Goal: Task Accomplishment & Management: Manage account settings

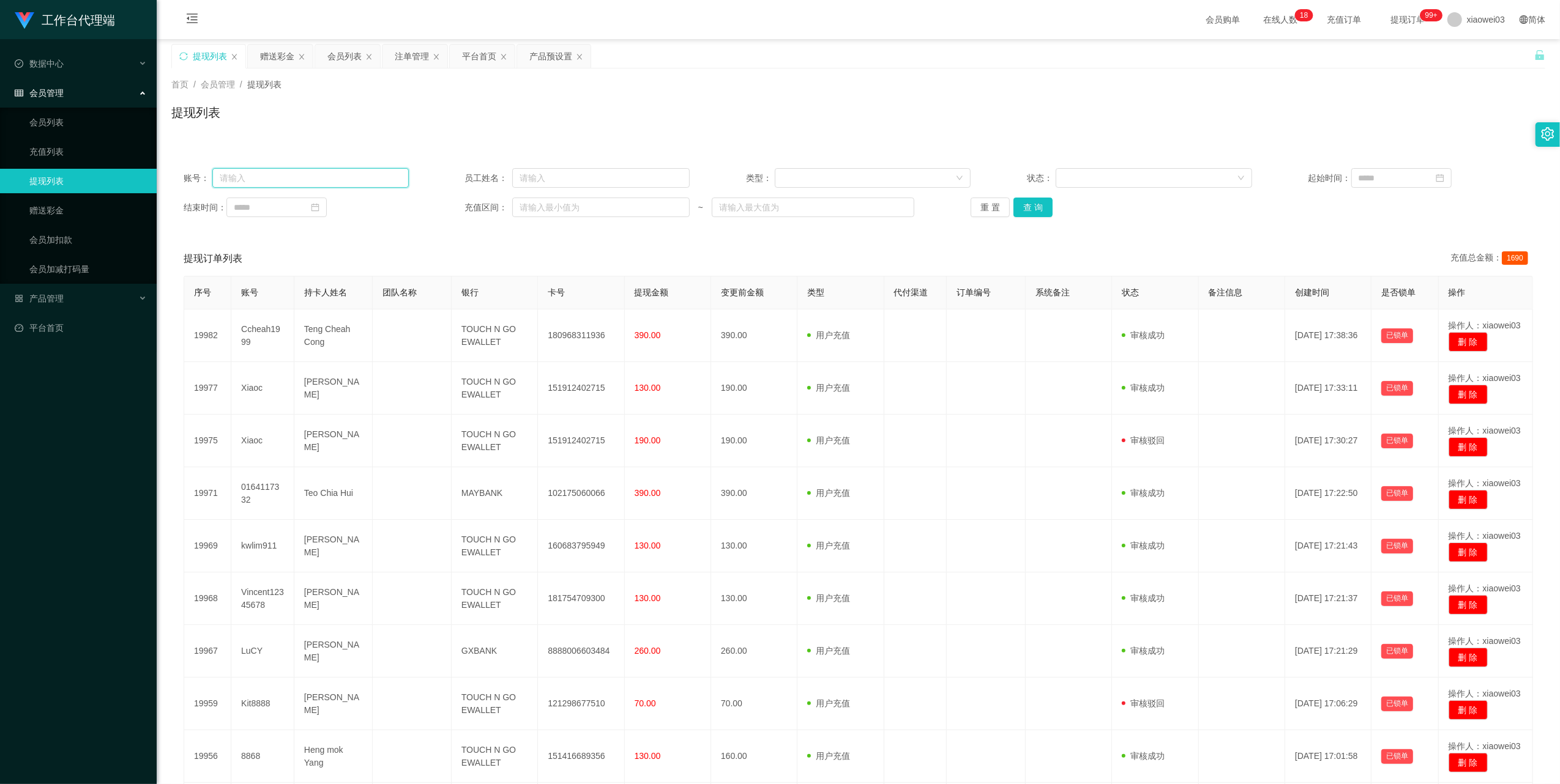
click at [360, 182] on input "text" at bounding box center [310, 178] width 197 height 19
paste input "momo123"
type input "momo123"
click at [1032, 205] on button "查 询" at bounding box center [1032, 207] width 39 height 19
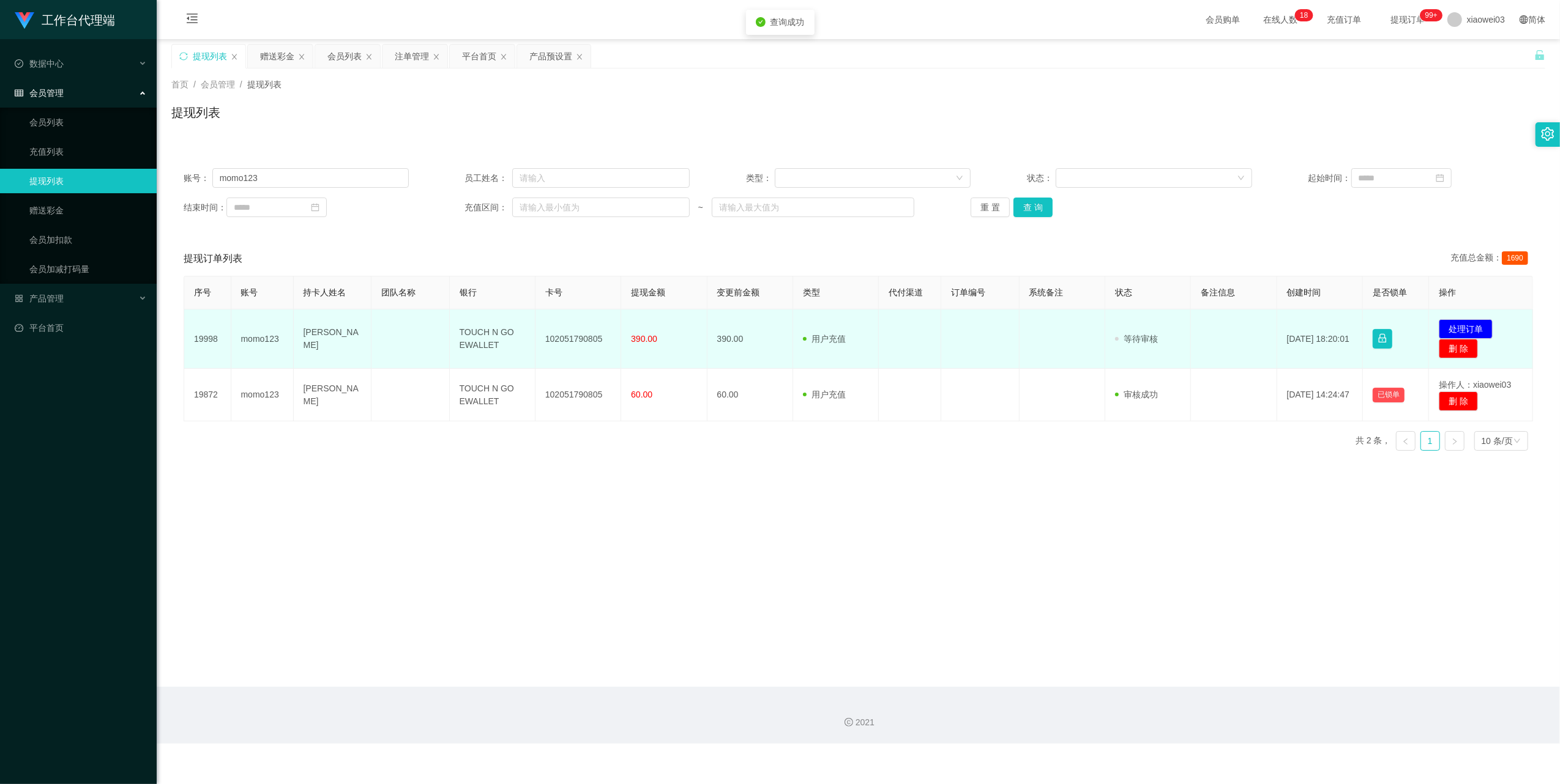
click at [574, 338] on td "102051790805" at bounding box center [578, 339] width 86 height 59
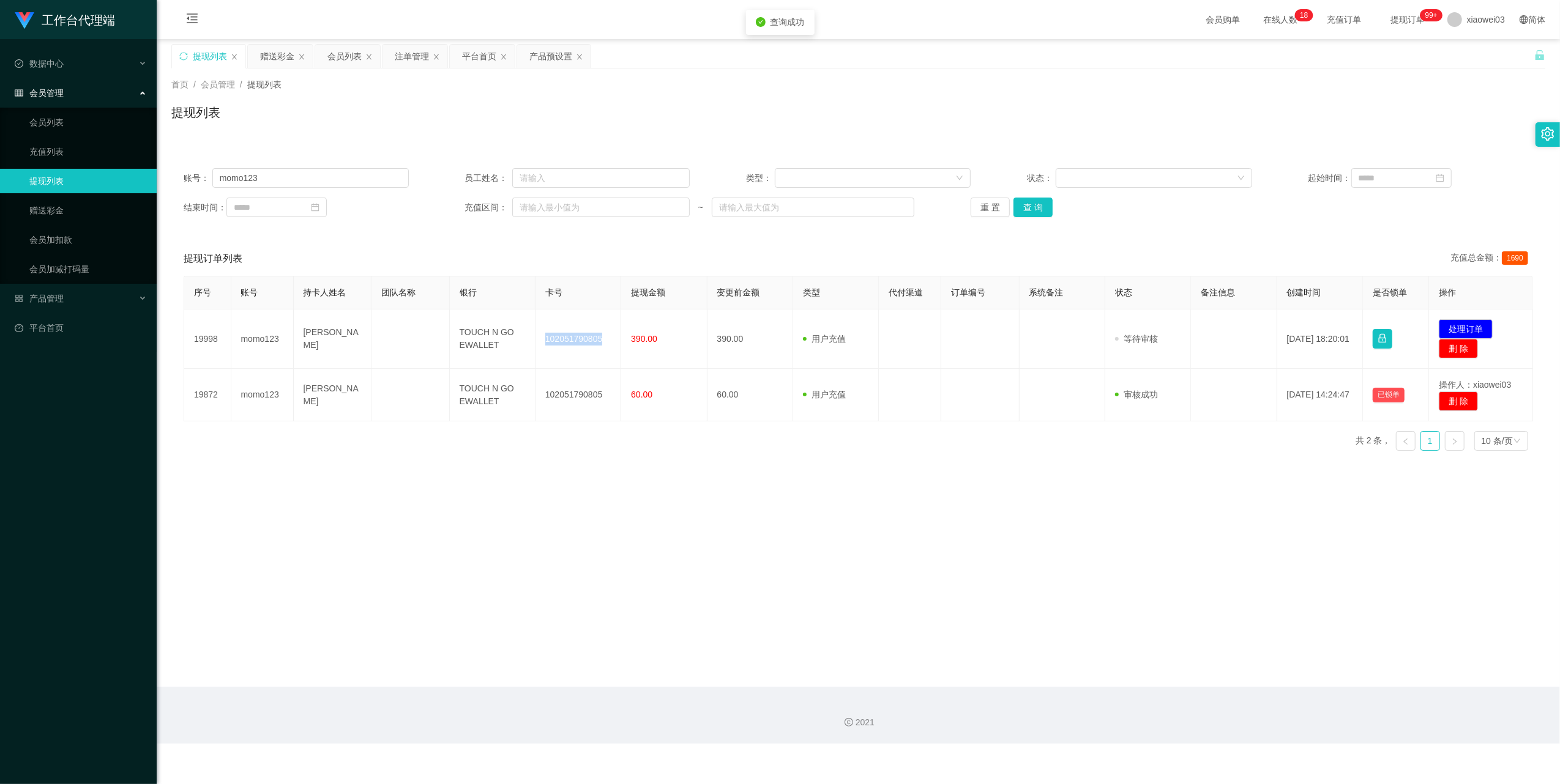
copy td "102051790805"
drag, startPoint x: 1097, startPoint y: 467, endPoint x: 1090, endPoint y: 468, distance: 7.1
click at [1097, 467] on main "关闭左侧 关闭右侧 关闭其它 刷新页面 提现列表 赠送彩金 会员列表 注单管理 平台首页 产品预设置 首页 / 会员管理 / 提现列表 / 提现列表 账号： …" at bounding box center [858, 363] width 1403 height 648
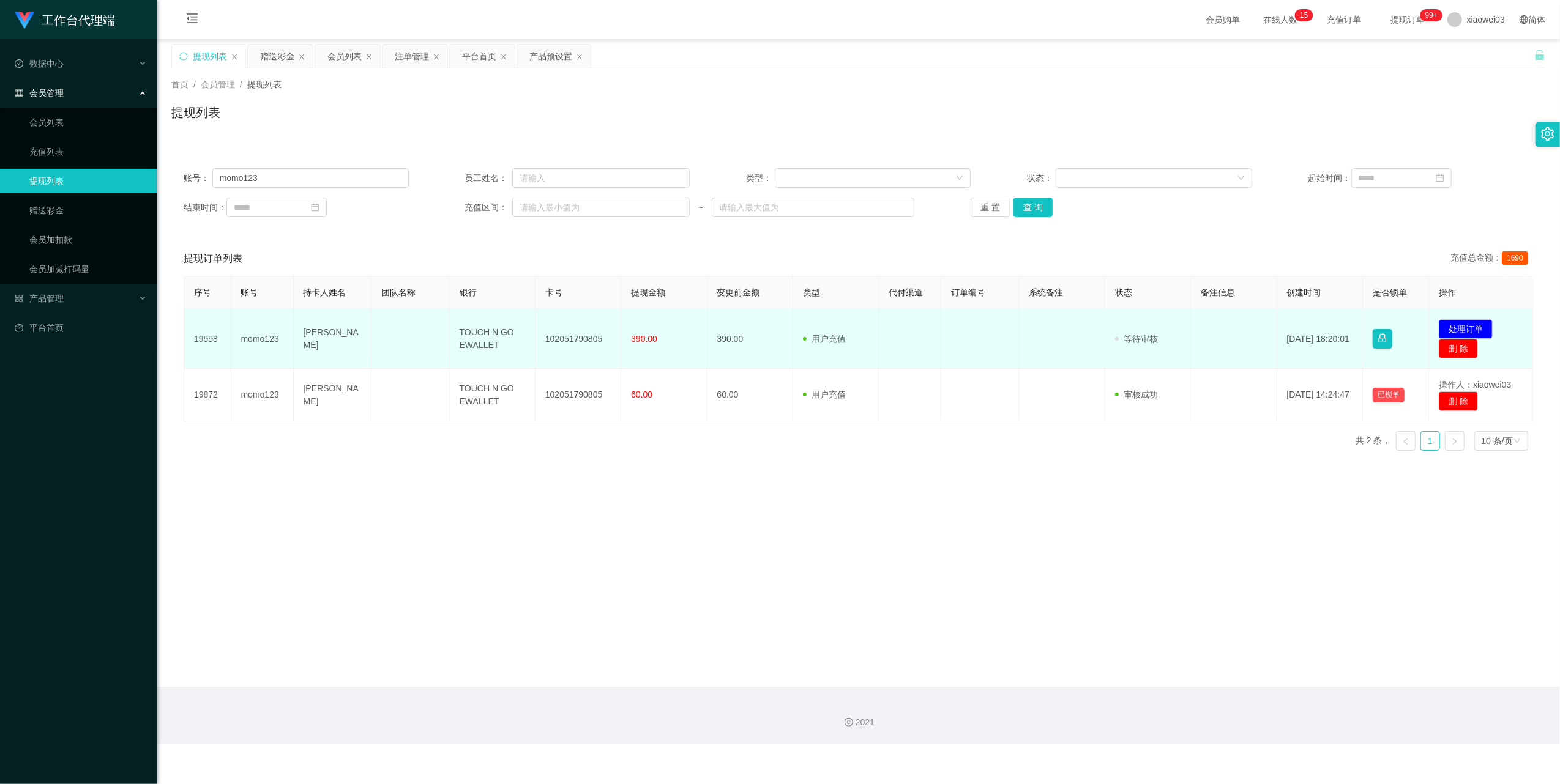
click at [481, 336] on td "TOUCH N GO EWALLET" at bounding box center [493, 339] width 86 height 59
click at [486, 342] on td "TOUCH N GO EWALLET" at bounding box center [493, 339] width 86 height 59
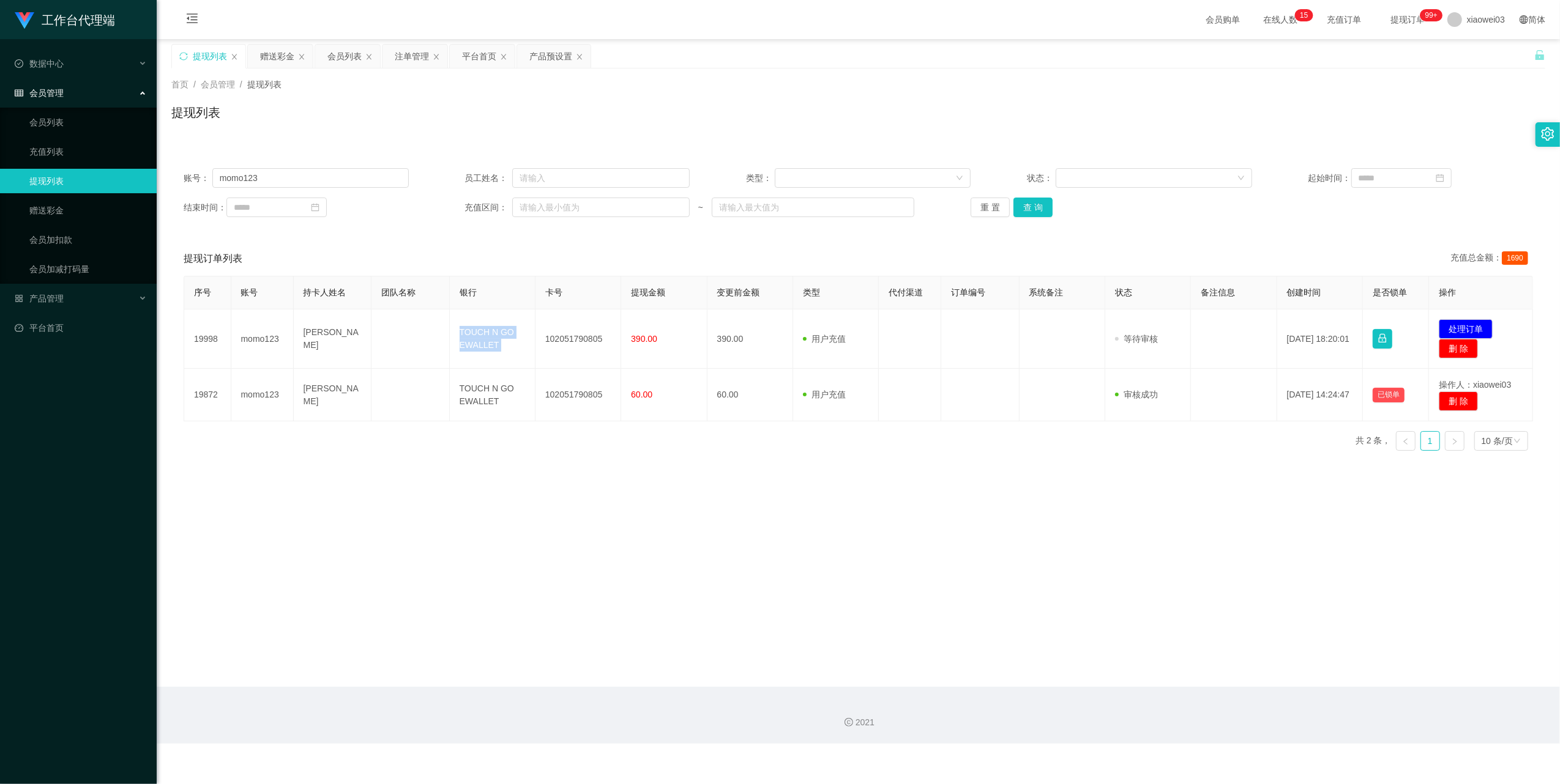
copy td "TOUCH N GO EWALLET"
drag, startPoint x: 1175, startPoint y: 540, endPoint x: 1184, endPoint y: 544, distance: 9.8
click at [1176, 540] on main "关闭左侧 关闭右侧 关闭其它 刷新页面 提现列表 赠送彩金 会员列表 注单管理 平台首页 产品预设置 首页 / 会员管理 / 提现列表 / 提现列表 账号： …" at bounding box center [858, 363] width 1403 height 648
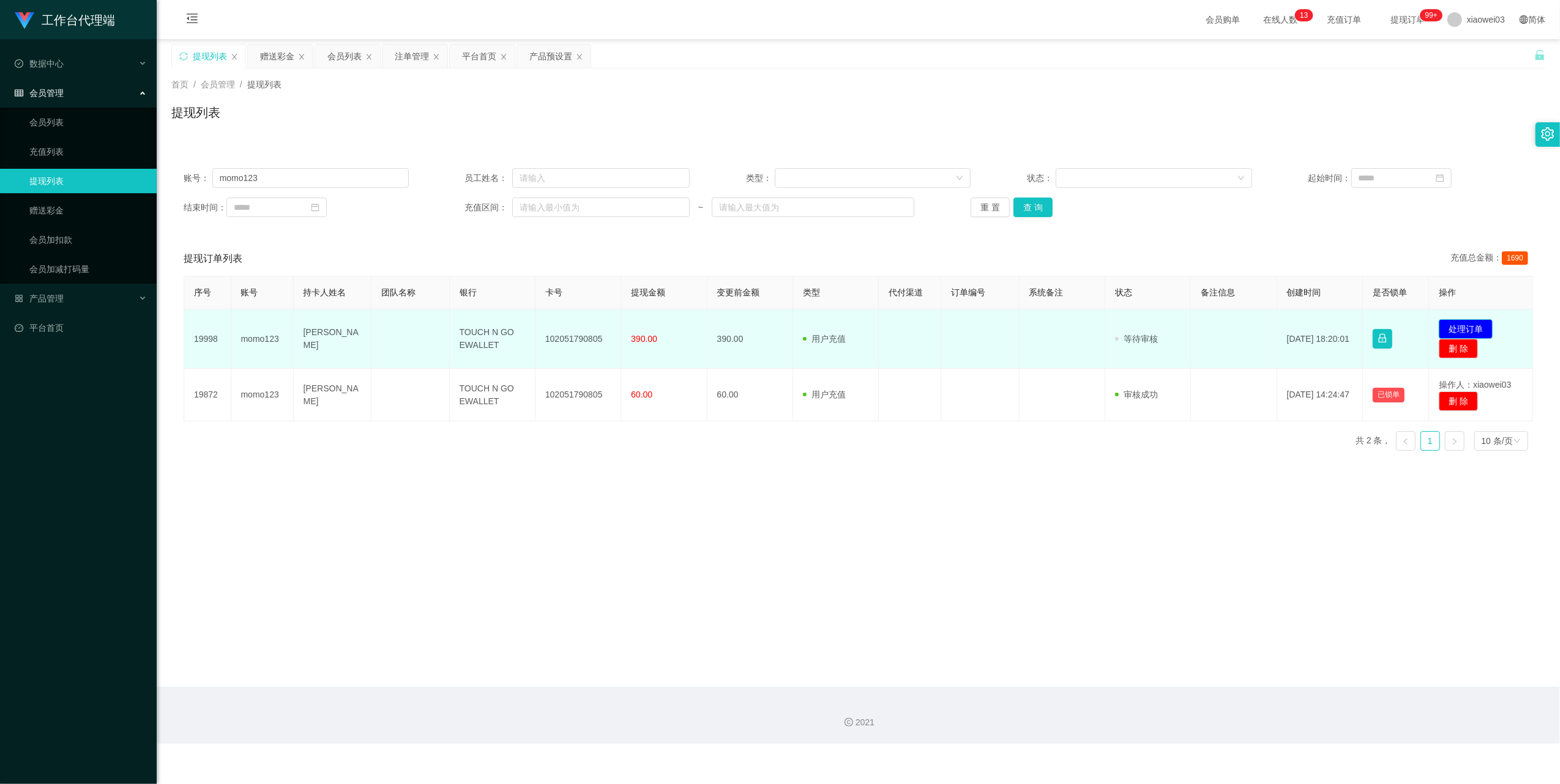
click at [1449, 326] on button "处理订单" at bounding box center [1466, 329] width 54 height 19
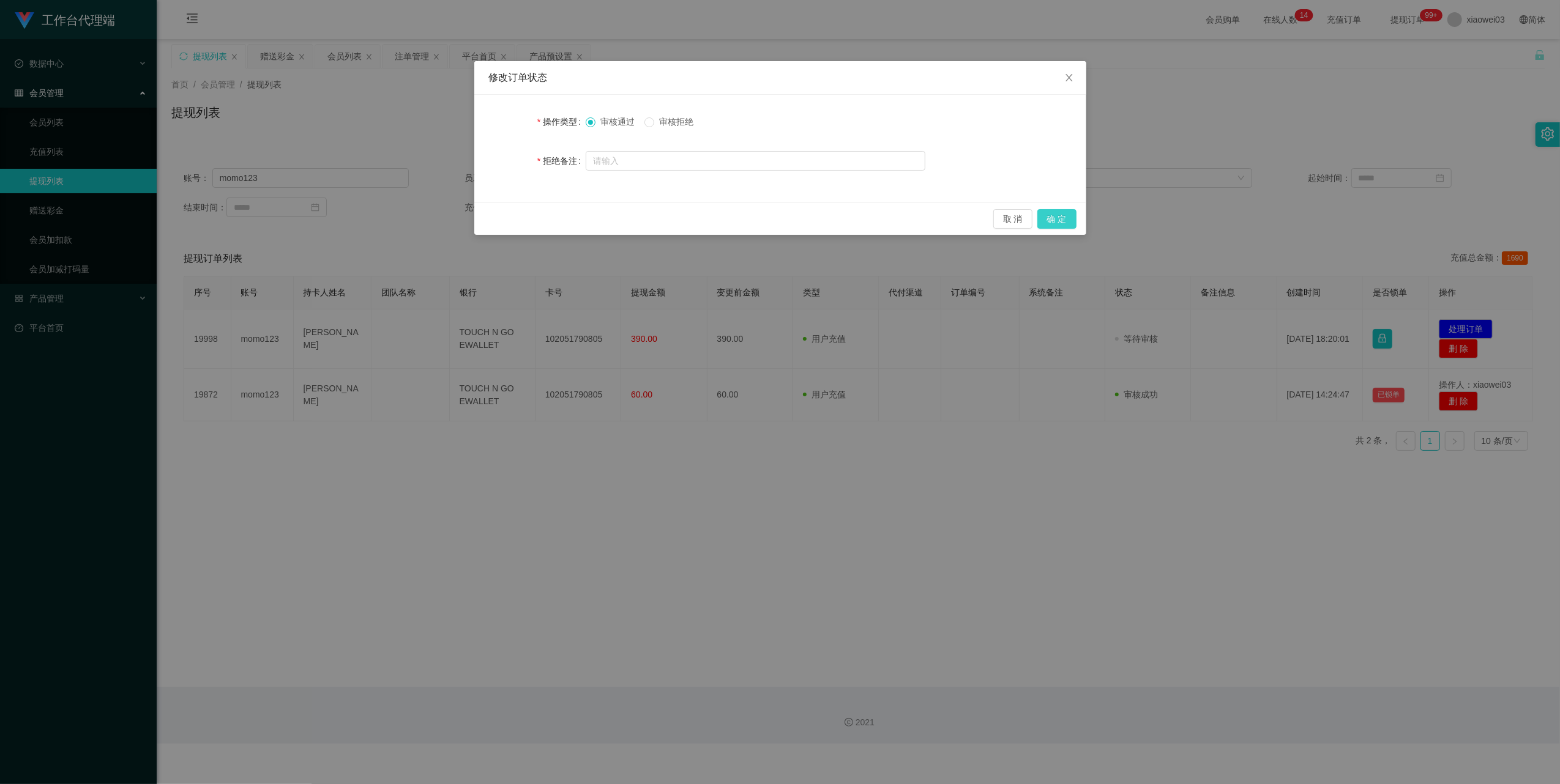
click at [1051, 216] on button "确 定" at bounding box center [1056, 219] width 39 height 19
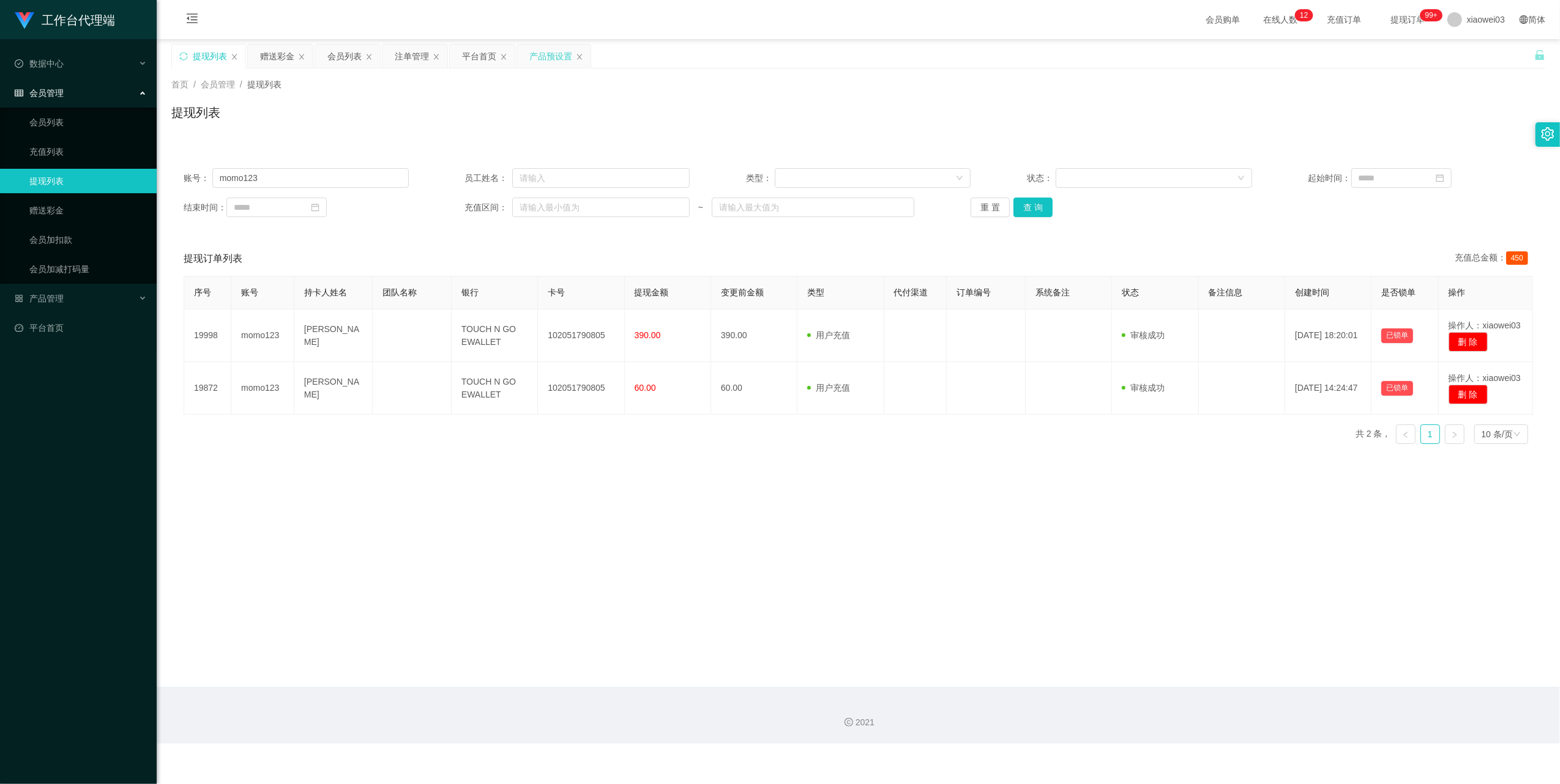
click at [535, 60] on div "产品预设置" at bounding box center [550, 56] width 43 height 24
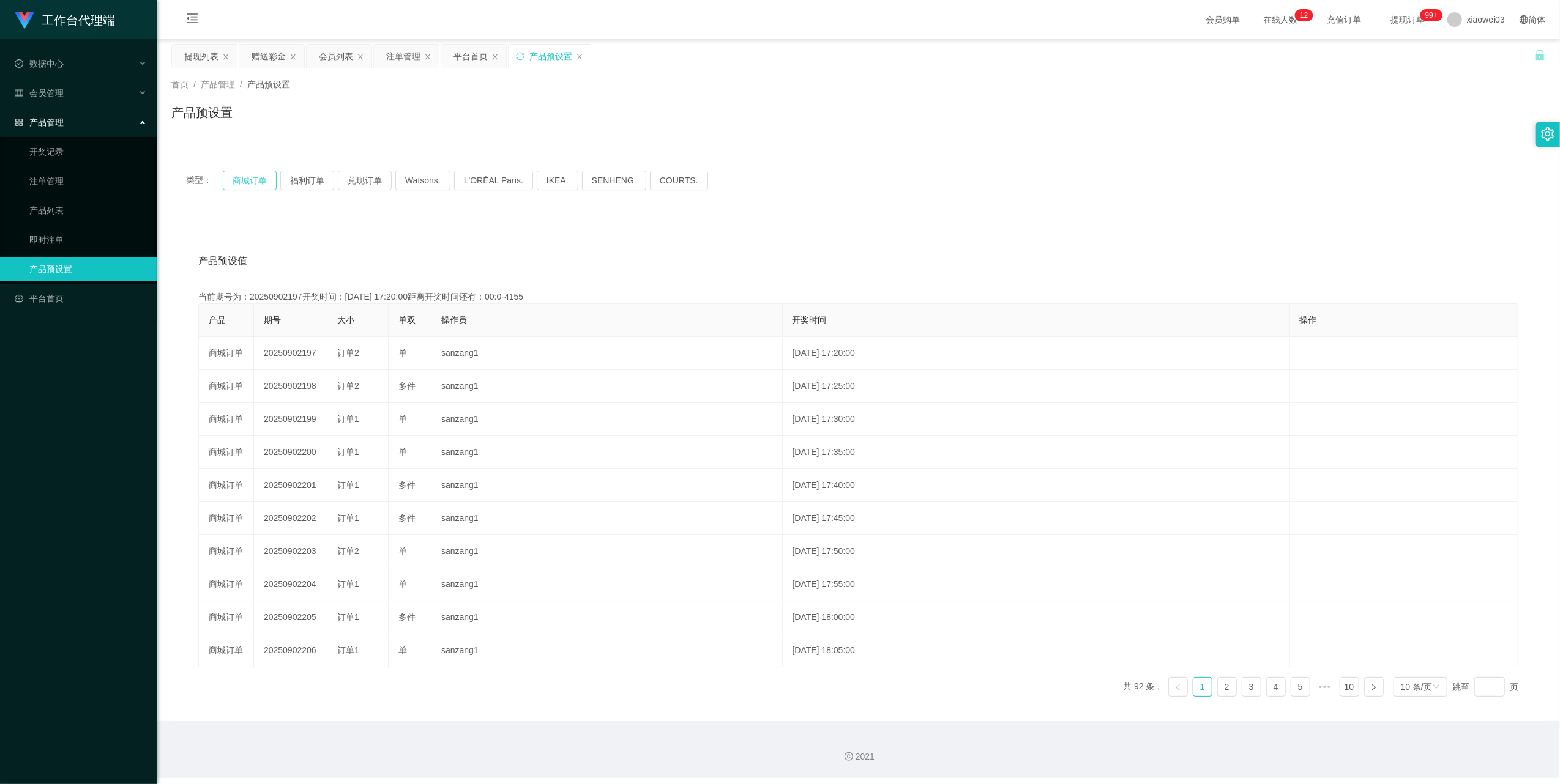
click at [243, 177] on button "商城订单" at bounding box center [250, 180] width 54 height 19
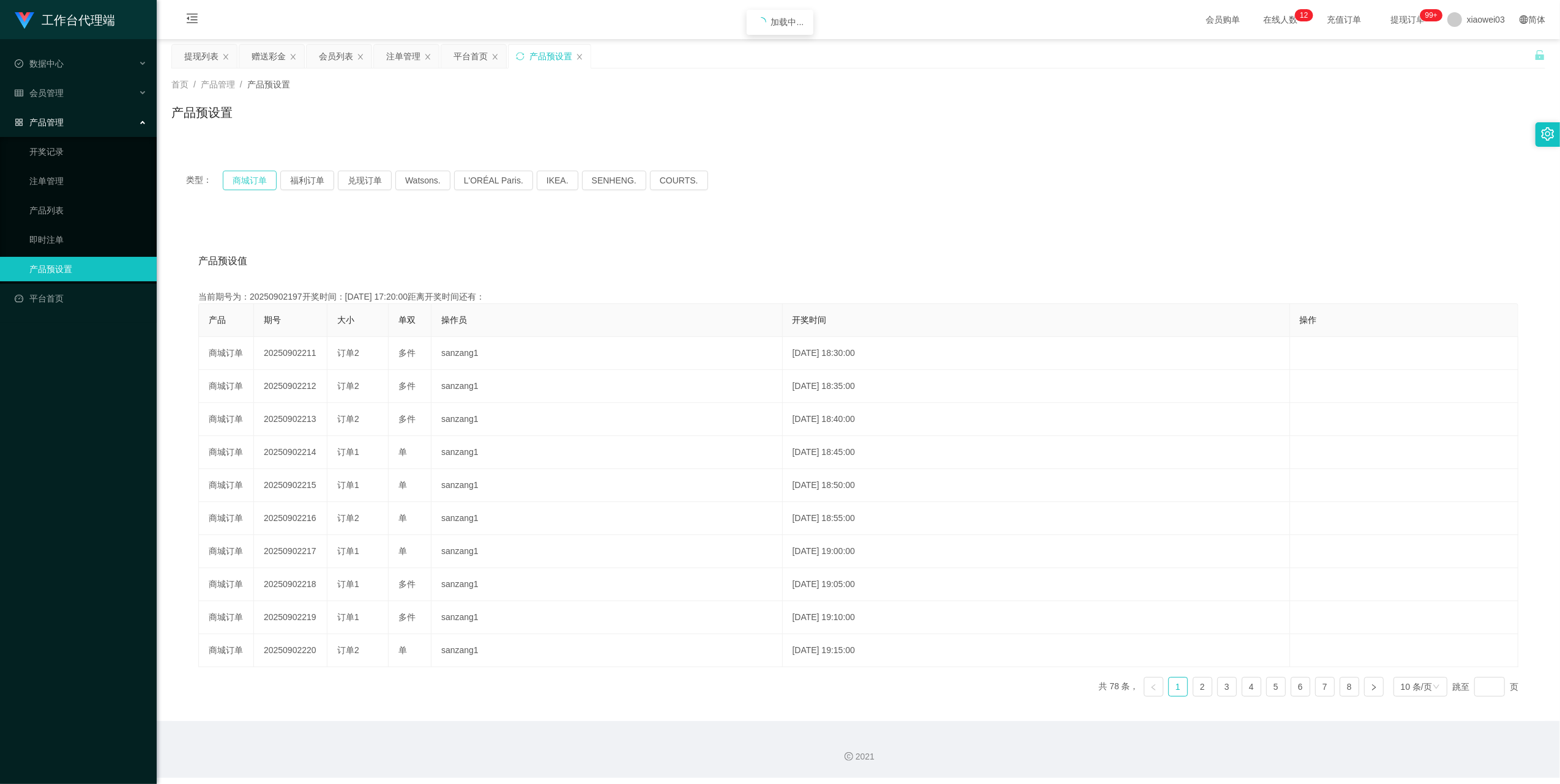
click at [243, 177] on button "商城订单" at bounding box center [250, 180] width 54 height 19
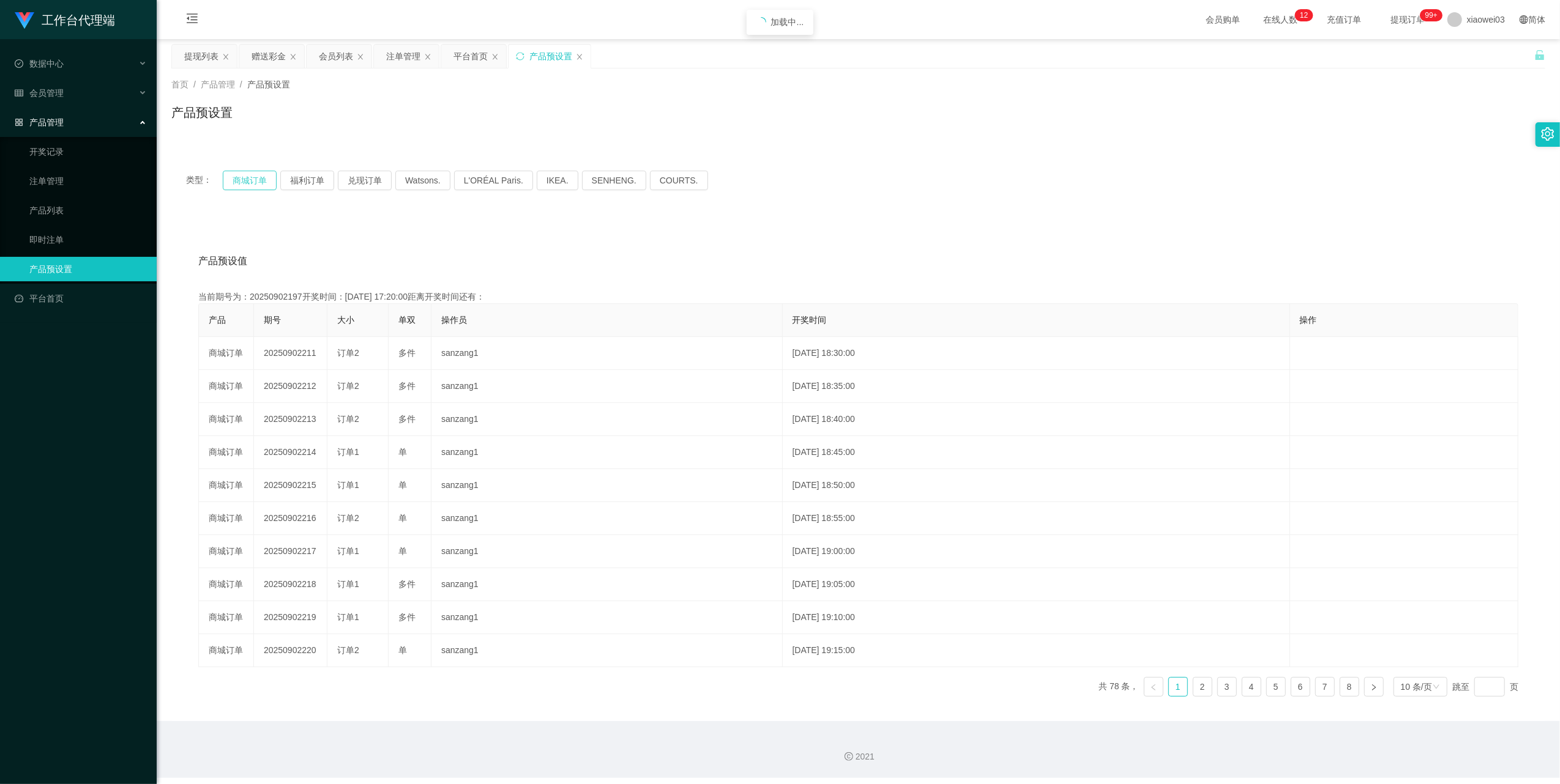
click at [243, 177] on button "商城订单" at bounding box center [250, 180] width 54 height 19
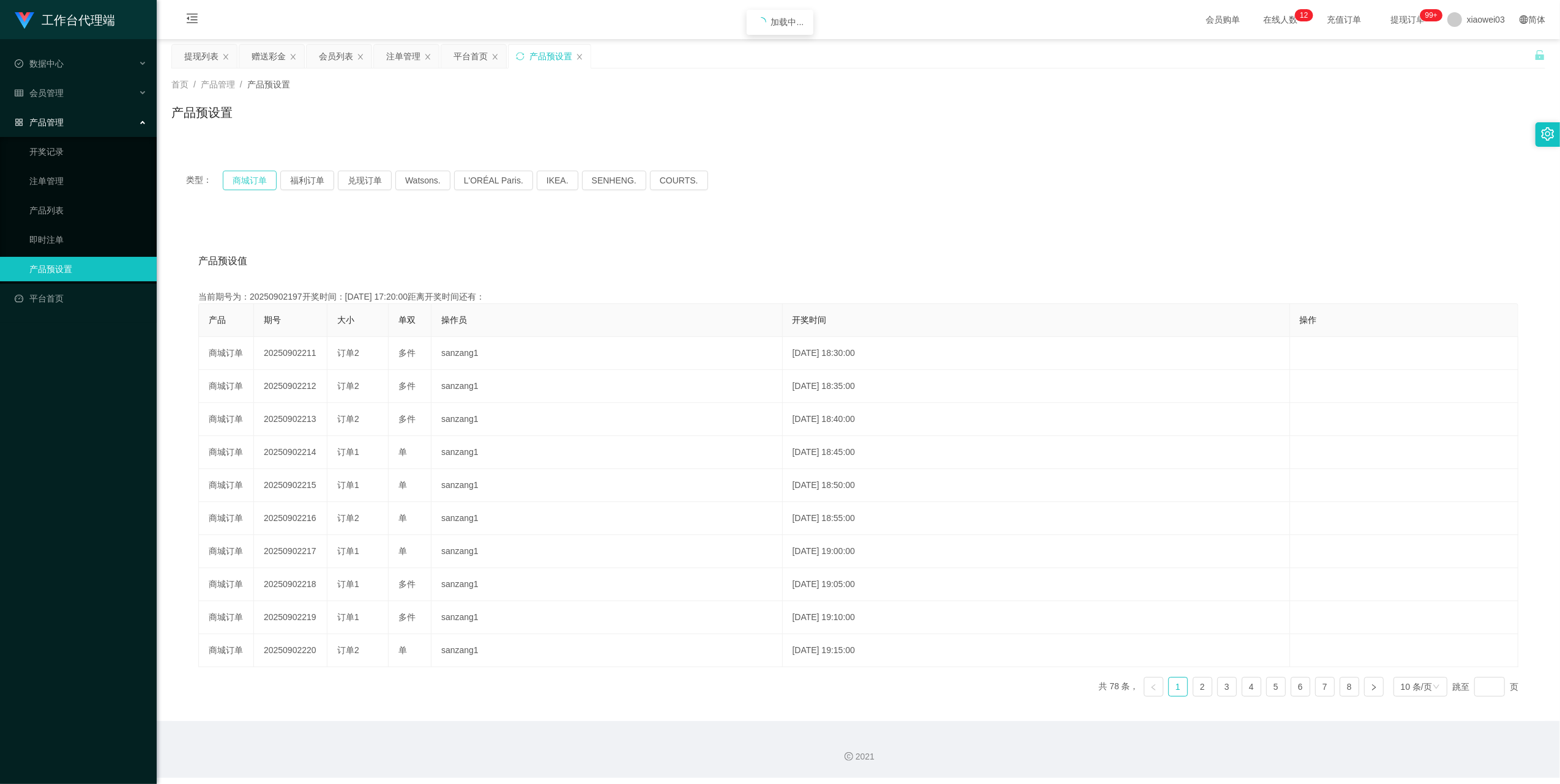
click at [243, 177] on button "商城订单" at bounding box center [250, 180] width 54 height 19
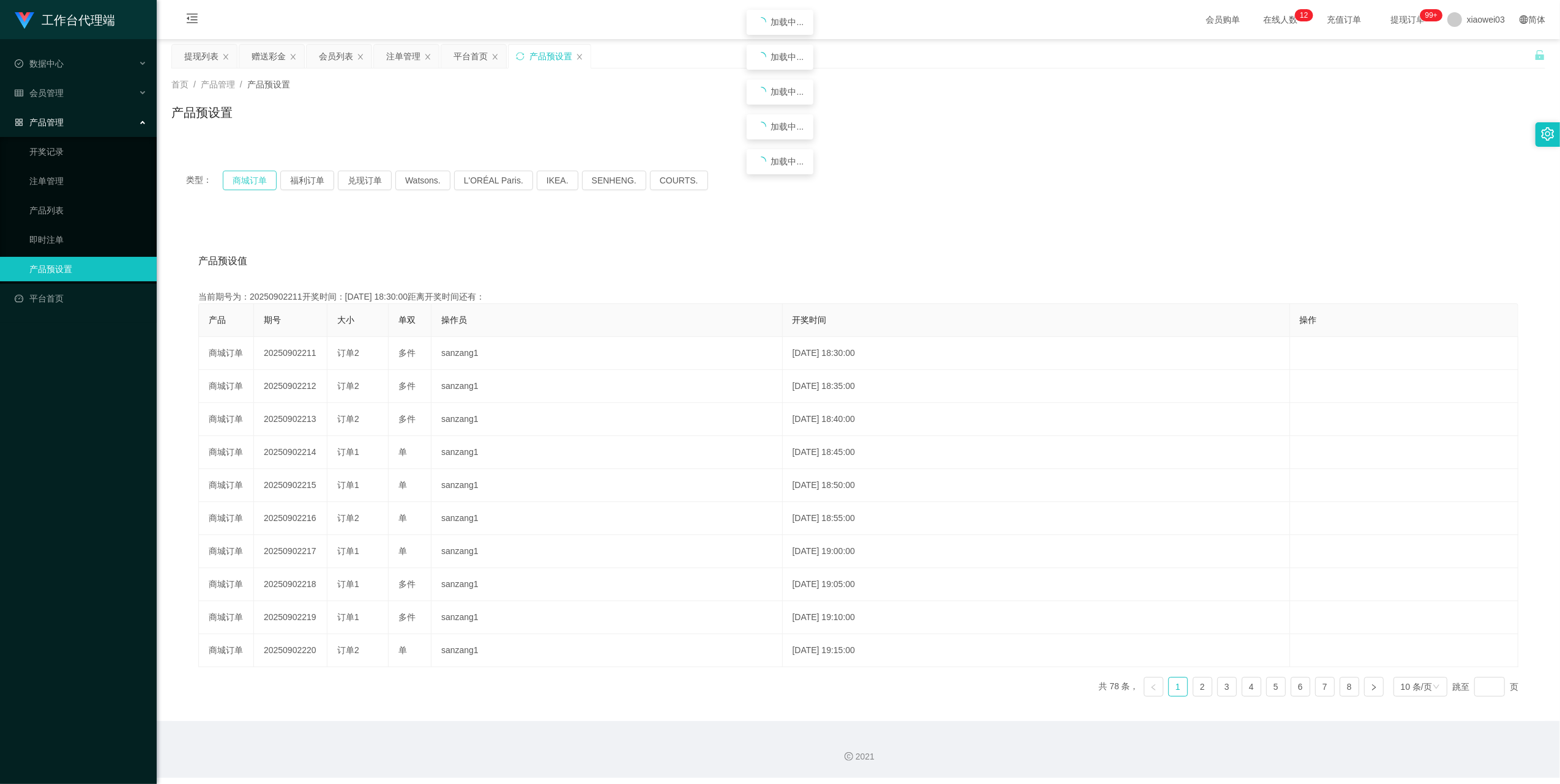
click at [243, 177] on button "商城订单" at bounding box center [250, 180] width 54 height 19
click at [235, 176] on button "商城订单" at bounding box center [250, 180] width 54 height 19
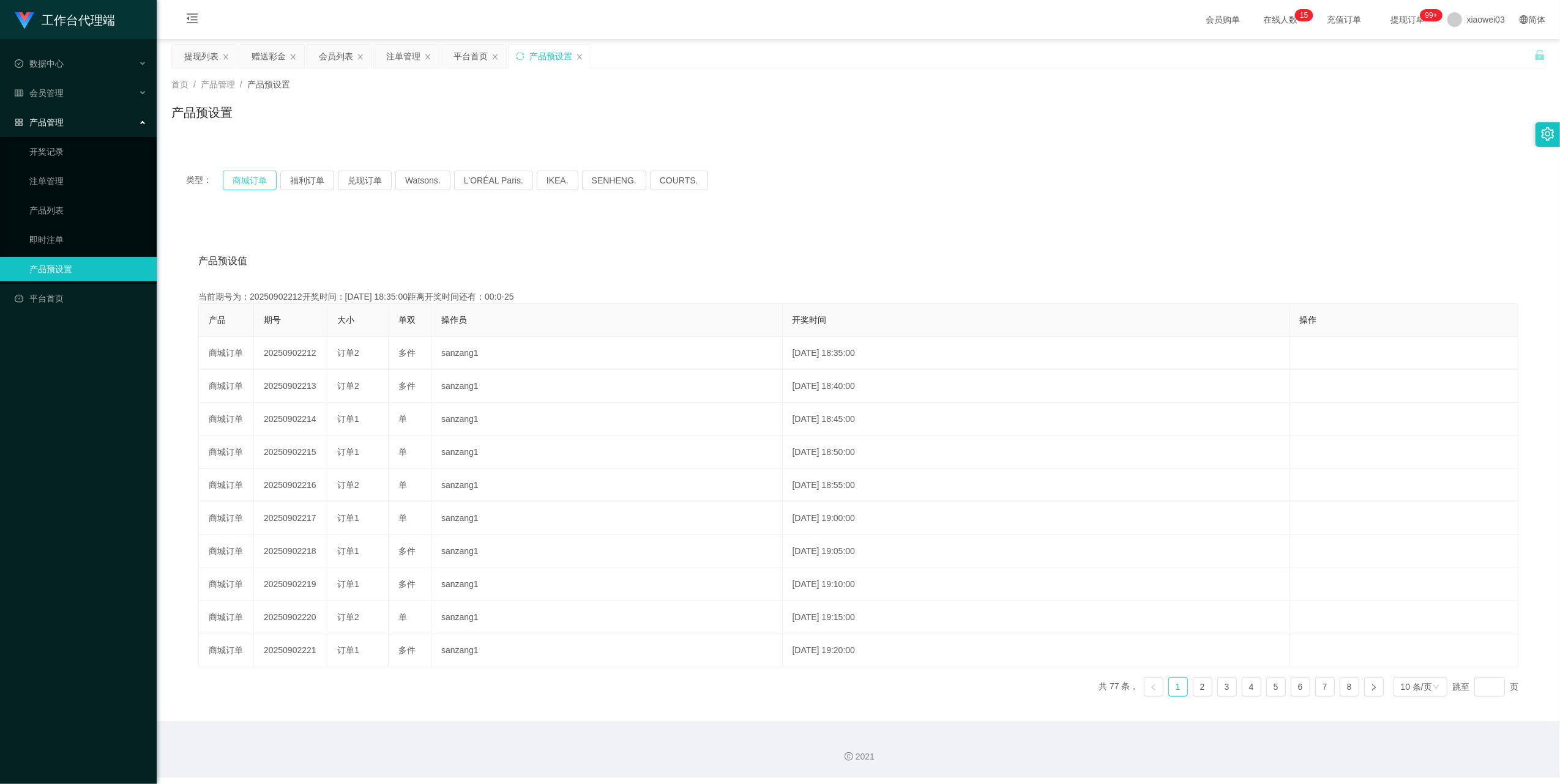
click at [231, 179] on button "商城订单" at bounding box center [250, 180] width 54 height 19
click at [404, 62] on div "注单管理" at bounding box center [403, 56] width 34 height 24
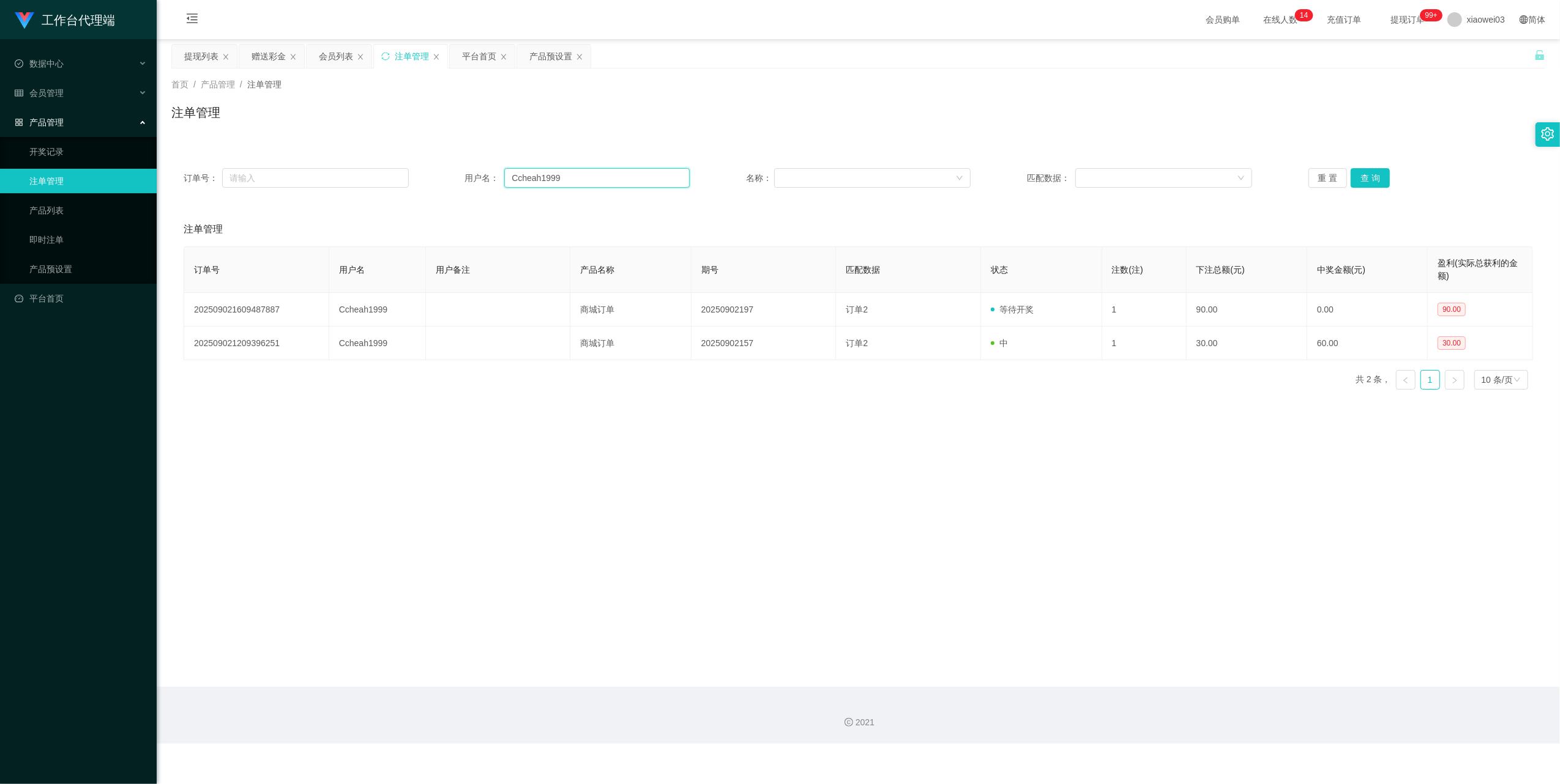
drag, startPoint x: 559, startPoint y: 184, endPoint x: 568, endPoint y: 184, distance: 9.0
click at [559, 184] on input "Ccheah1999" at bounding box center [597, 178] width 185 height 19
paste input "551011"
type input "551011"
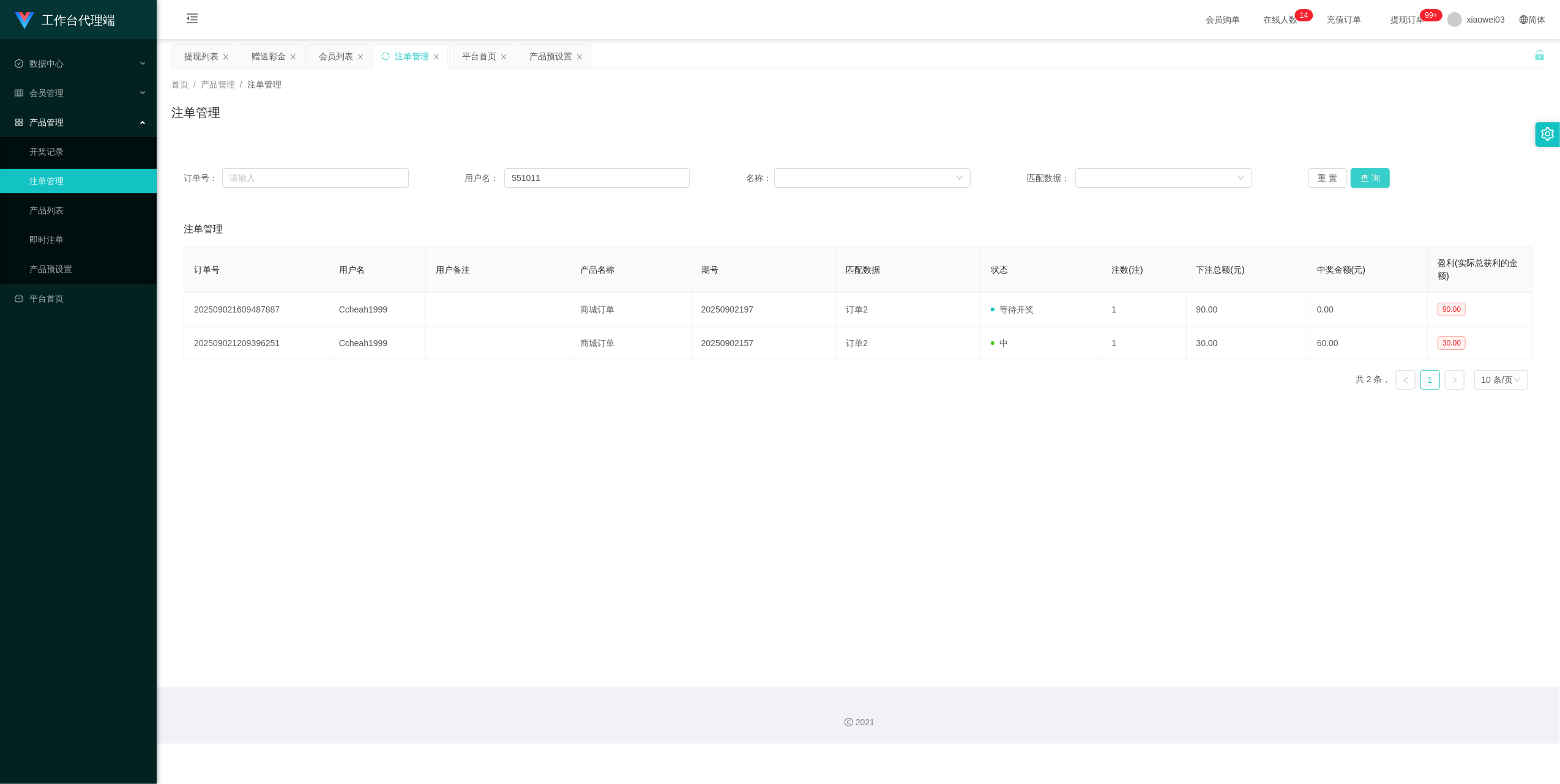
drag, startPoint x: 1376, startPoint y: 176, endPoint x: 1297, endPoint y: 231, distance: 96.3
click at [1376, 176] on button "查 询" at bounding box center [1370, 178] width 39 height 19
click at [532, 60] on div "产品预设置" at bounding box center [550, 56] width 43 height 24
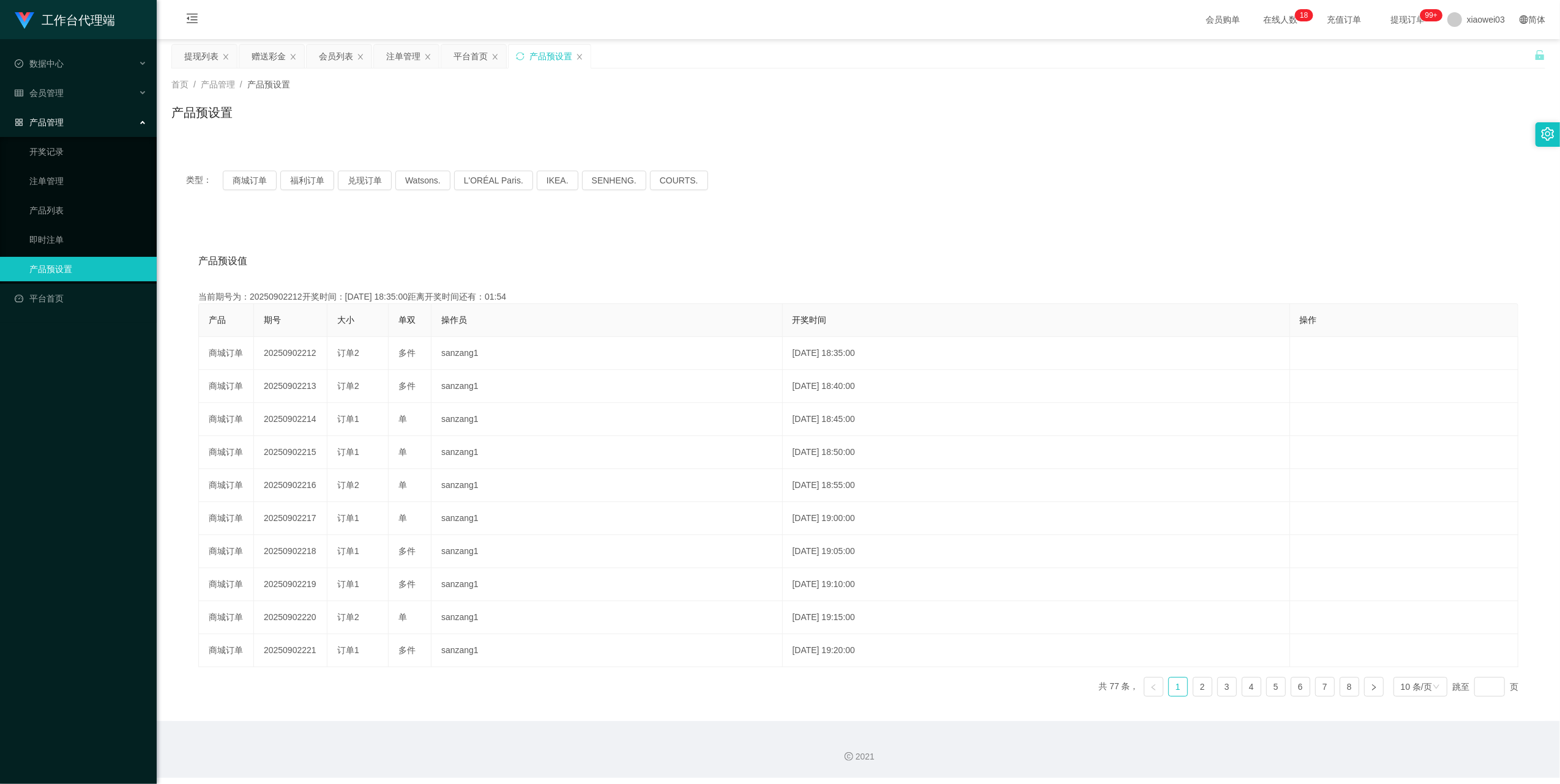
click at [240, 168] on div "类型： 商城订单 福利订单 兑现订单 Watsons. L'ORÉAL Paris. IKEA. [GEOGRAPHIC_DATA]. COURTS." at bounding box center [858, 181] width 1374 height 49
click at [241, 172] on button "商城订单" at bounding box center [250, 180] width 54 height 19
click at [260, 62] on div "赠送彩金" at bounding box center [268, 56] width 34 height 24
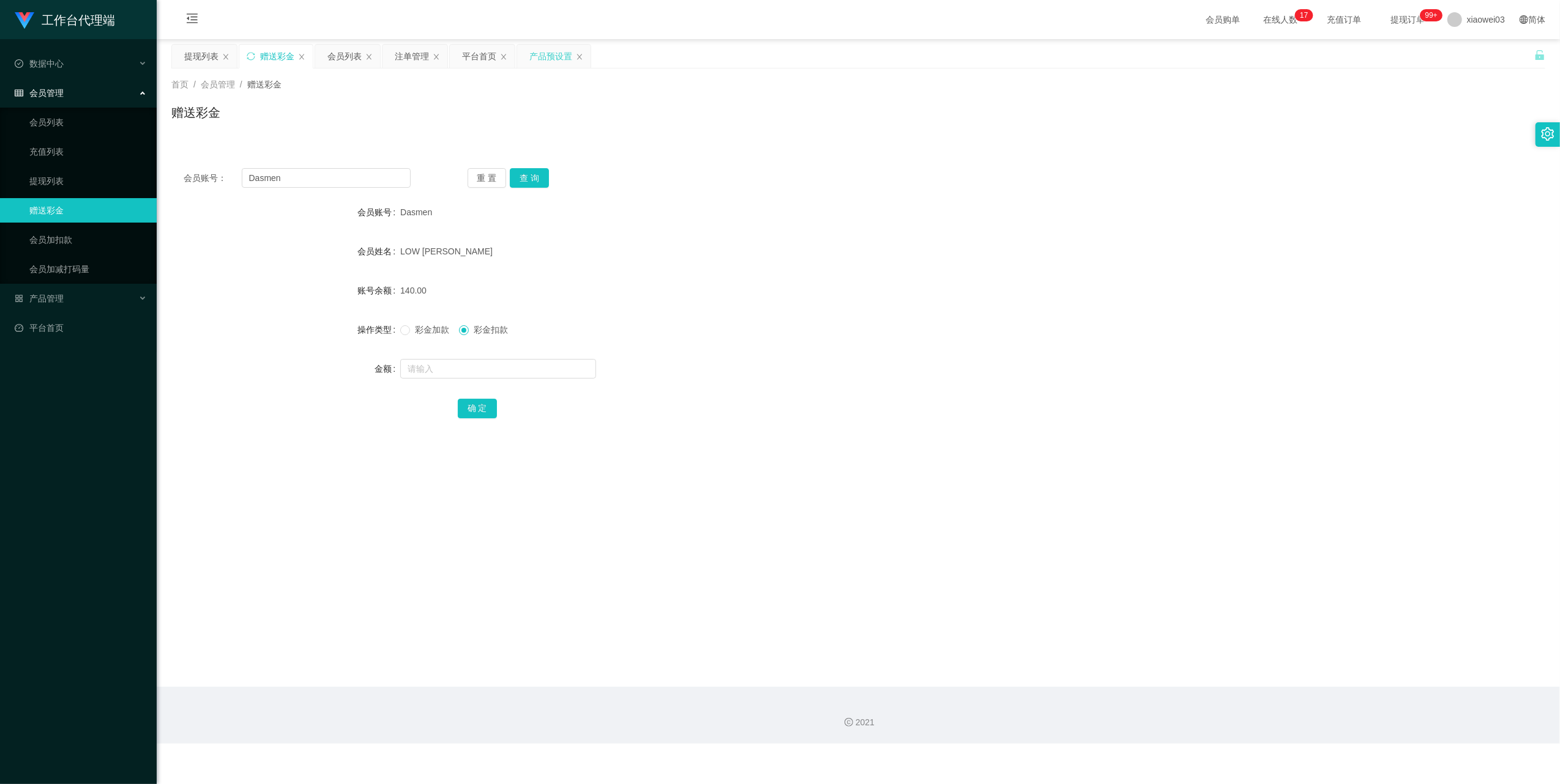
click at [553, 54] on div "产品预设置" at bounding box center [550, 56] width 43 height 24
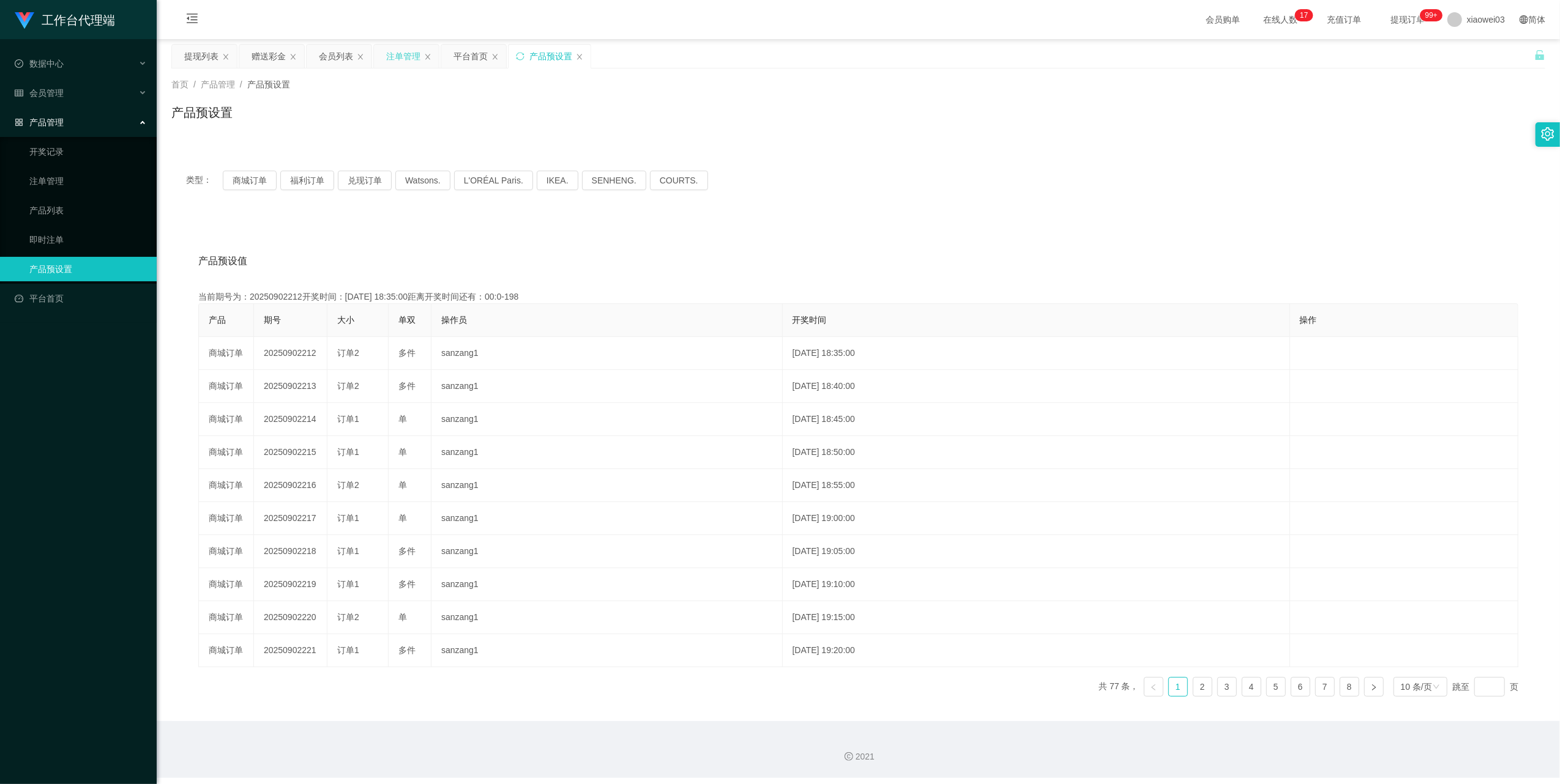
click at [397, 52] on div "注单管理" at bounding box center [403, 56] width 34 height 24
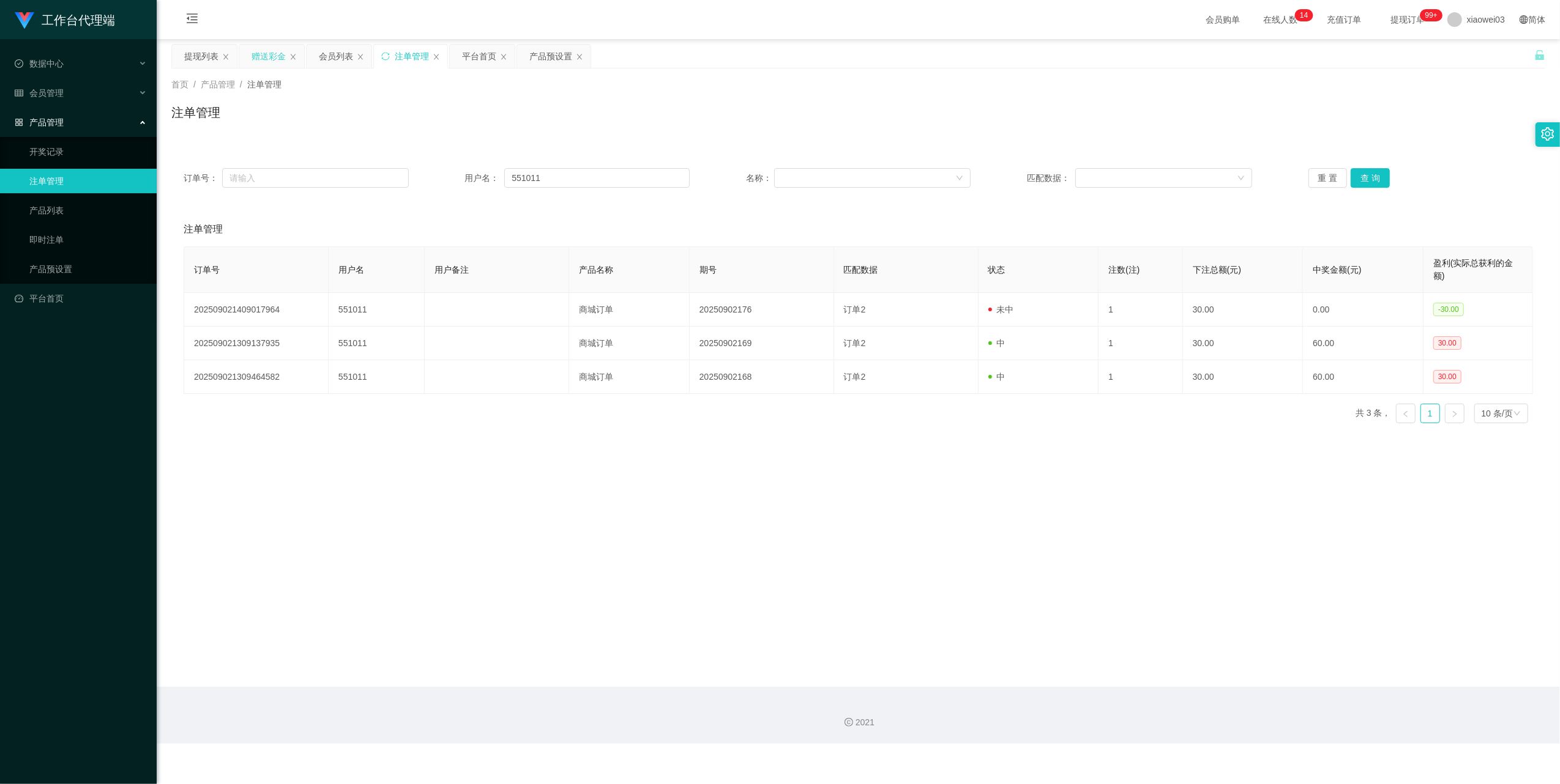
click at [258, 52] on div "赠送彩金" at bounding box center [268, 56] width 34 height 24
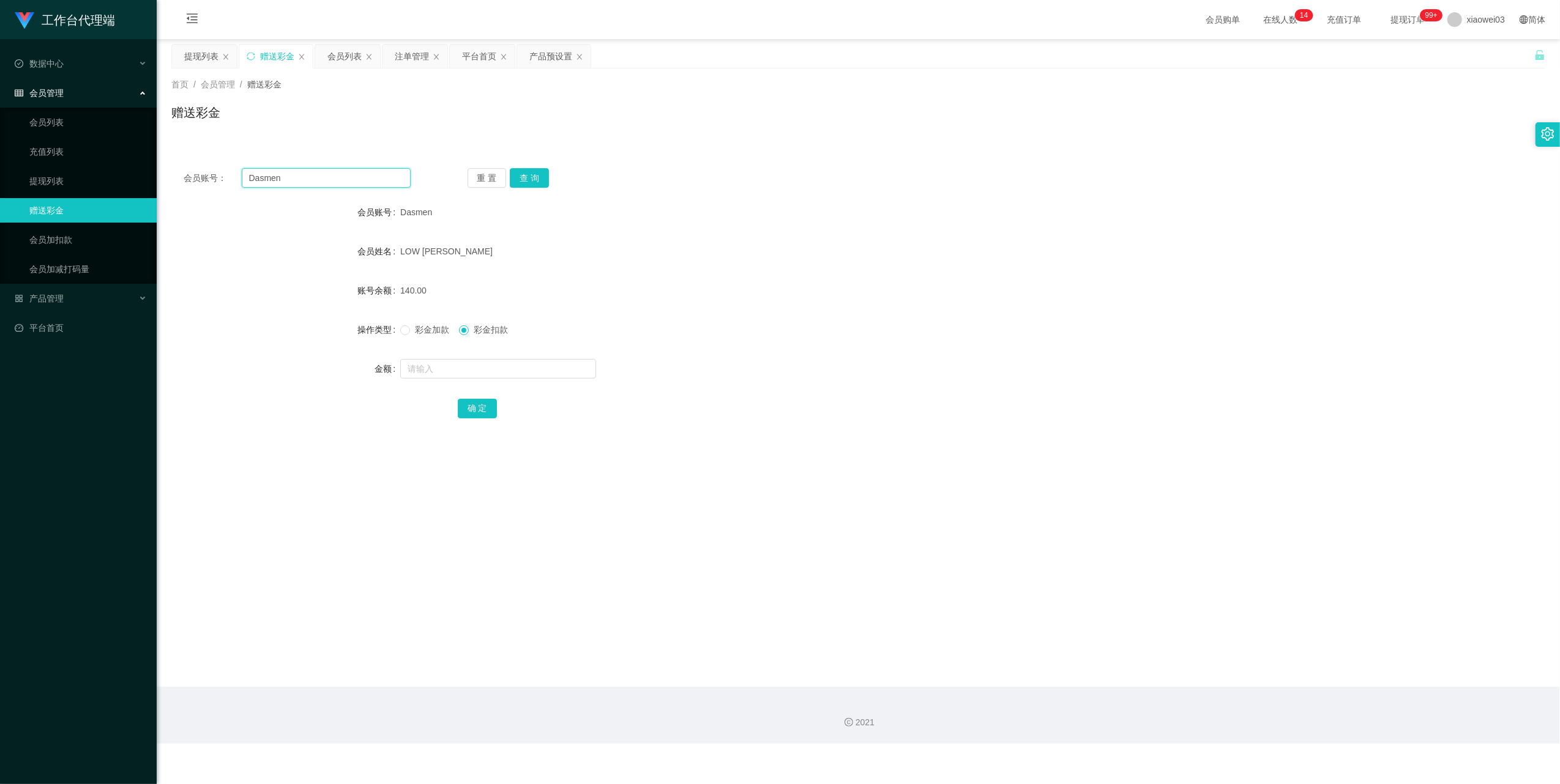
click at [349, 175] on input "Dasmen" at bounding box center [326, 178] width 169 height 19
paste input "551011"
type input "551011"
click at [542, 189] on div "会员账号： 551011 重 置 查 询 会员账号 Dasmen 会员姓名 LOW SOON HWANG 账号余额 140.00 操作类型 彩金加款 彩金扣款…" at bounding box center [858, 301] width 1374 height 291
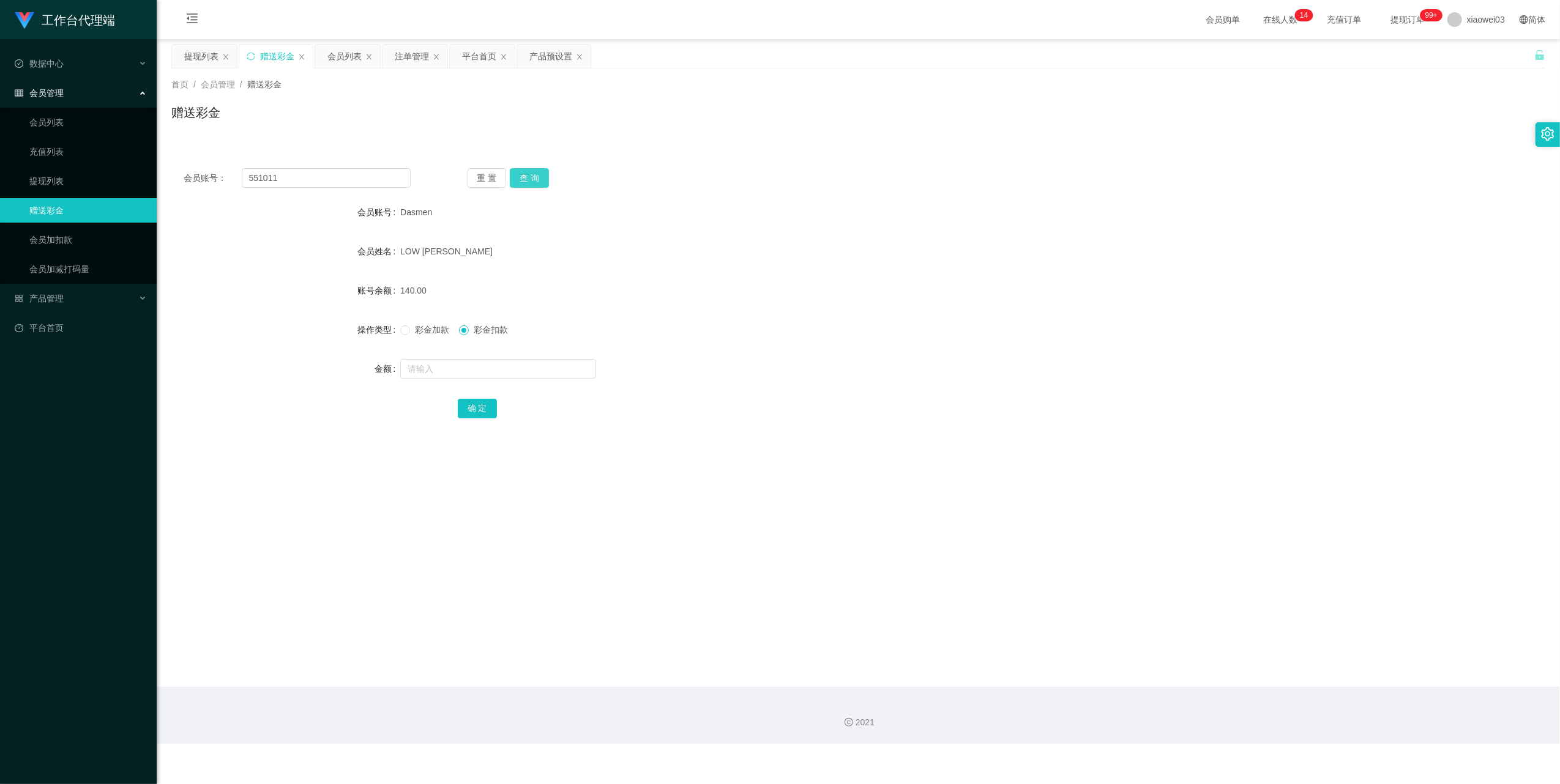
click at [532, 181] on button "查 询" at bounding box center [528, 178] width 39 height 19
click at [416, 326] on span "彩金加款" at bounding box center [431, 329] width 44 height 10
click at [451, 370] on input "text" at bounding box center [498, 368] width 196 height 19
type input "100"
click at [536, 181] on button "查 询" at bounding box center [528, 178] width 39 height 19
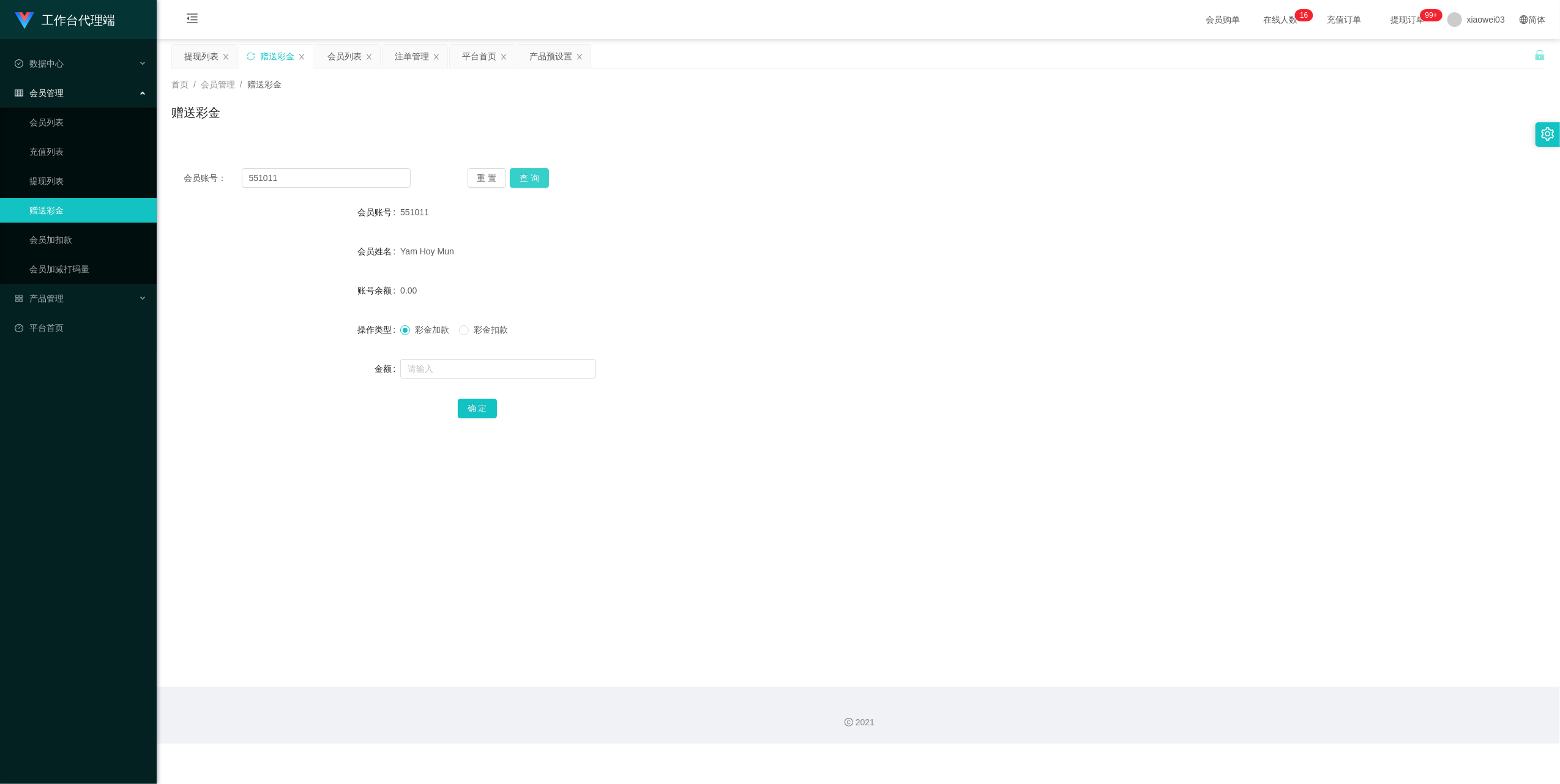
click at [536, 181] on button "查 询" at bounding box center [528, 178] width 39 height 19
click at [191, 54] on div "提现列表" at bounding box center [201, 56] width 34 height 24
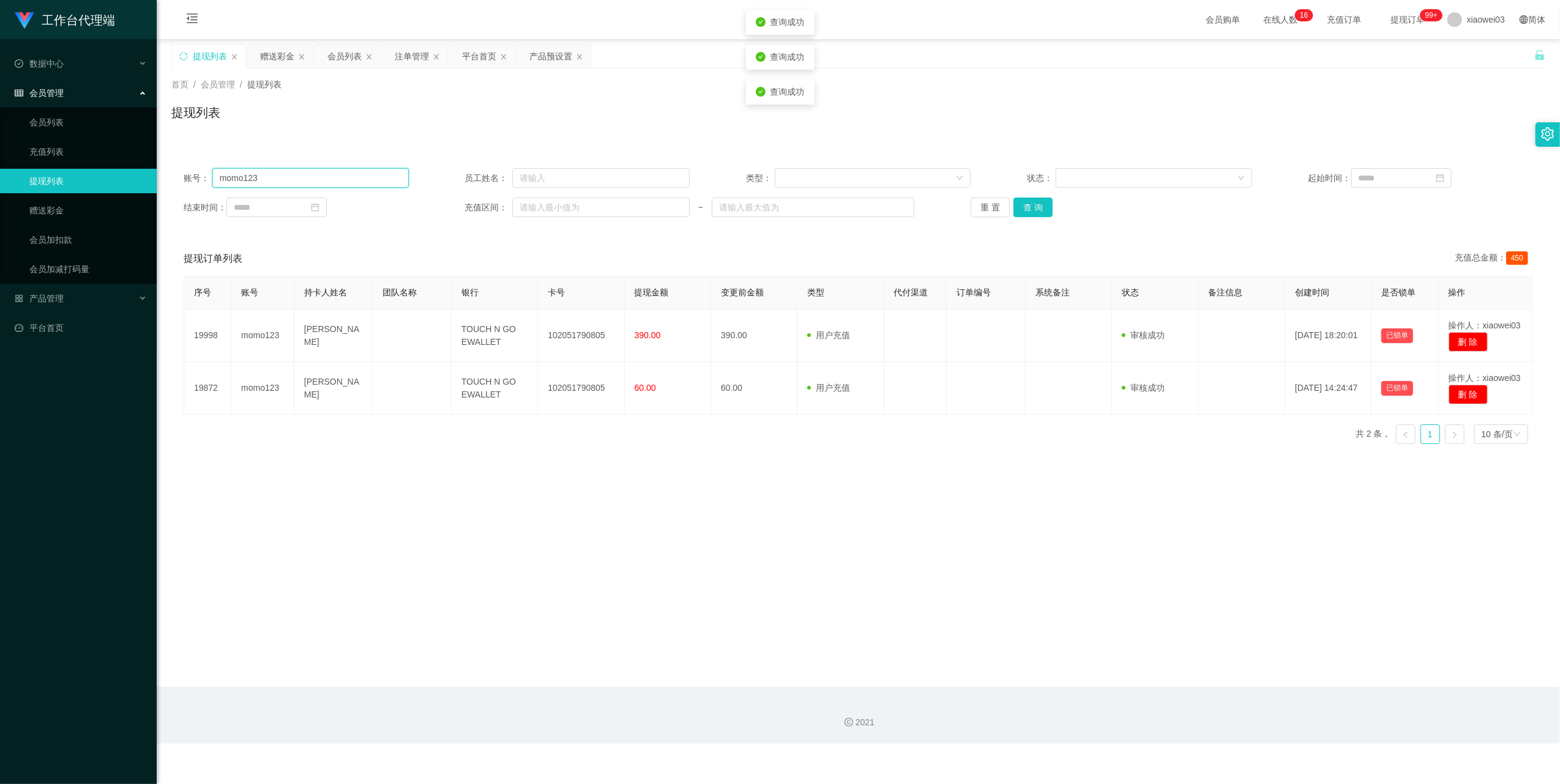
click at [295, 185] on input "momo123" at bounding box center [310, 178] width 197 height 19
click at [294, 184] on input "momo123" at bounding box center [310, 178] width 197 height 19
paste input "551011"
type input "551011"
click at [1034, 205] on button "查 询" at bounding box center [1032, 207] width 39 height 19
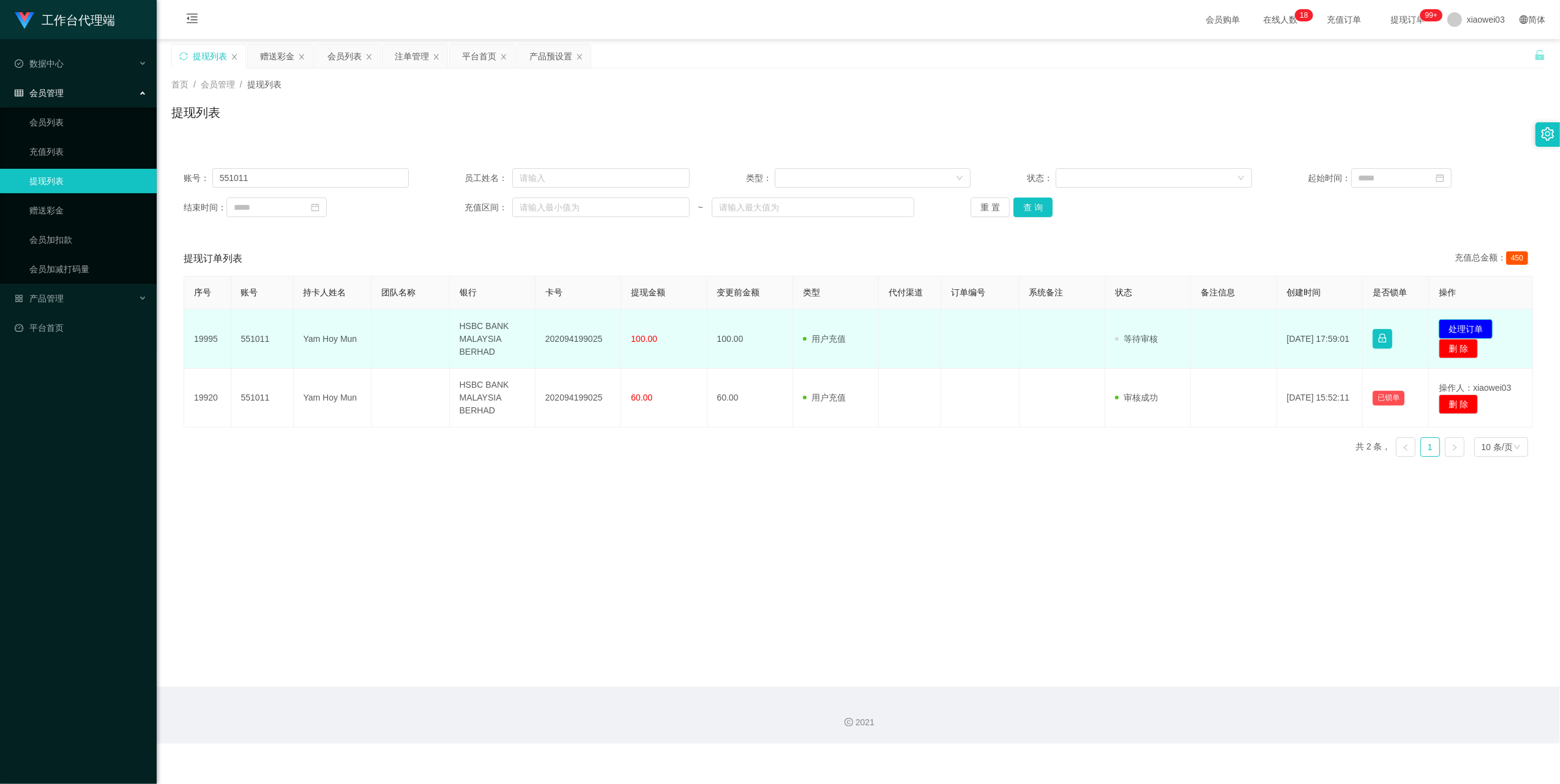
click at [1465, 327] on button "处理订单" at bounding box center [1466, 329] width 54 height 19
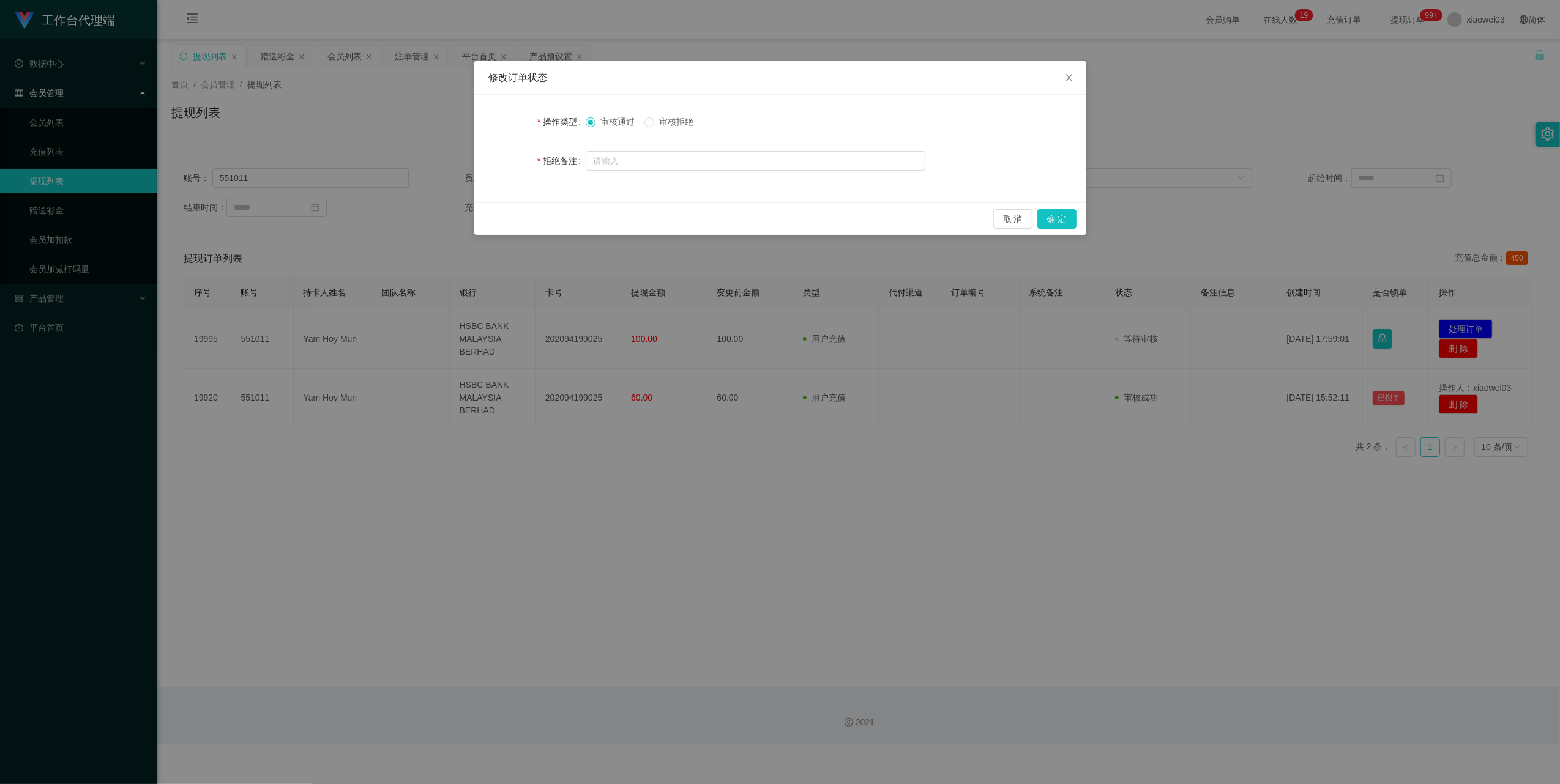
click at [663, 119] on span "审核拒绝" at bounding box center [676, 121] width 44 height 10
click at [1053, 217] on button "确 定" at bounding box center [1056, 219] width 39 height 19
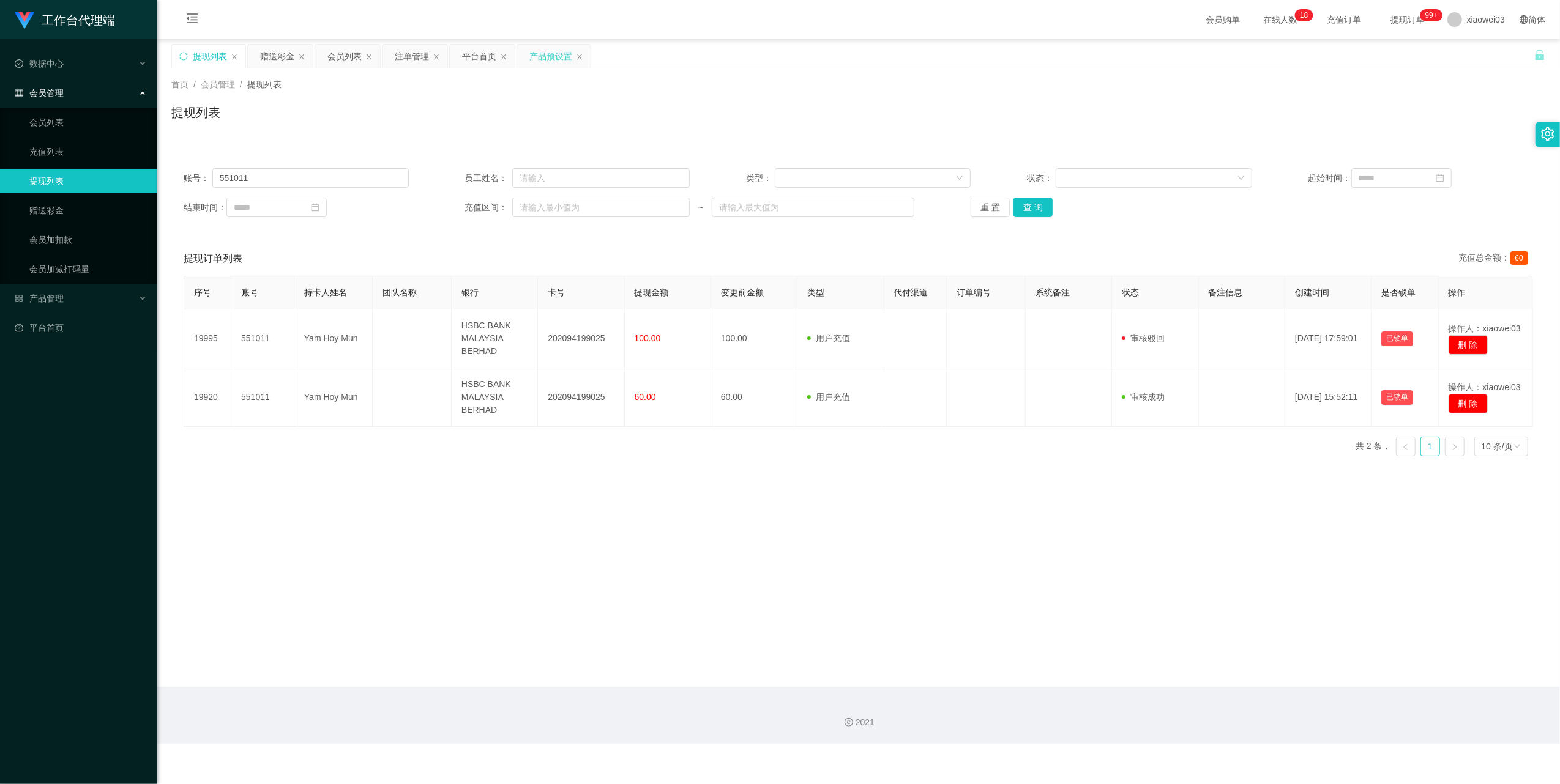
click at [527, 61] on div "产品预设置" at bounding box center [554, 56] width 73 height 24
click at [535, 55] on div "产品预设置" at bounding box center [550, 56] width 43 height 24
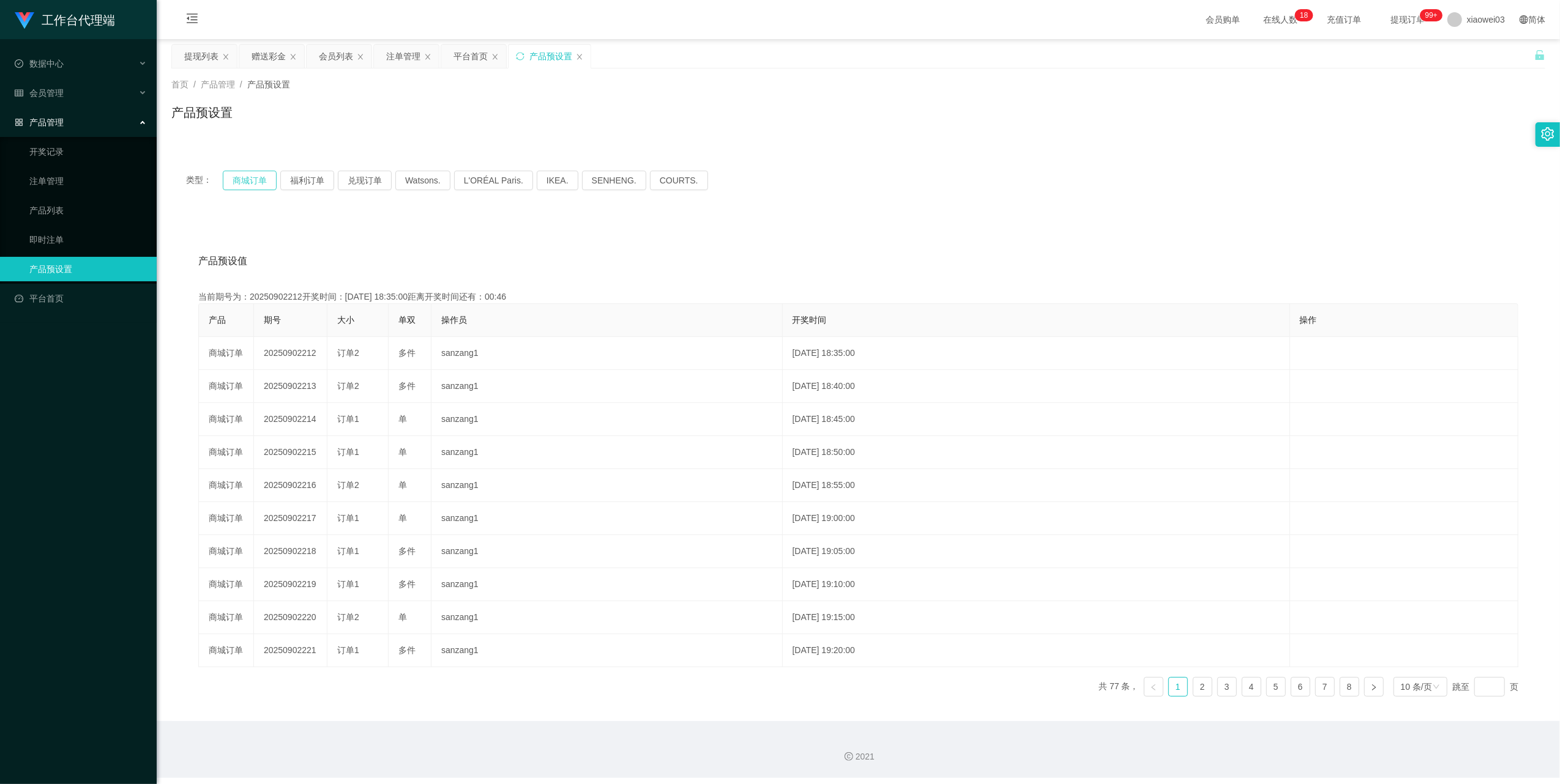
click at [260, 180] on button "商城订单" at bounding box center [250, 180] width 54 height 19
click at [408, 52] on div "注单管理" at bounding box center [403, 56] width 34 height 24
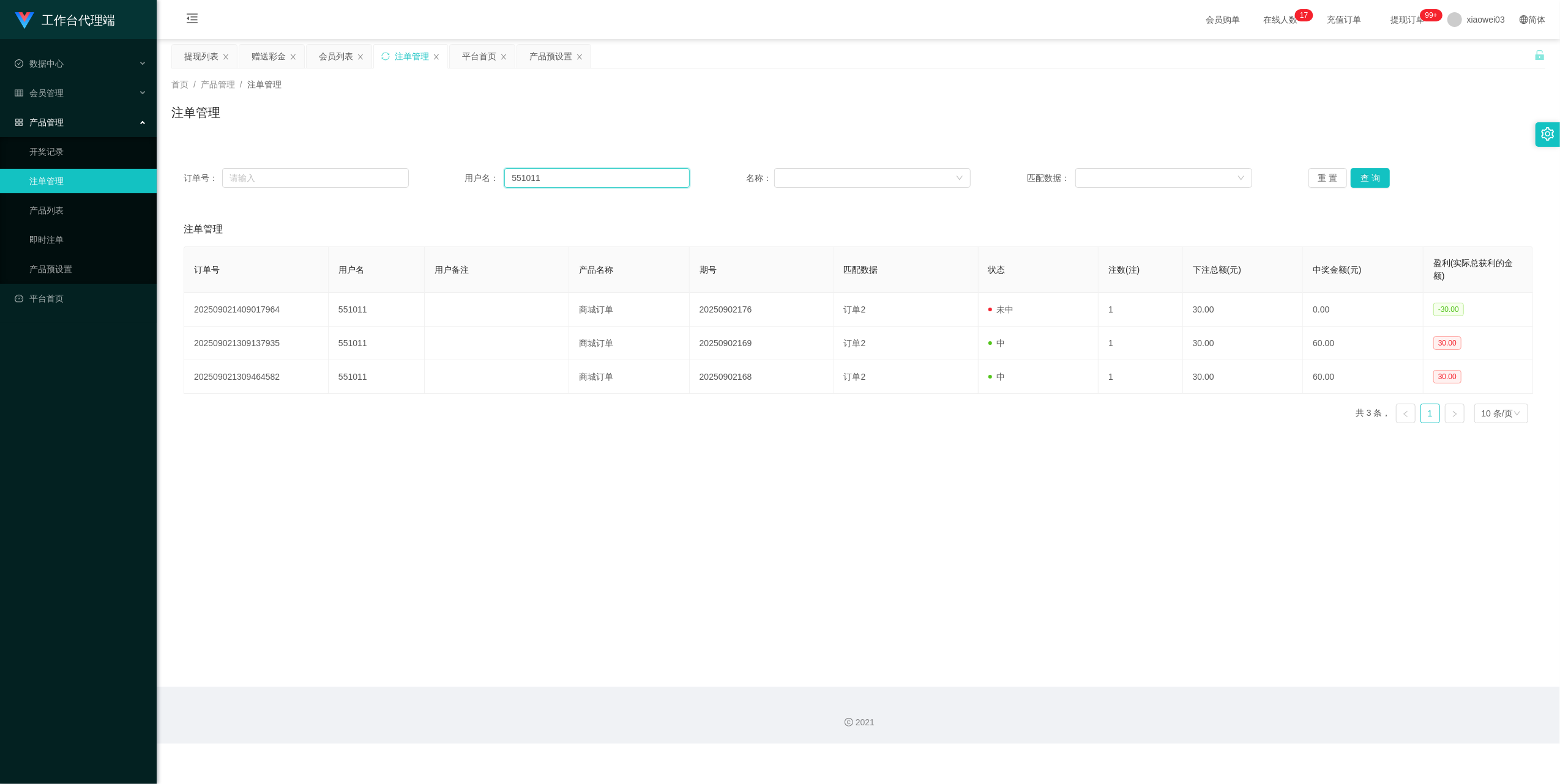
click at [617, 177] on input "551011" at bounding box center [597, 178] width 185 height 19
drag, startPoint x: 617, startPoint y: 177, endPoint x: 916, endPoint y: 216, distance: 301.5
click at [617, 176] on input "551011" at bounding box center [597, 178] width 185 height 19
click at [1370, 185] on button "查 询" at bounding box center [1370, 178] width 39 height 19
click at [263, 65] on div "赠送彩金" at bounding box center [268, 56] width 34 height 24
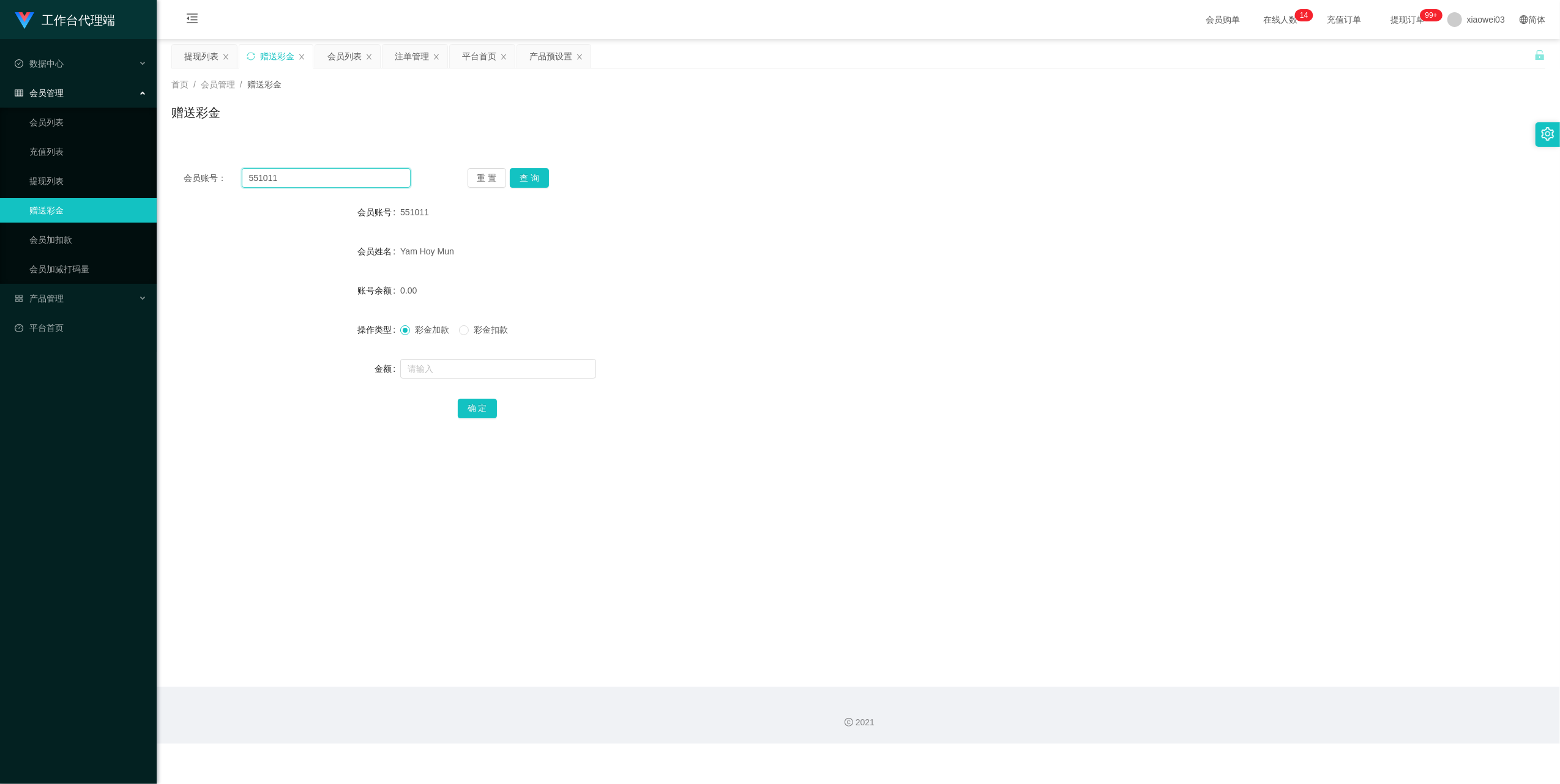
click at [316, 171] on input "551011" at bounding box center [326, 178] width 169 height 19
click at [542, 176] on button "查 询" at bounding box center [528, 178] width 39 height 19
click at [194, 61] on div "提现列表" at bounding box center [201, 56] width 34 height 24
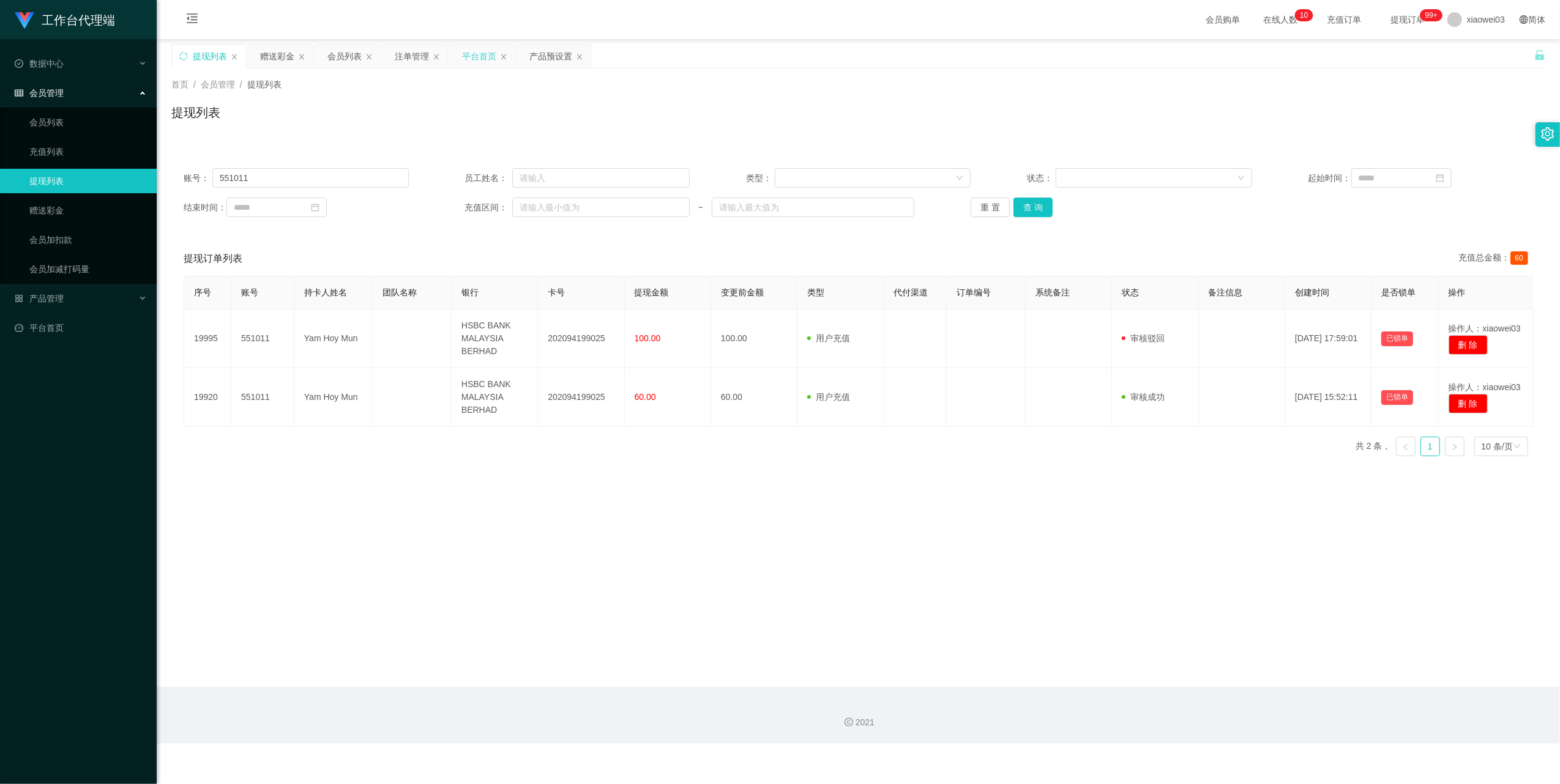
click at [482, 58] on div "平台首页" at bounding box center [479, 56] width 34 height 24
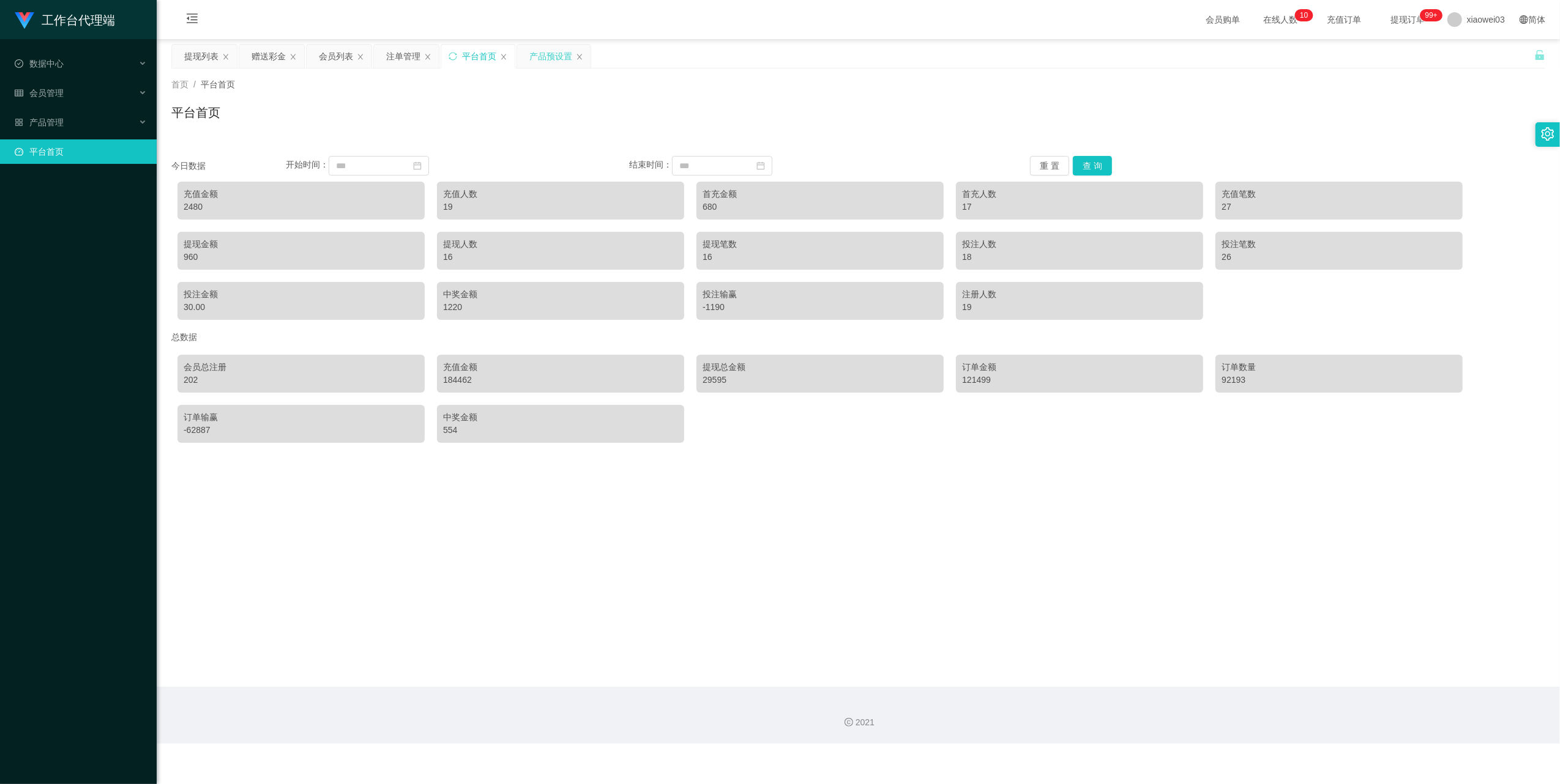
click at [549, 60] on div "产品预设置" at bounding box center [550, 56] width 43 height 24
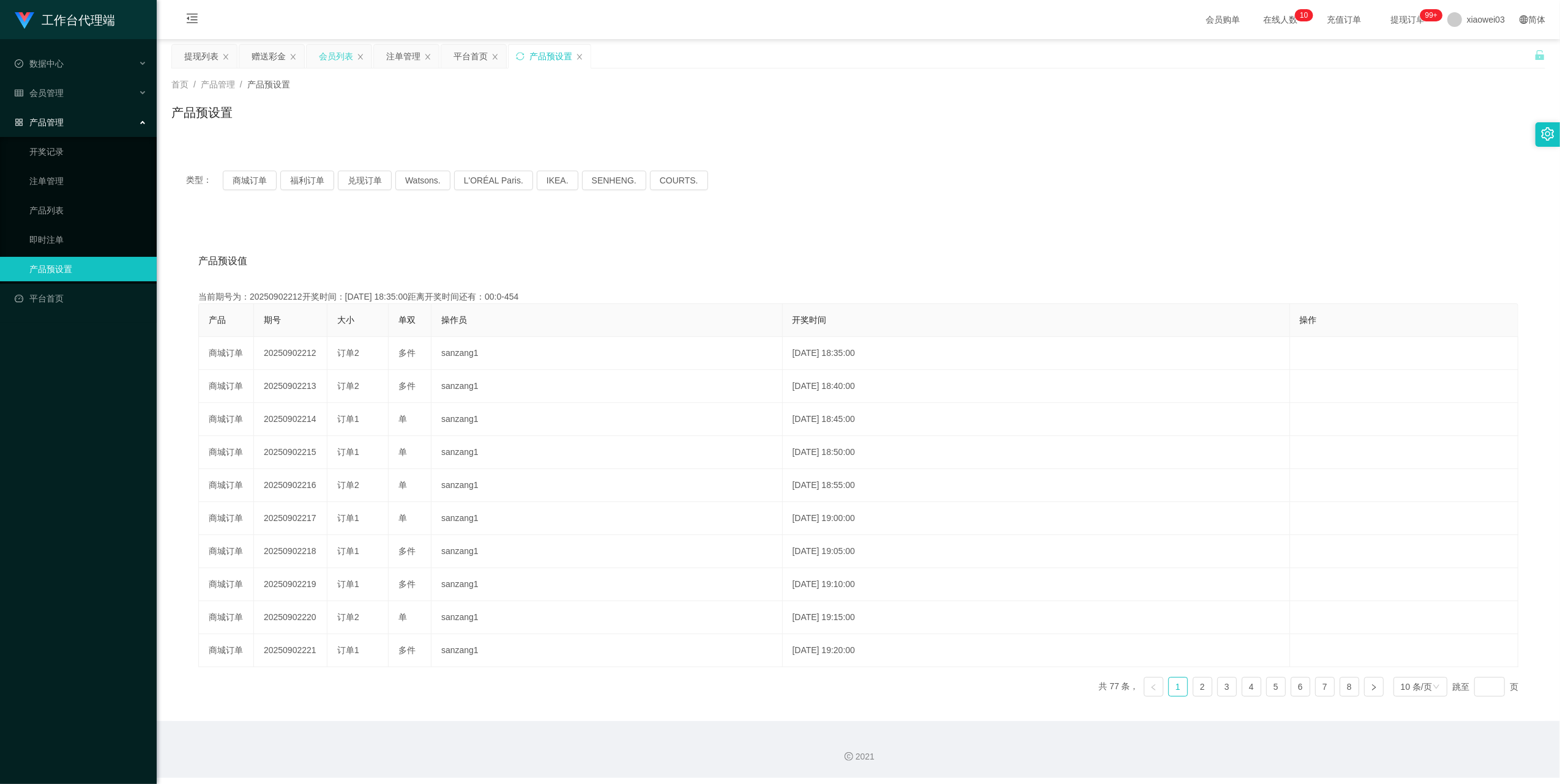
click at [333, 56] on div "会员列表" at bounding box center [335, 56] width 34 height 24
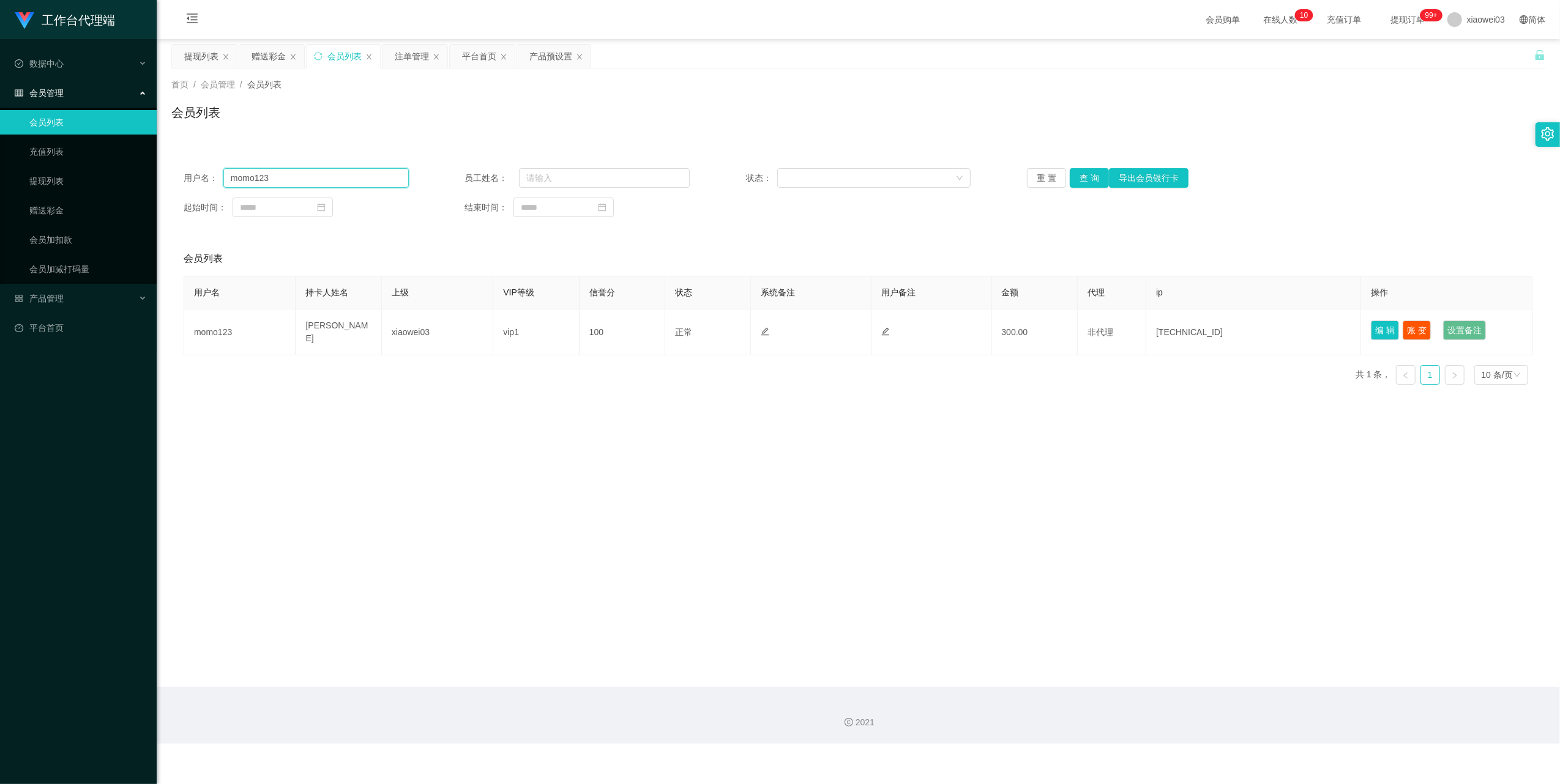
click at [353, 182] on input "momo123" at bounding box center [316, 178] width 185 height 19
drag, startPoint x: 353, startPoint y: 182, endPoint x: 390, endPoint y: 201, distance: 41.6
click at [352, 182] on input "momo123" at bounding box center [316, 178] width 185 height 19
paste input "02754930"
click at [1078, 180] on button "查 询" at bounding box center [1088, 178] width 39 height 19
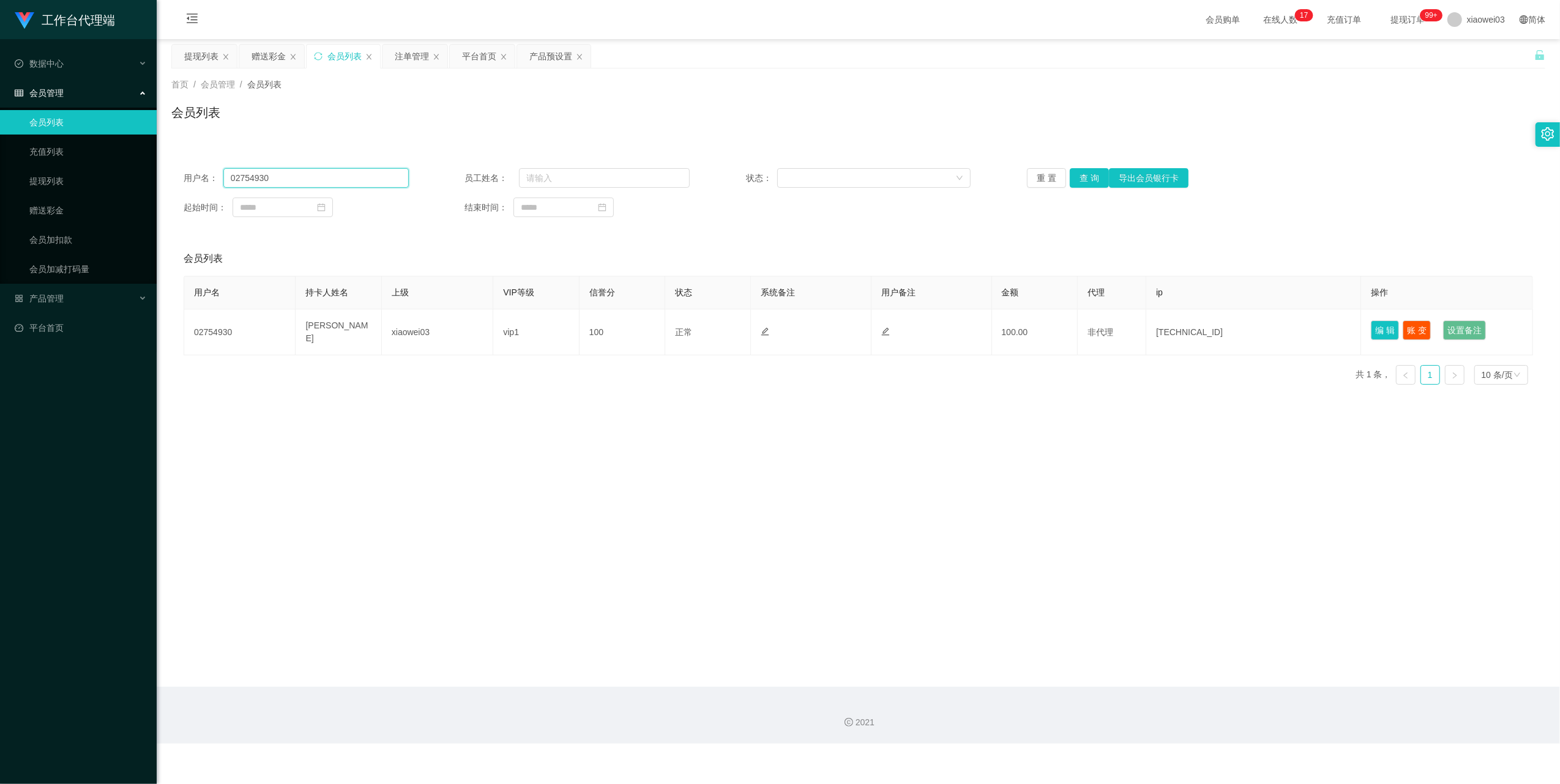
click at [317, 175] on input "02754930" at bounding box center [316, 178] width 185 height 19
paste input "[PERSON_NAME]"
type input "[PERSON_NAME]"
click at [1077, 184] on button "查 询" at bounding box center [1088, 178] width 39 height 19
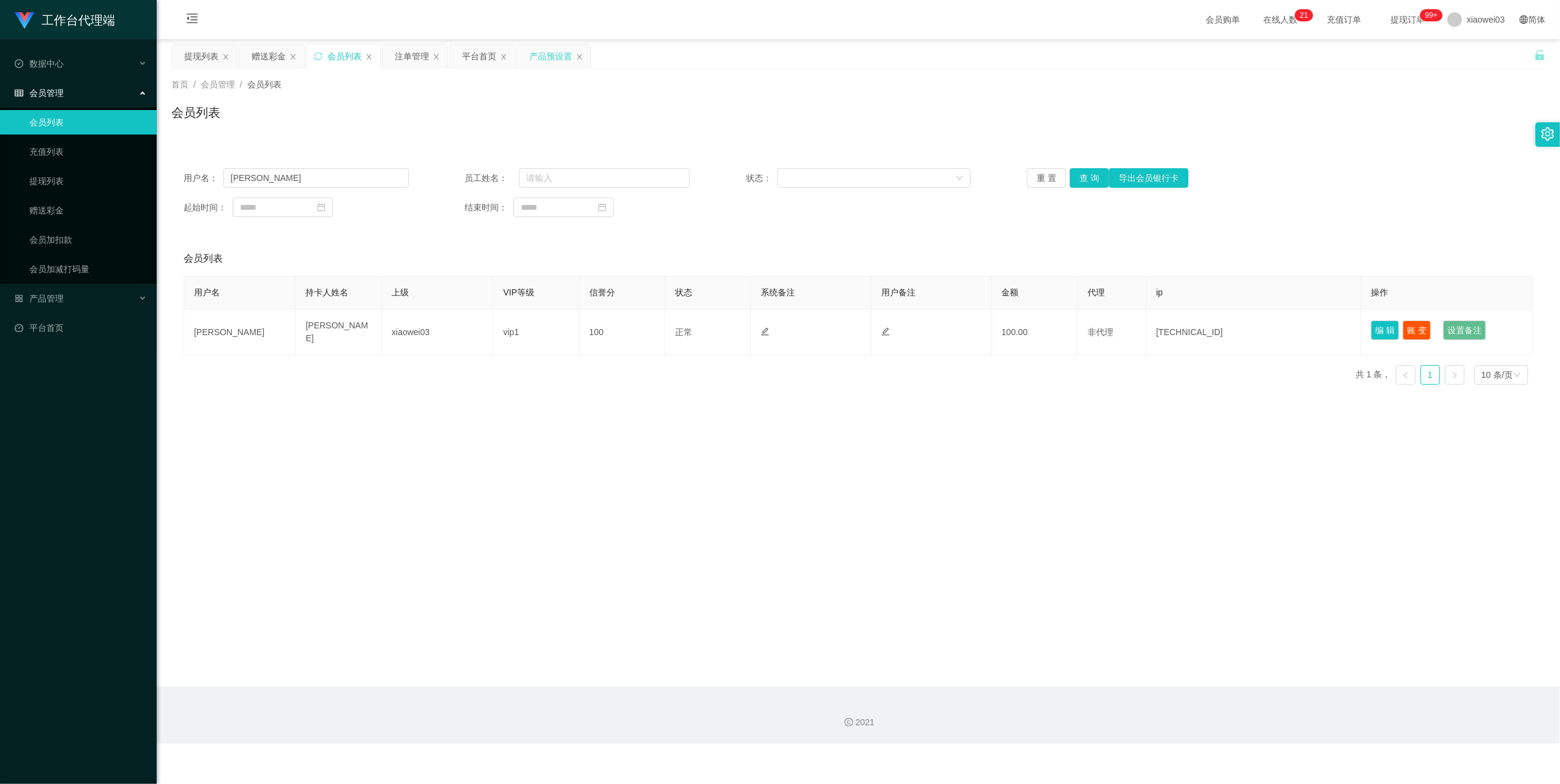
click at [536, 60] on div "产品预设置" at bounding box center [550, 56] width 43 height 24
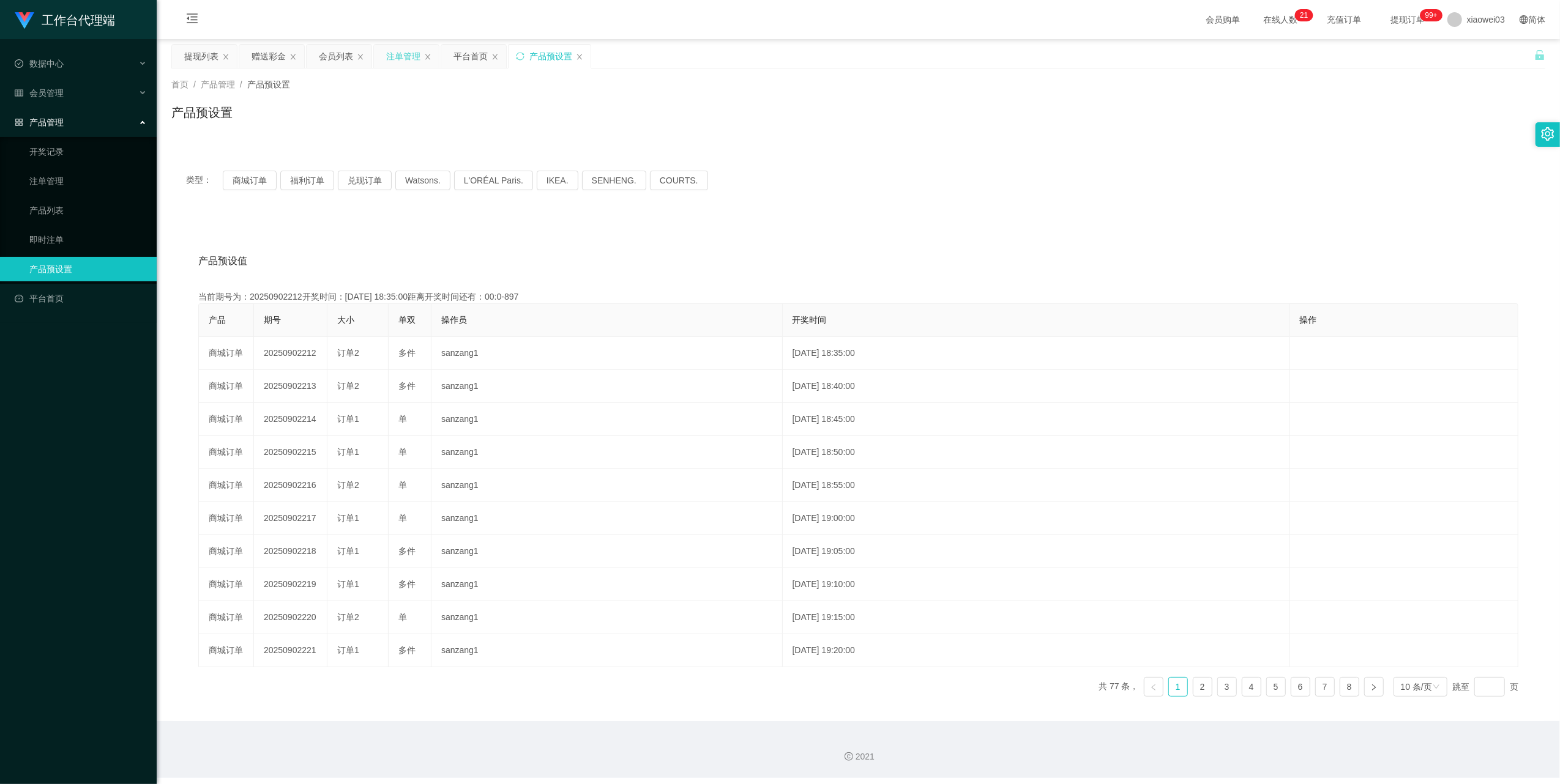
click at [385, 52] on div "注单管理" at bounding box center [406, 56] width 65 height 24
drag, startPoint x: 397, startPoint y: 54, endPoint x: 467, endPoint y: 164, distance: 130.4
click at [397, 54] on div "注单管理" at bounding box center [403, 56] width 34 height 24
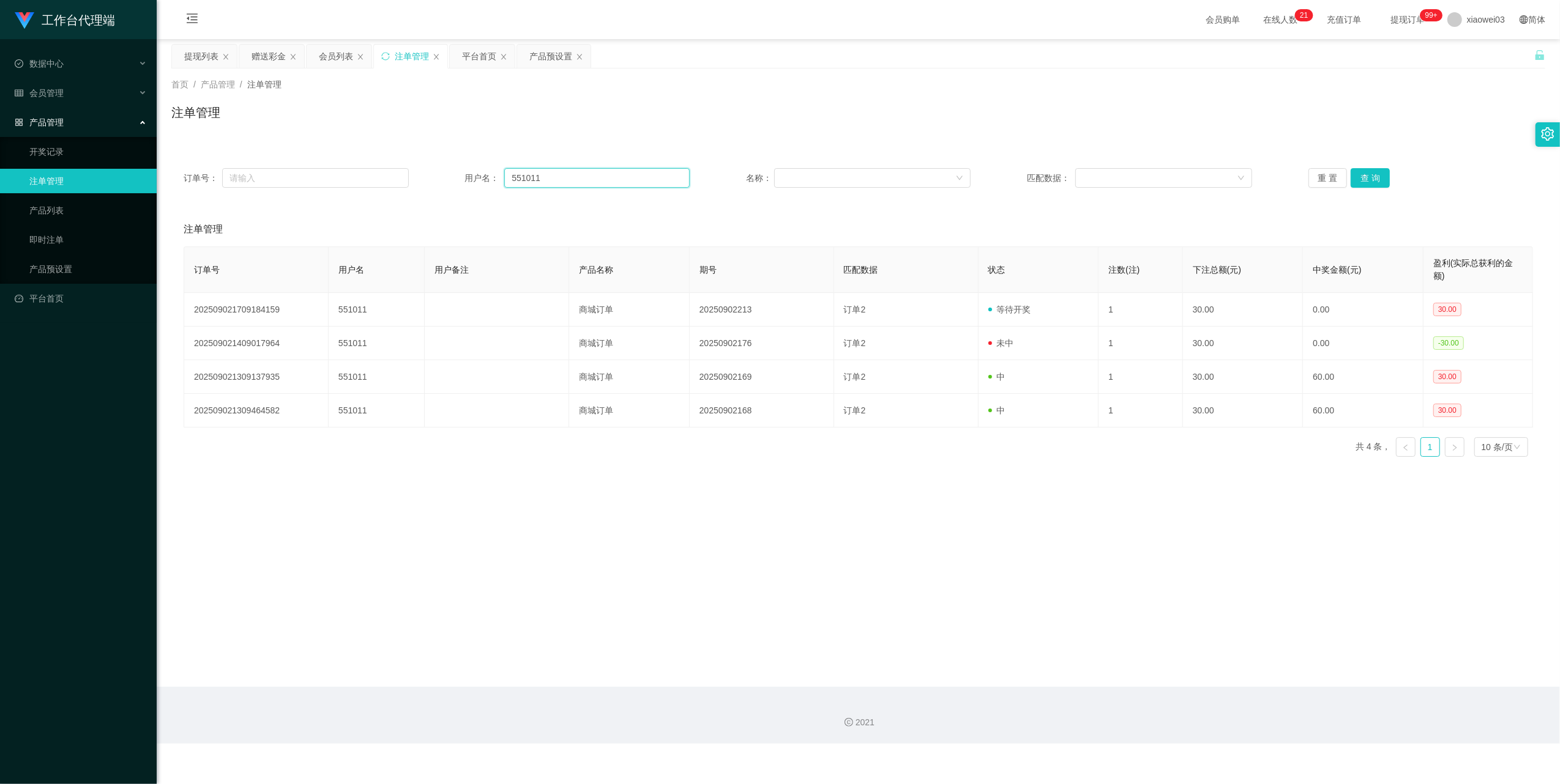
click at [567, 182] on input "551011" at bounding box center [597, 178] width 185 height 19
drag, startPoint x: 567, startPoint y: 182, endPoint x: 812, endPoint y: 245, distance: 253.0
click at [568, 181] on input "551011" at bounding box center [597, 178] width 185 height 19
paste input "KEAHTR89"
click at [1365, 181] on button "查 询" at bounding box center [1370, 178] width 39 height 19
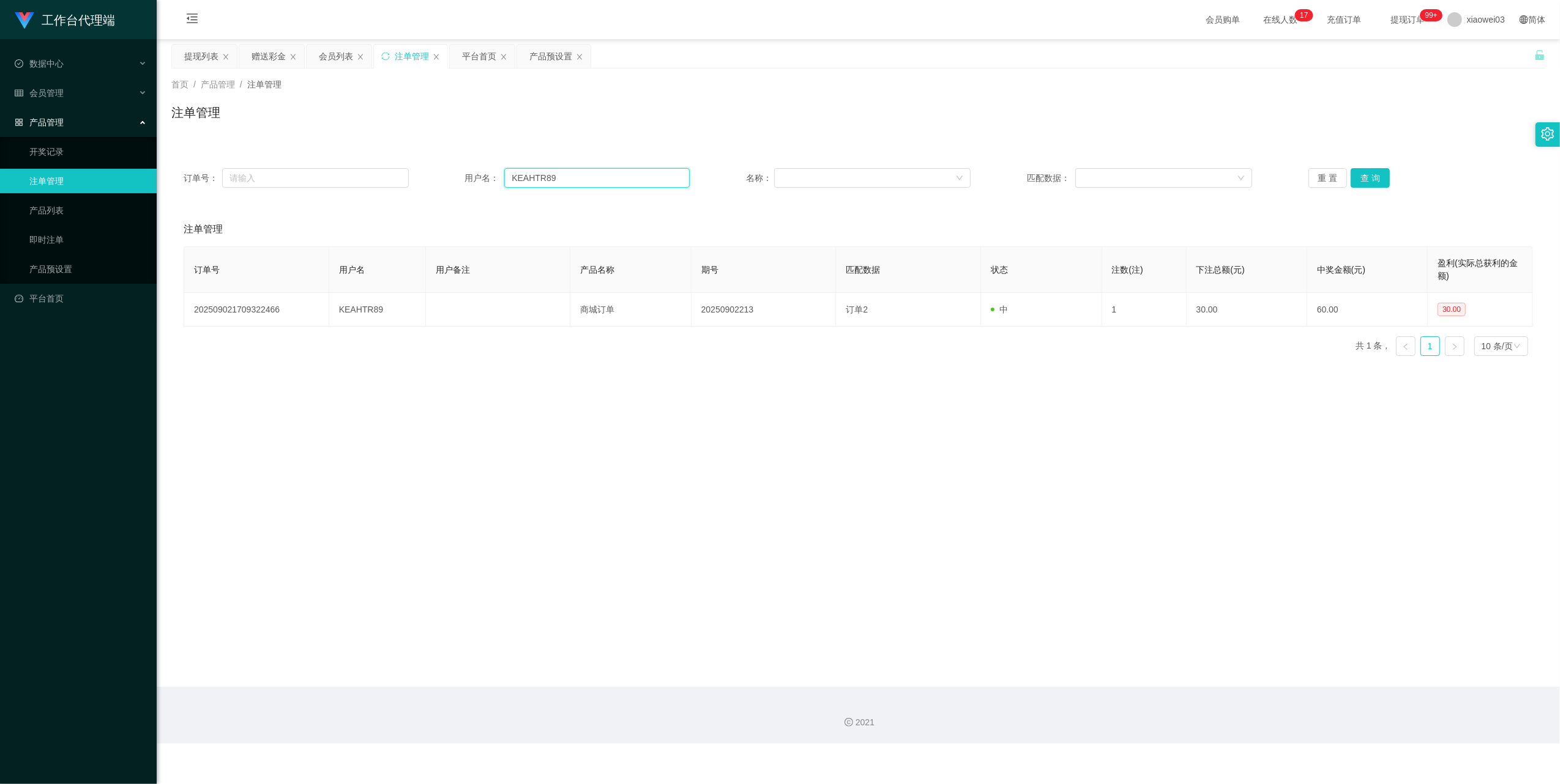
click at [576, 174] on input "KEAHTR89" at bounding box center [597, 178] width 185 height 19
paste input "551011"
type input "551011"
click at [1362, 175] on button "查 询" at bounding box center [1370, 178] width 39 height 19
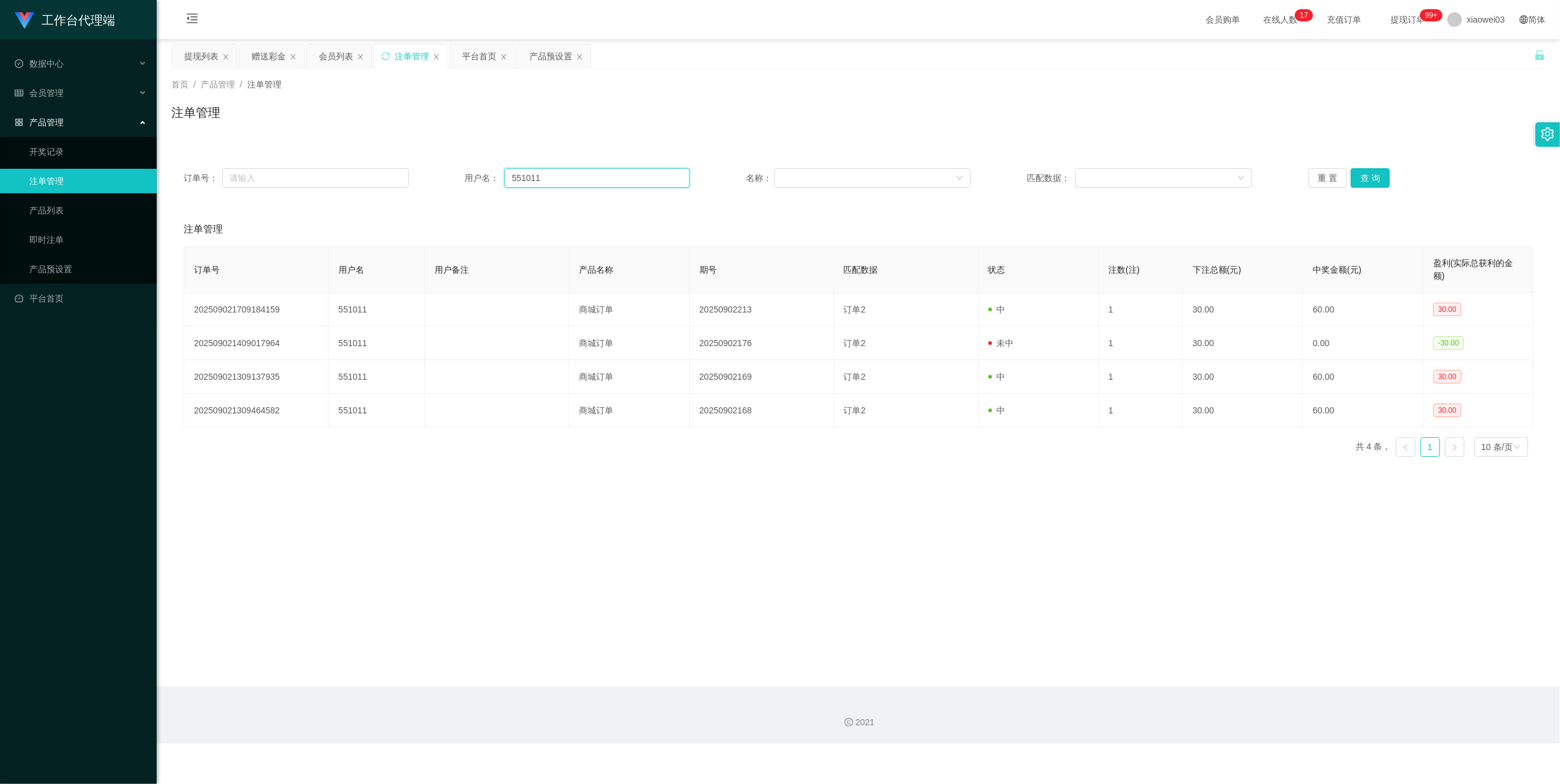
click at [555, 181] on input "551011" at bounding box center [597, 178] width 185 height 19
click at [267, 56] on div "赠送彩金" at bounding box center [268, 56] width 34 height 24
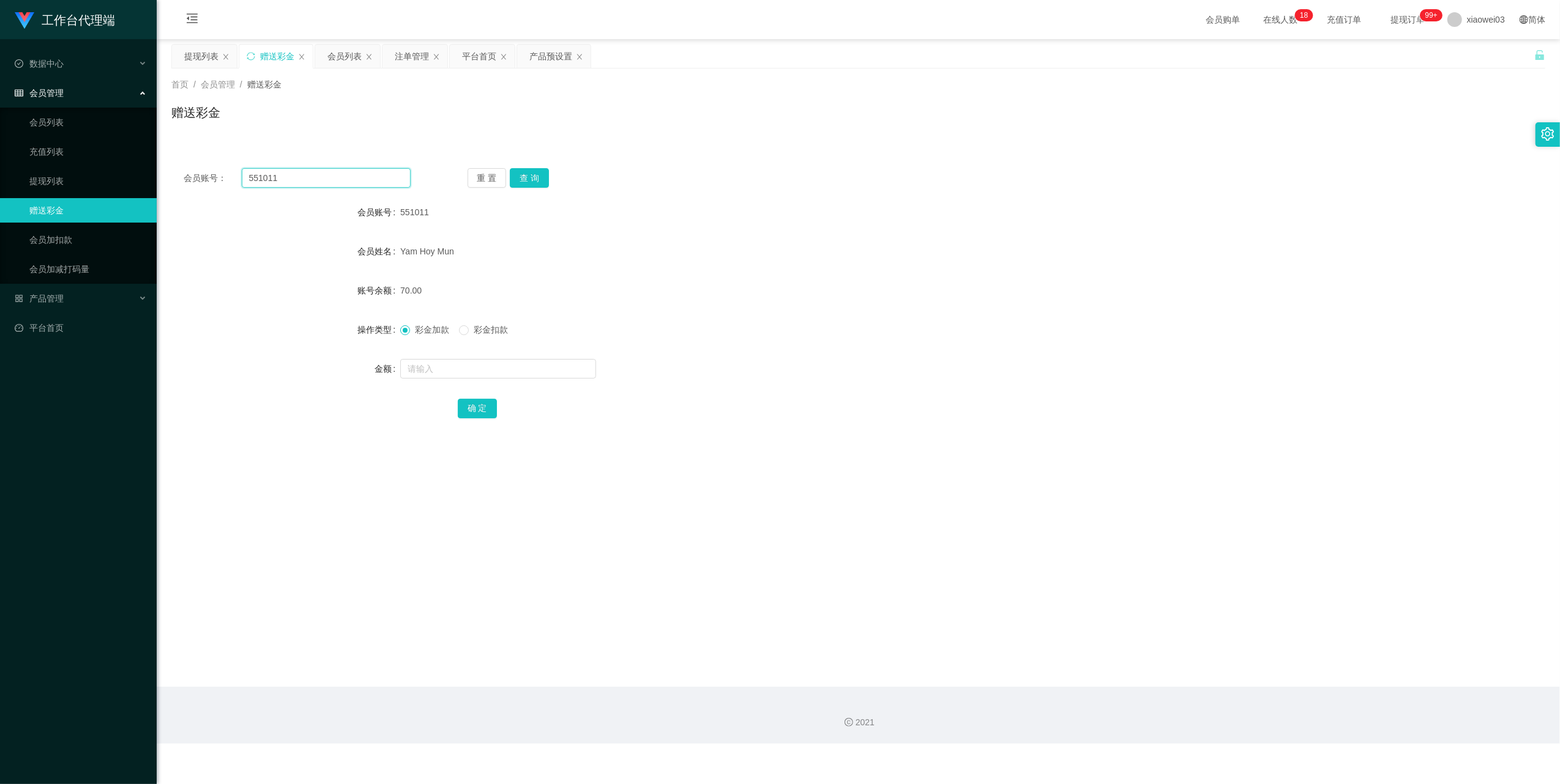
click at [294, 171] on input "551011" at bounding box center [326, 178] width 169 height 19
click at [521, 187] on button "查 询" at bounding box center [528, 178] width 39 height 19
click at [204, 59] on div "提现列表" at bounding box center [201, 56] width 34 height 24
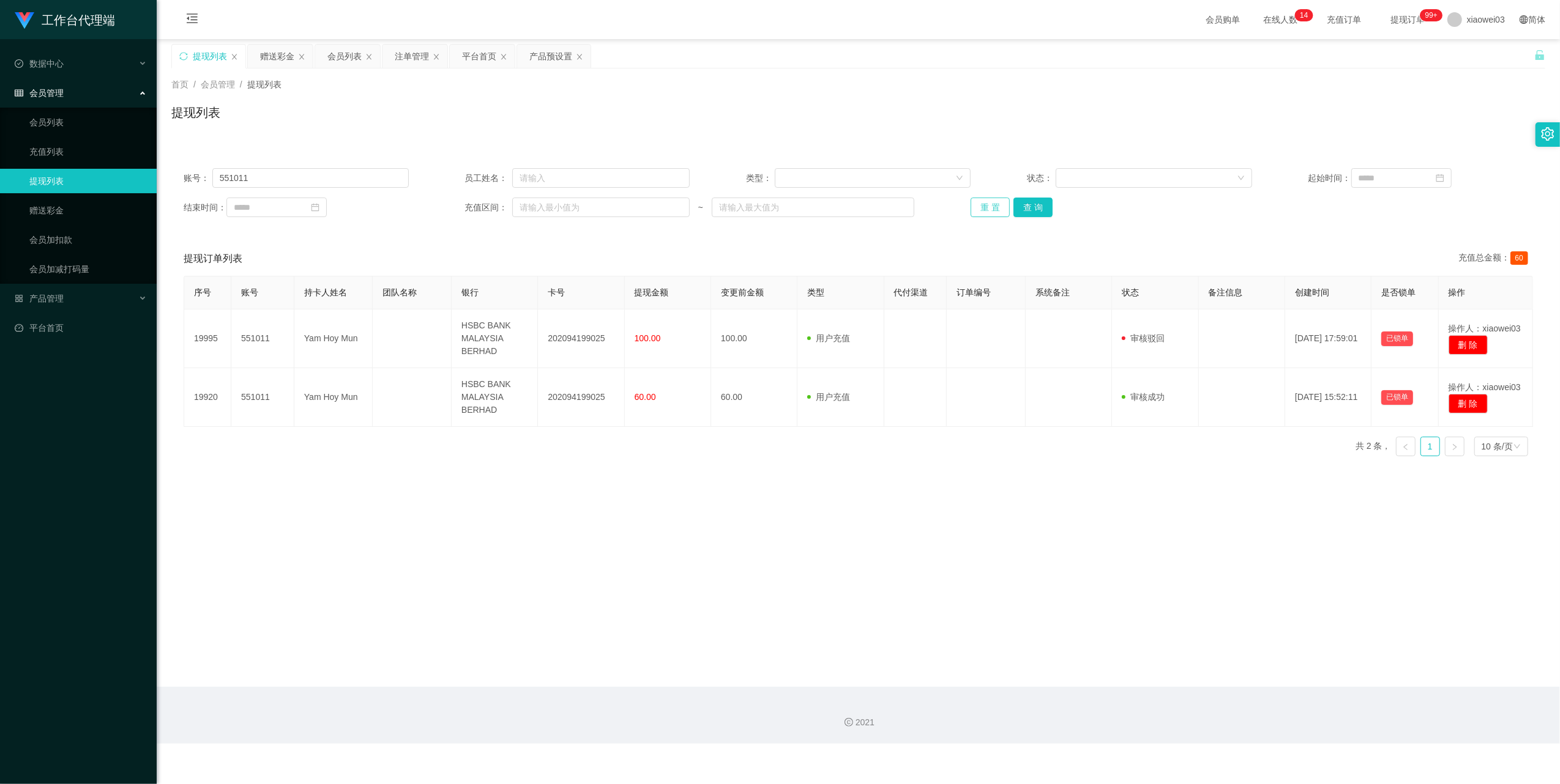
click at [971, 208] on button "重 置" at bounding box center [990, 207] width 39 height 19
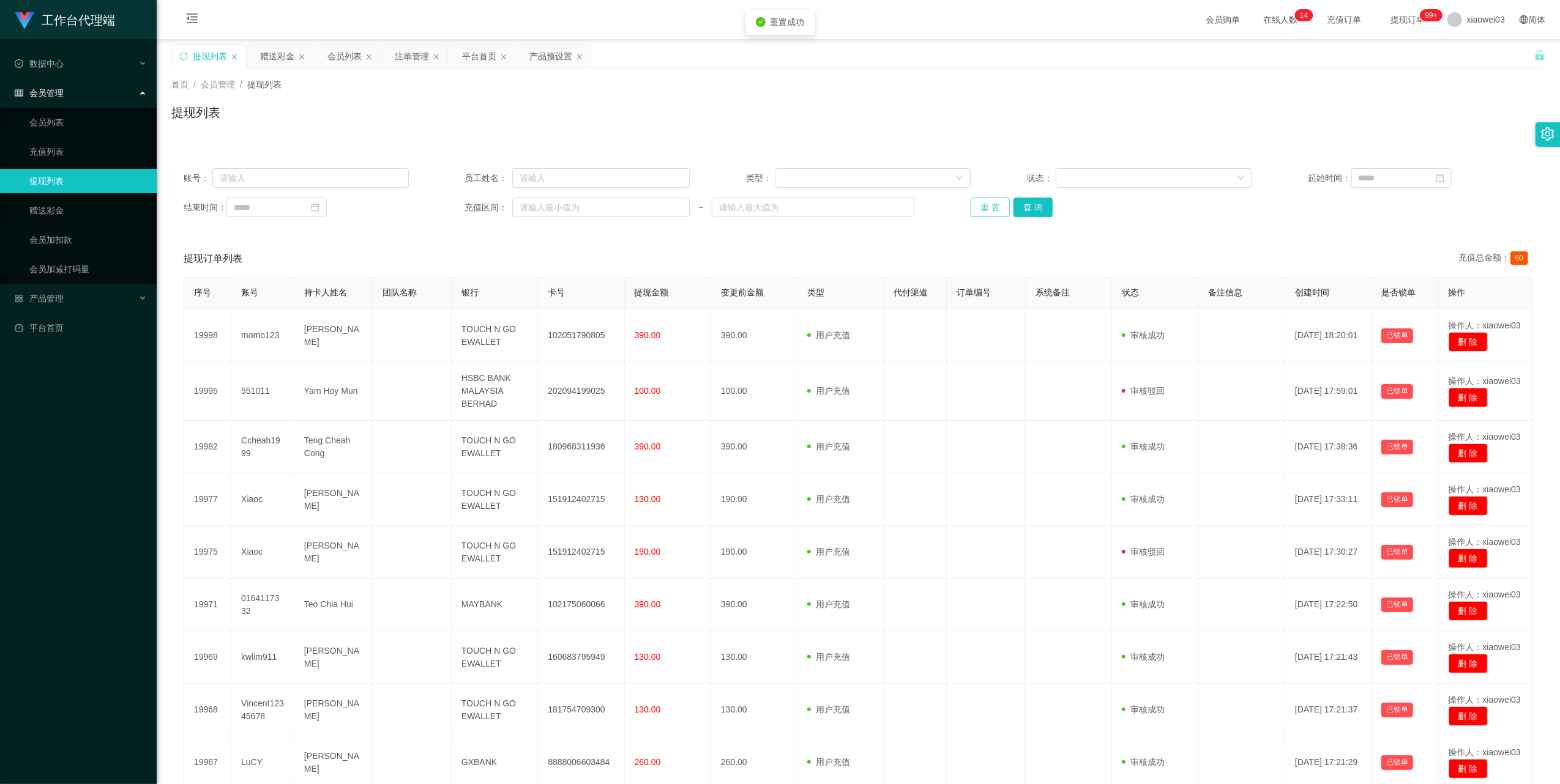
click at [986, 213] on button "重 置" at bounding box center [990, 207] width 39 height 19
click at [390, 168] on input "text" at bounding box center [310, 178] width 197 height 19
drag, startPoint x: 390, startPoint y: 168, endPoint x: 475, endPoint y: 199, distance: 90.5
click at [390, 170] on input "text" at bounding box center [310, 178] width 197 height 19
paste input "KEAHTR89"
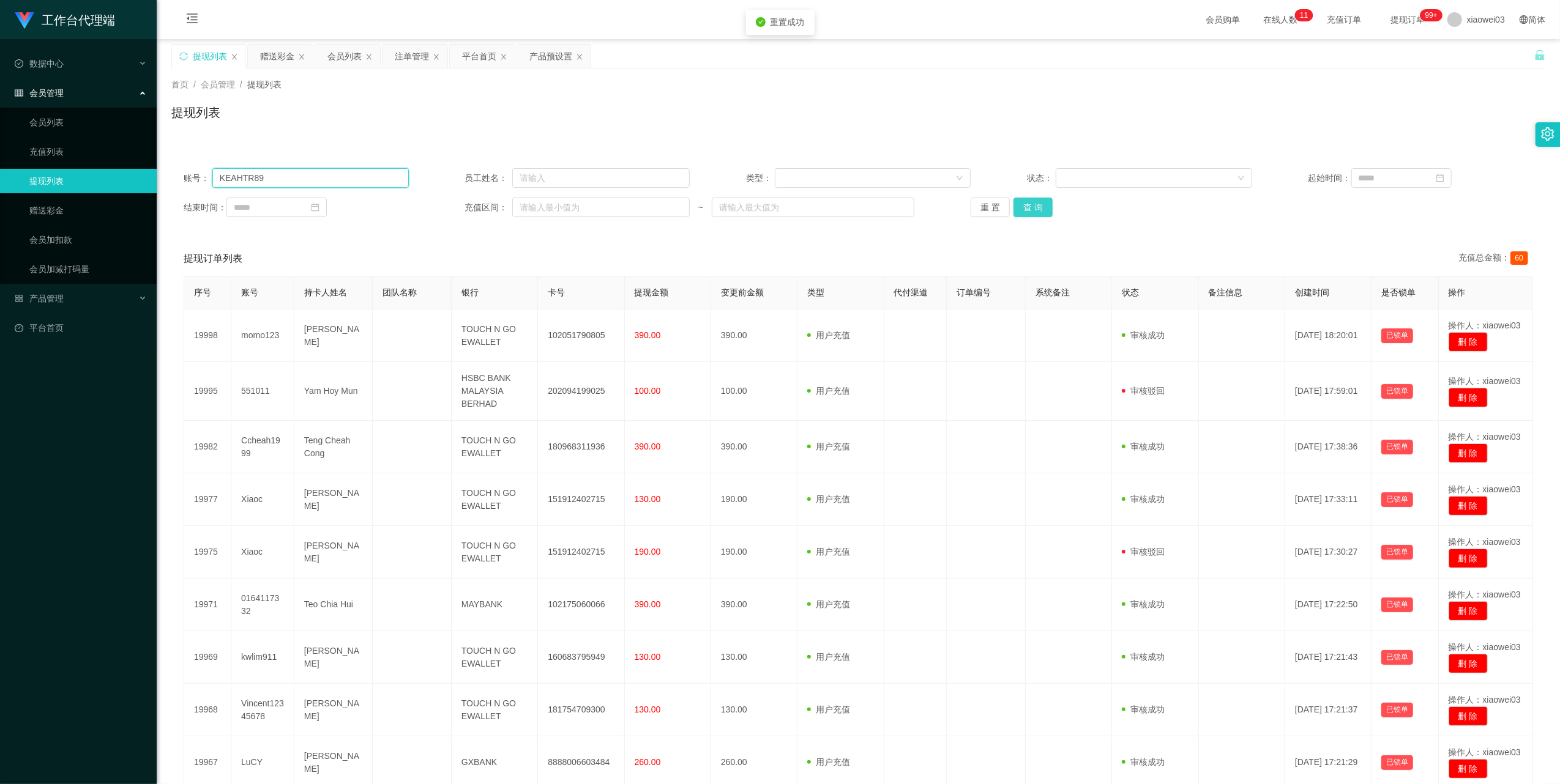
type input "KEAHTR89"
click at [1033, 210] on button "查 询" at bounding box center [1032, 207] width 39 height 19
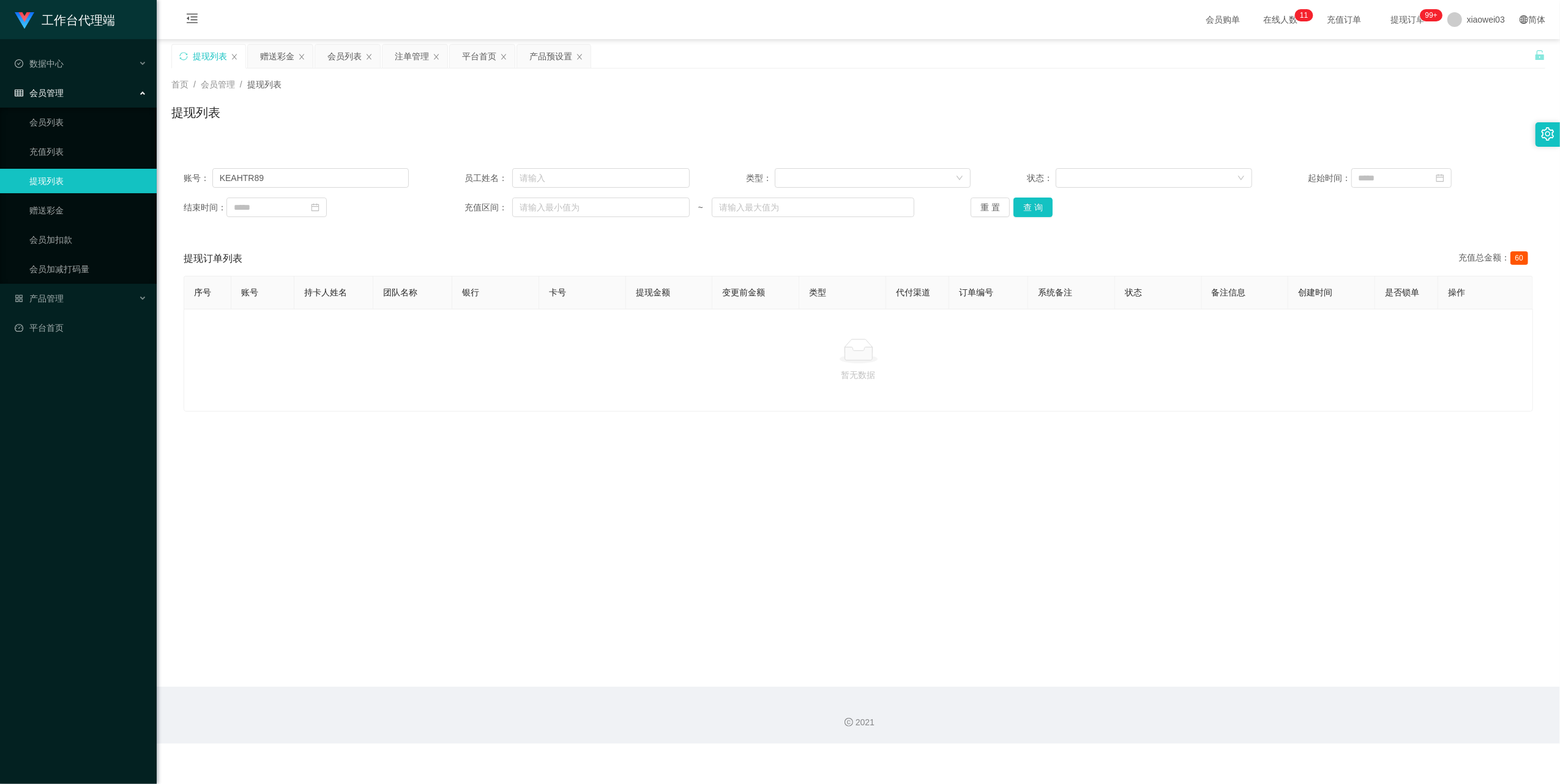
click at [334, 189] on div "账号： KEAHTR89 员工姓名： 类型： 状态： 起始时间： 结束时间： 充值区间： ~ 重 置 查 询" at bounding box center [858, 193] width 1374 height 73
drag, startPoint x: 1026, startPoint y: 209, endPoint x: 859, endPoint y: 260, distance: 174.6
click at [1025, 209] on button "查 询" at bounding box center [1032, 207] width 39 height 19
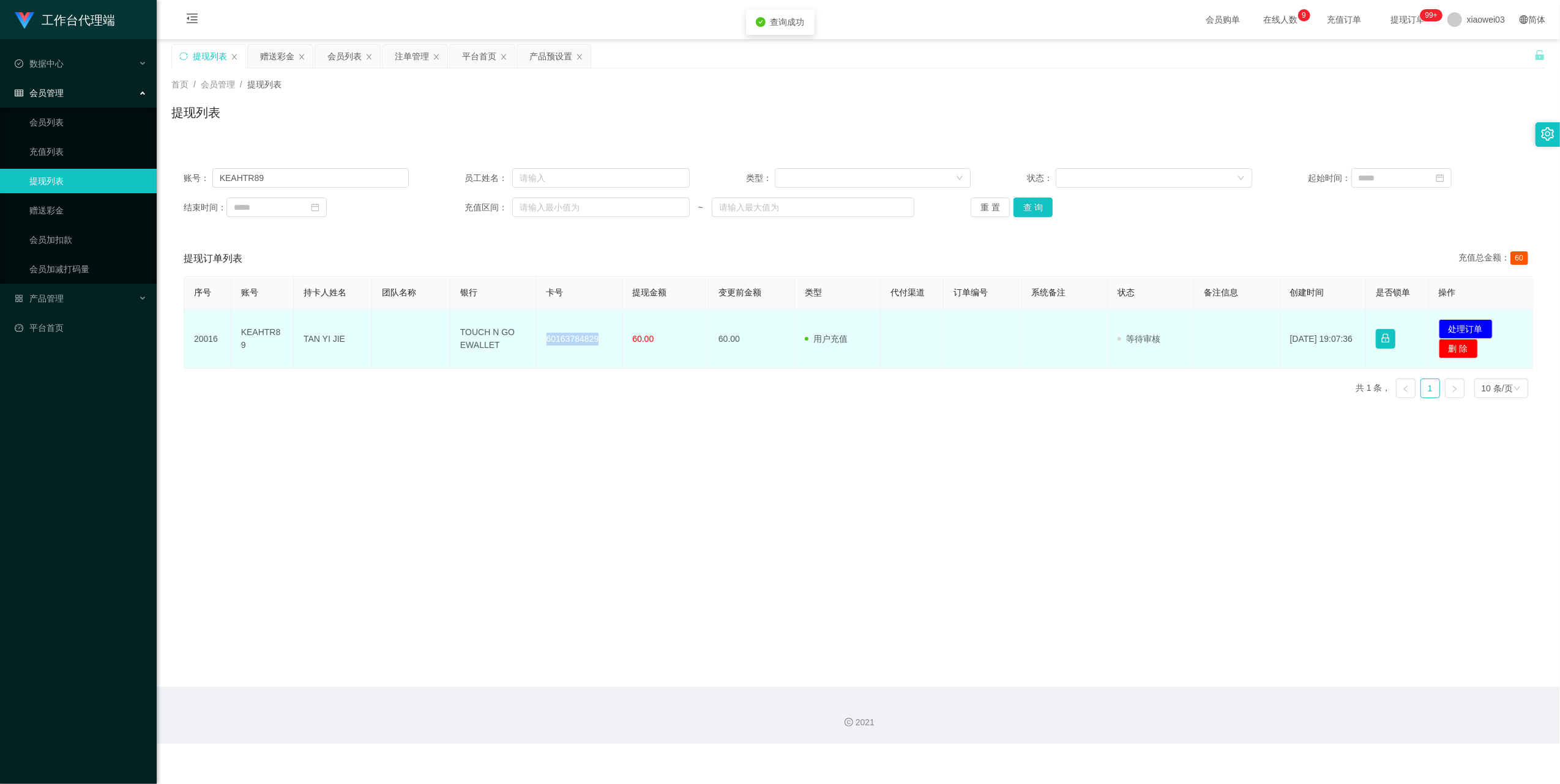
drag, startPoint x: 604, startPoint y: 340, endPoint x: 546, endPoint y: 340, distance: 58.0
click at [546, 340] on td "60163784829" at bounding box center [579, 339] width 86 height 59
copy td "60163784829"
drag, startPoint x: 494, startPoint y: 343, endPoint x: 463, endPoint y: 326, distance: 35.4
click at [463, 326] on td "TOUCH N GO EWALLET" at bounding box center [494, 339] width 86 height 59
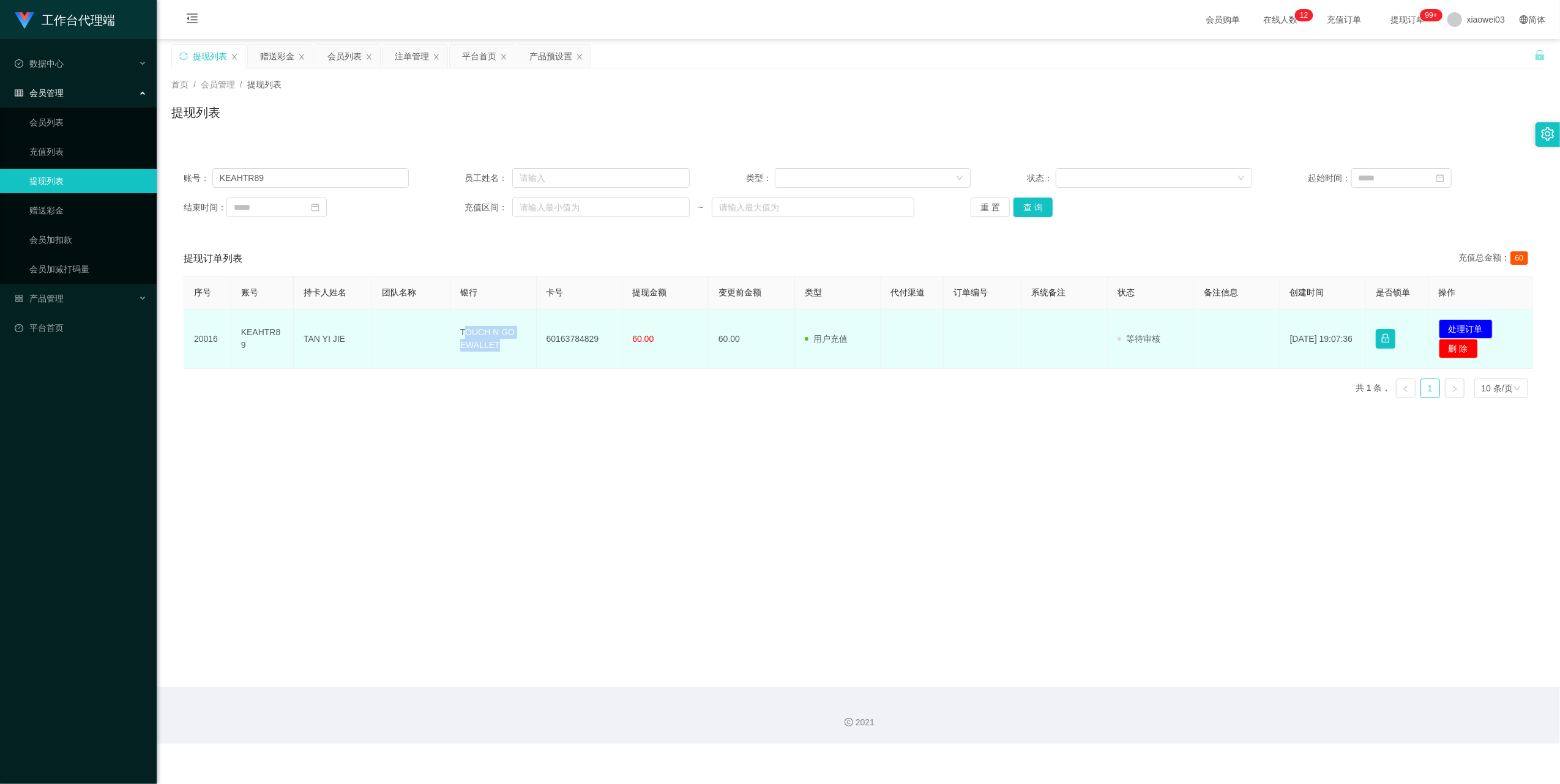
drag, startPoint x: 463, startPoint y: 326, endPoint x: 521, endPoint y: 363, distance: 68.8
click at [521, 363] on td "TOUCH N GO EWALLET" at bounding box center [494, 339] width 86 height 59
drag, startPoint x: 514, startPoint y: 354, endPoint x: 457, endPoint y: 335, distance: 60.1
click at [457, 335] on td "TOUCH N GO EWALLET" at bounding box center [494, 339] width 86 height 59
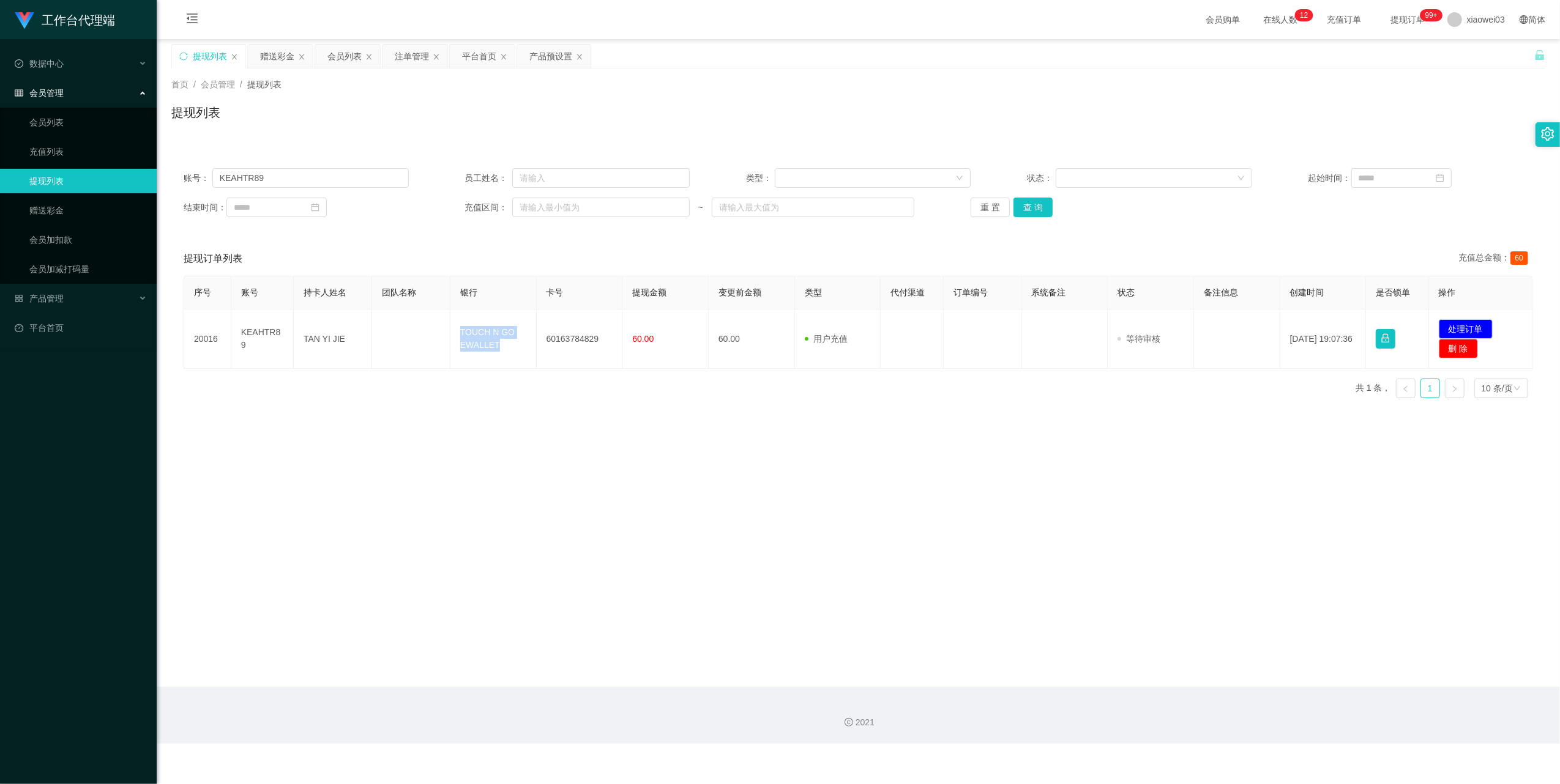
copy td "TOUCH N GO EWALLET"
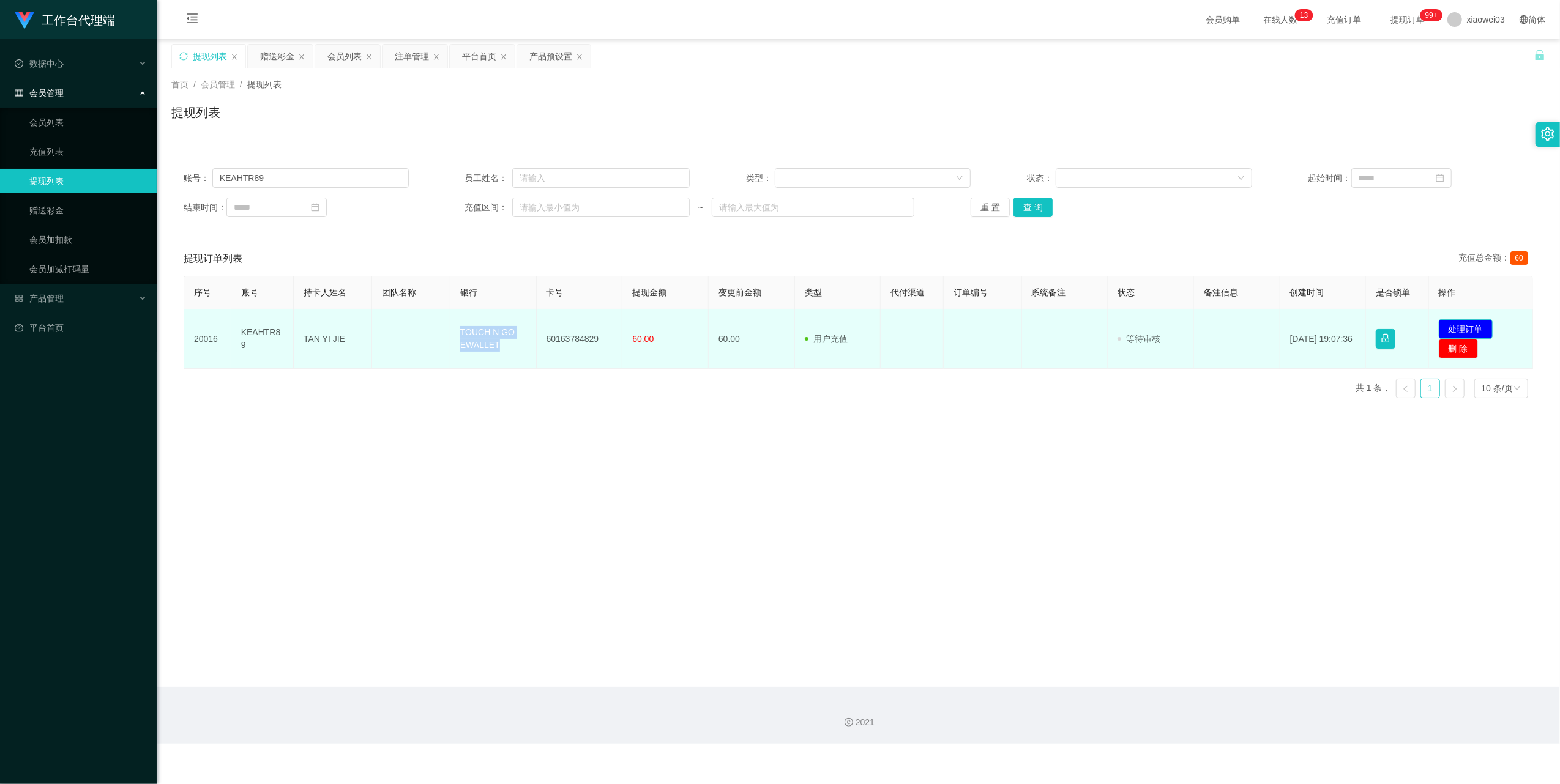
click at [1472, 326] on button "处理订单" at bounding box center [1466, 329] width 54 height 19
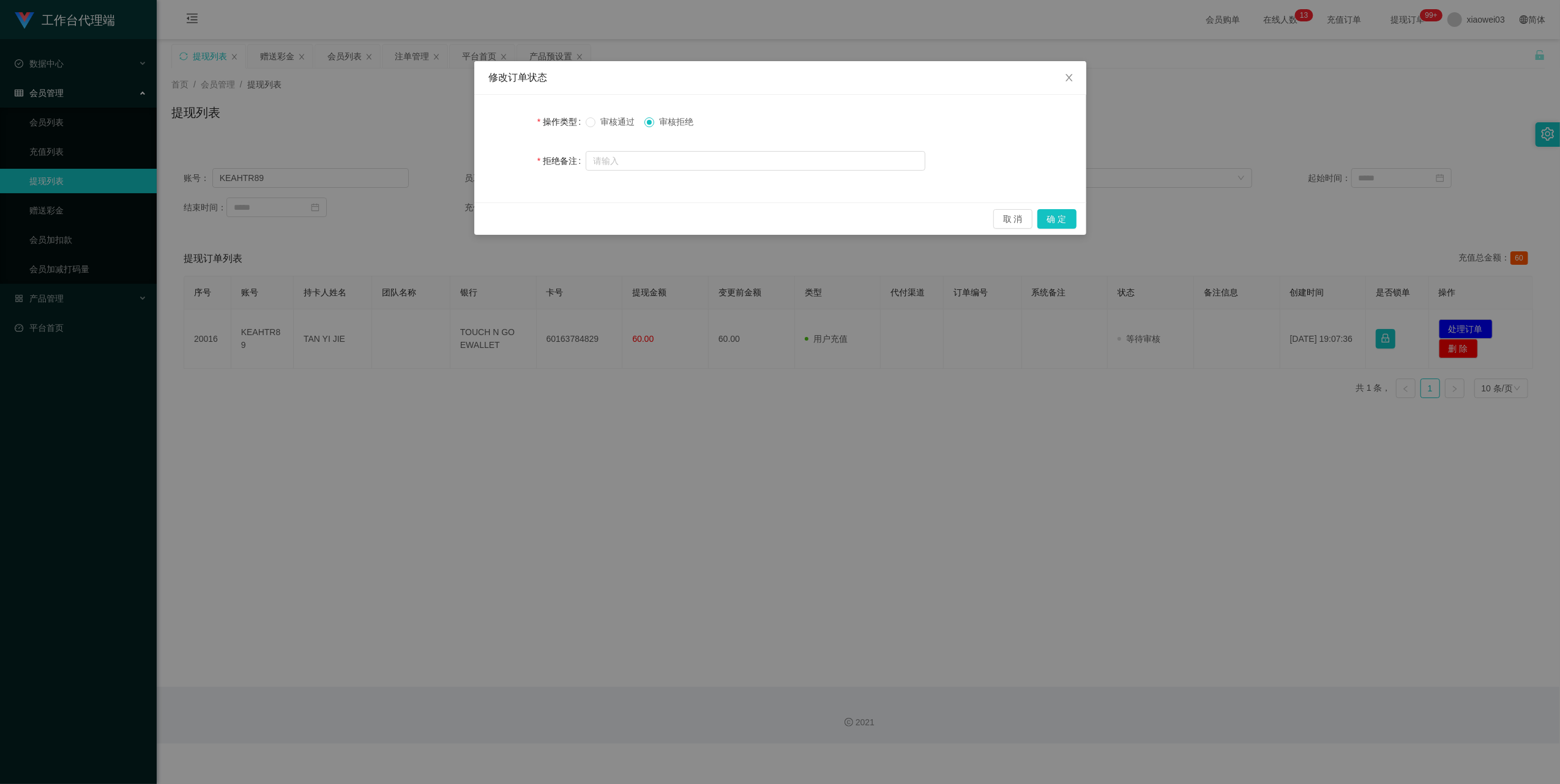
click at [605, 120] on span "审核通过" at bounding box center [618, 121] width 44 height 10
click at [1049, 217] on button "确 定" at bounding box center [1056, 219] width 39 height 19
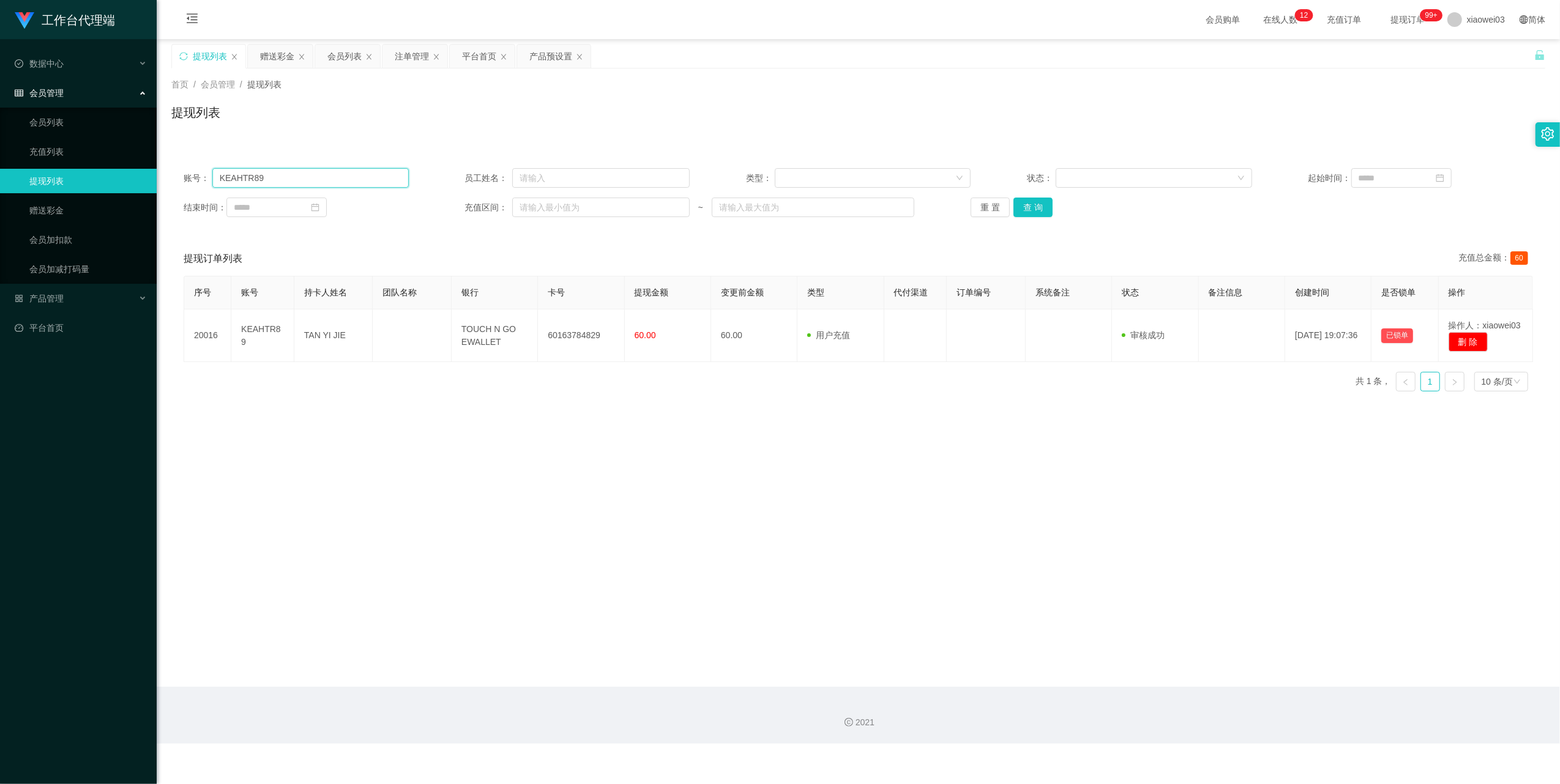
click at [287, 181] on input "KEAHTR89" at bounding box center [310, 178] width 197 height 19
click at [1018, 213] on button "查 询" at bounding box center [1032, 207] width 39 height 19
click at [346, 58] on div "会员列表" at bounding box center [344, 56] width 34 height 24
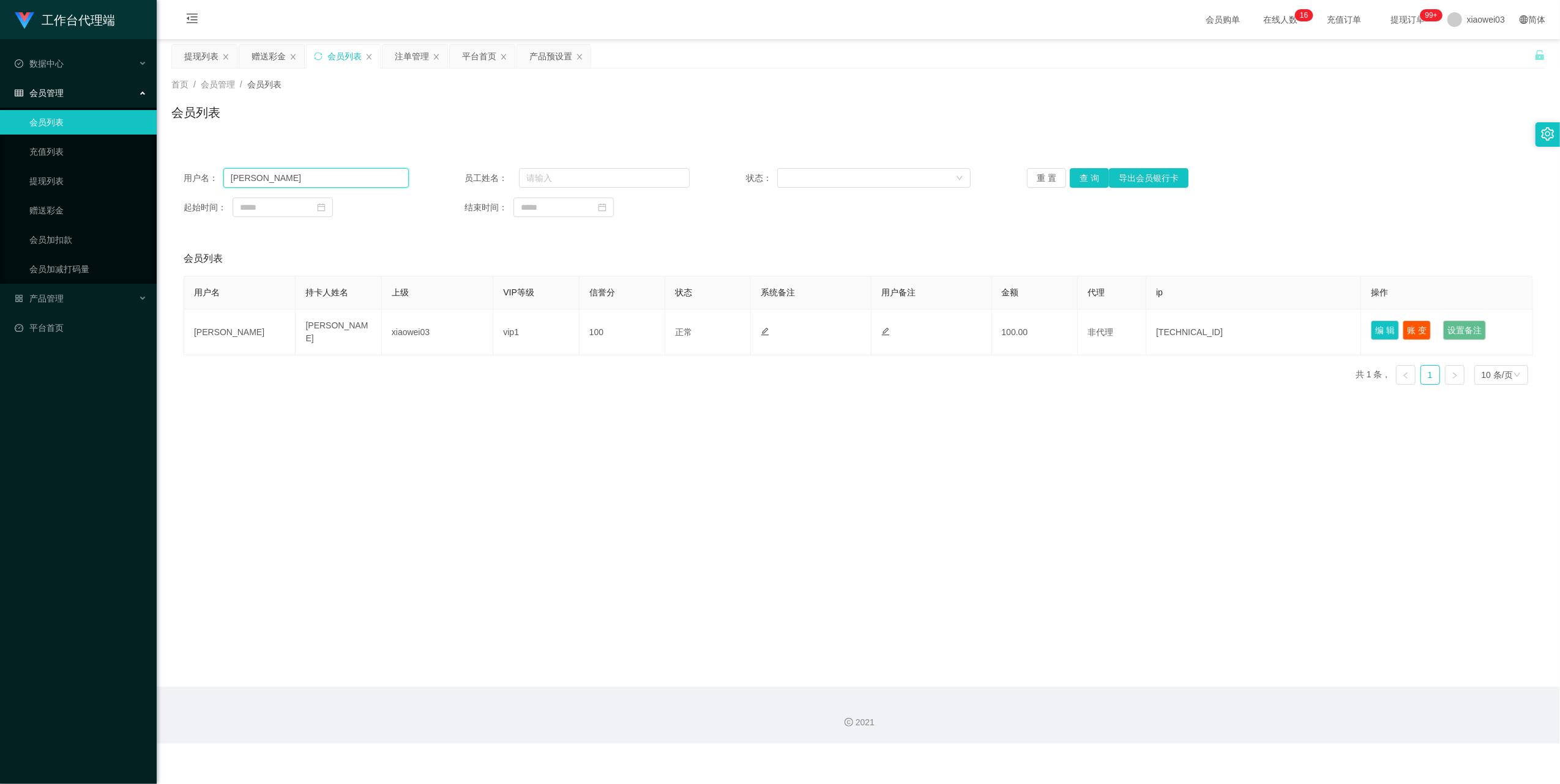
click at [358, 184] on input "[PERSON_NAME]" at bounding box center [316, 178] width 185 height 19
paste input "KEAHTR89"
type input "KEAHTR89"
click at [1095, 176] on button "查 询" at bounding box center [1088, 178] width 39 height 19
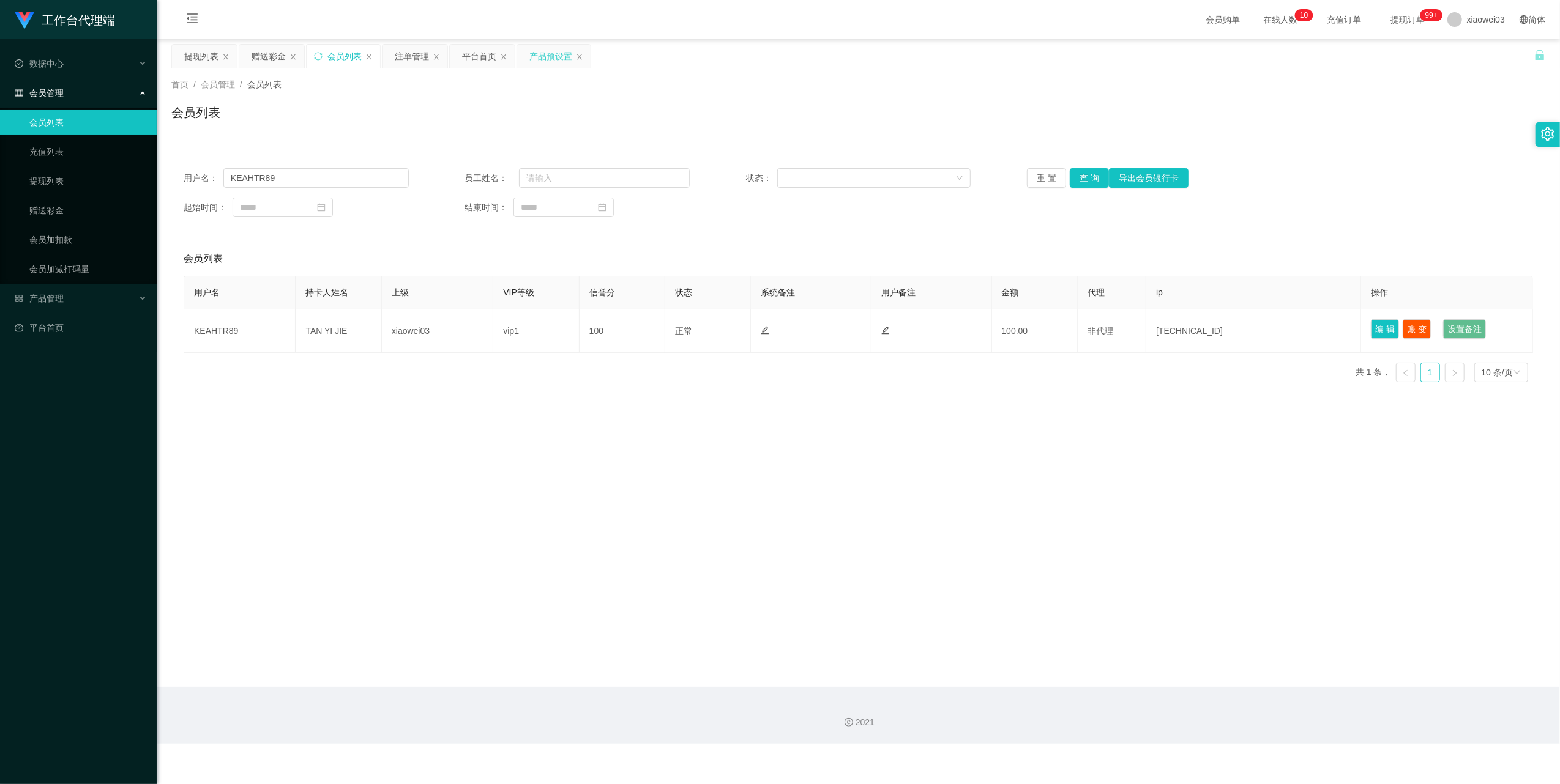
click at [547, 52] on div "产品预设置" at bounding box center [550, 56] width 43 height 24
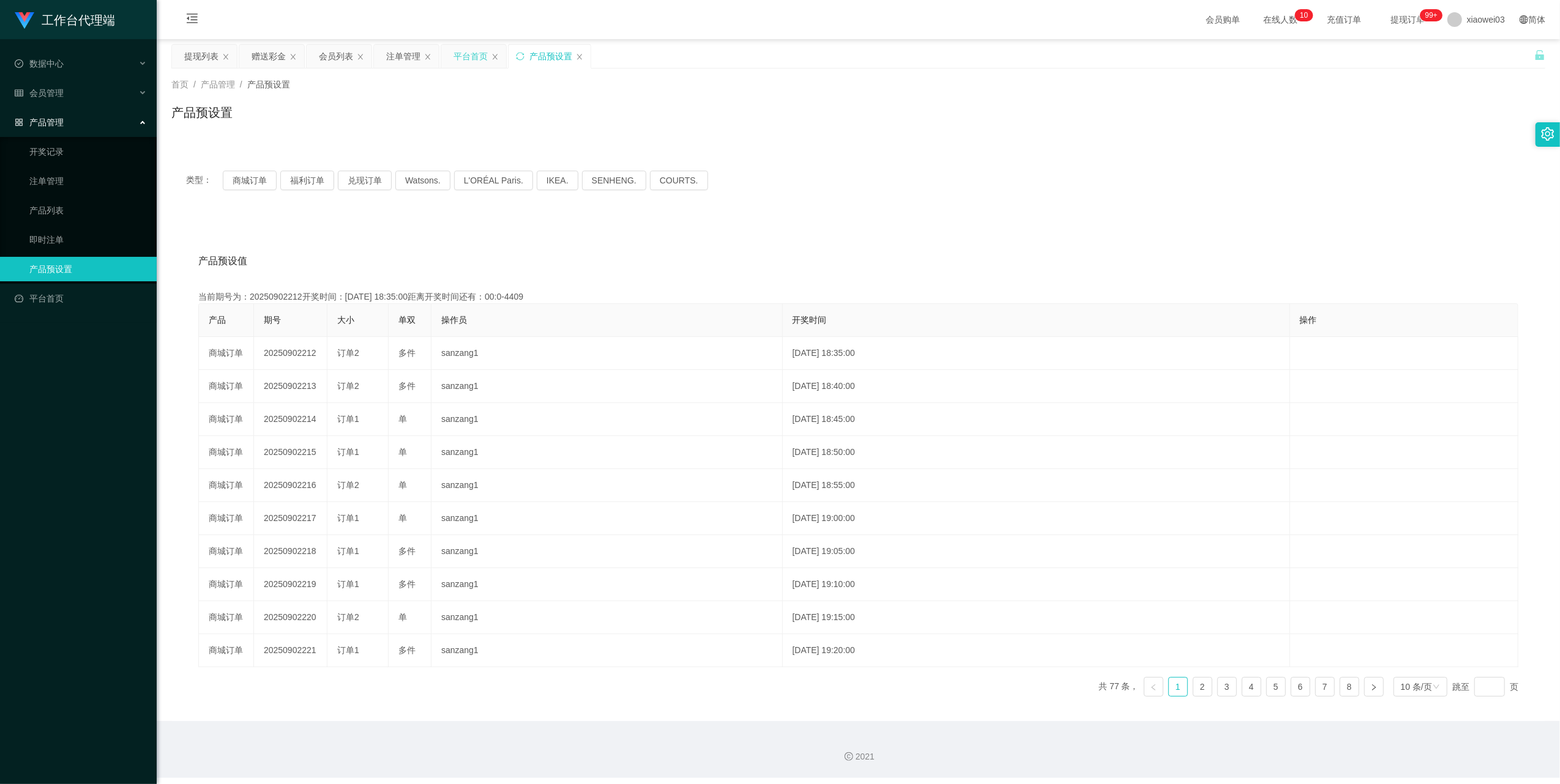
click at [471, 50] on div "平台首页" at bounding box center [470, 56] width 34 height 24
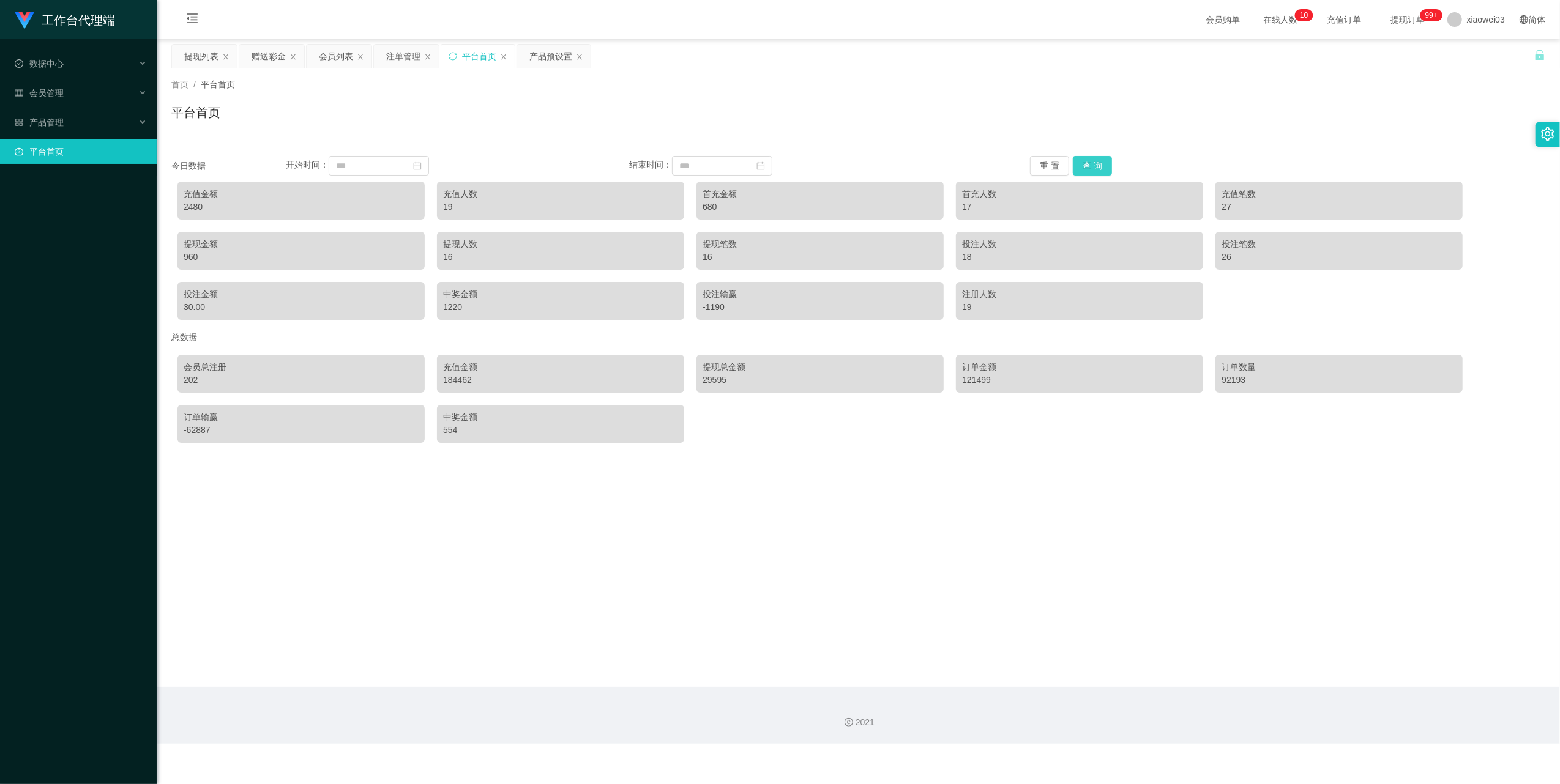
click at [1080, 161] on button "查 询" at bounding box center [1092, 166] width 39 height 19
drag, startPoint x: 1046, startPoint y: 164, endPoint x: 1055, endPoint y: 164, distance: 9.0
click at [1046, 164] on button "重 置" at bounding box center [1049, 166] width 39 height 19
click at [1046, 162] on button "重 置" at bounding box center [1049, 166] width 39 height 19
click at [189, 205] on div "3080" at bounding box center [300, 207] width 235 height 13
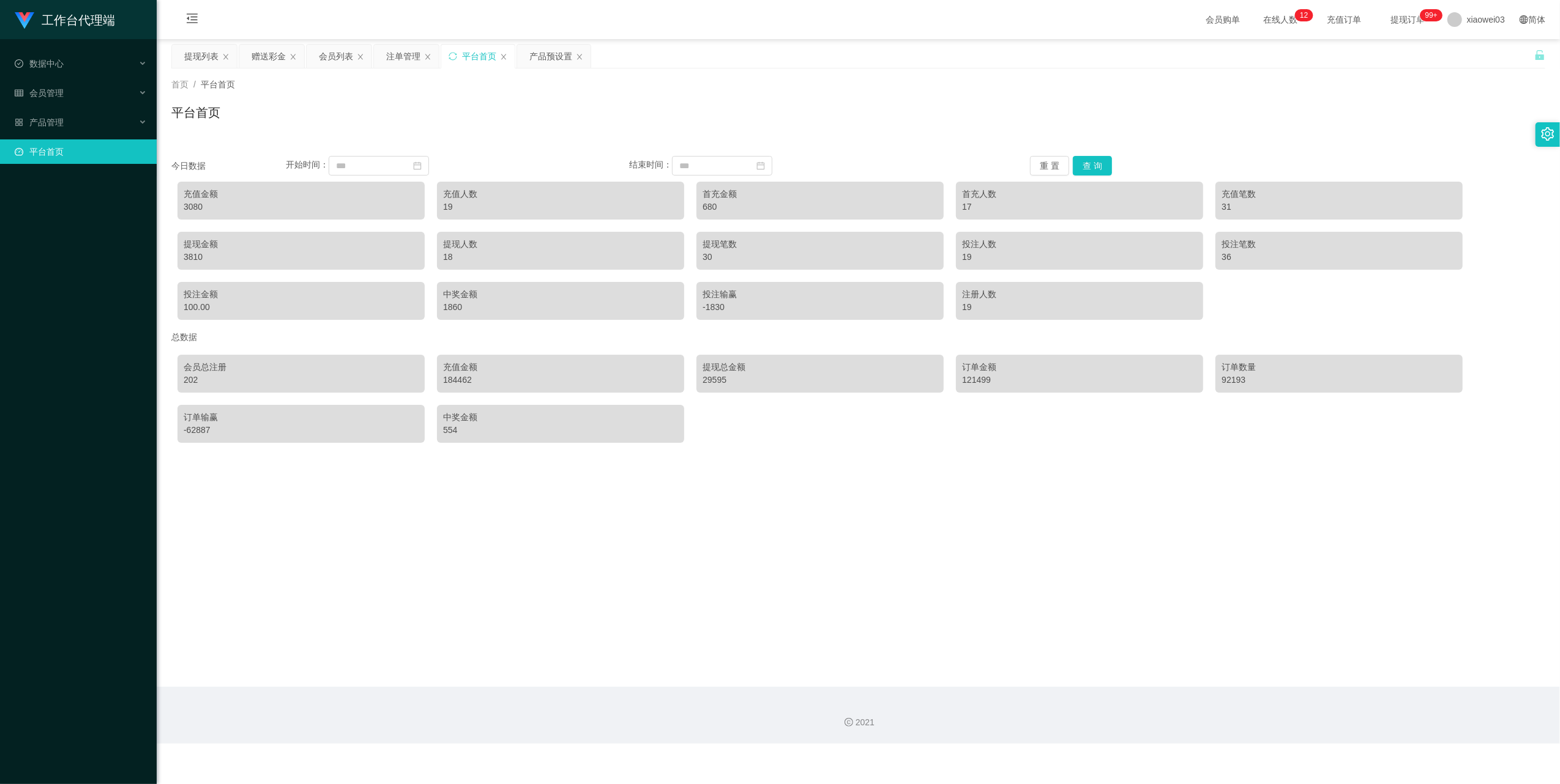
click at [189, 205] on div "3080" at bounding box center [300, 207] width 235 height 13
copy div "3080"
click at [192, 47] on div "提现列表" at bounding box center [201, 56] width 34 height 24
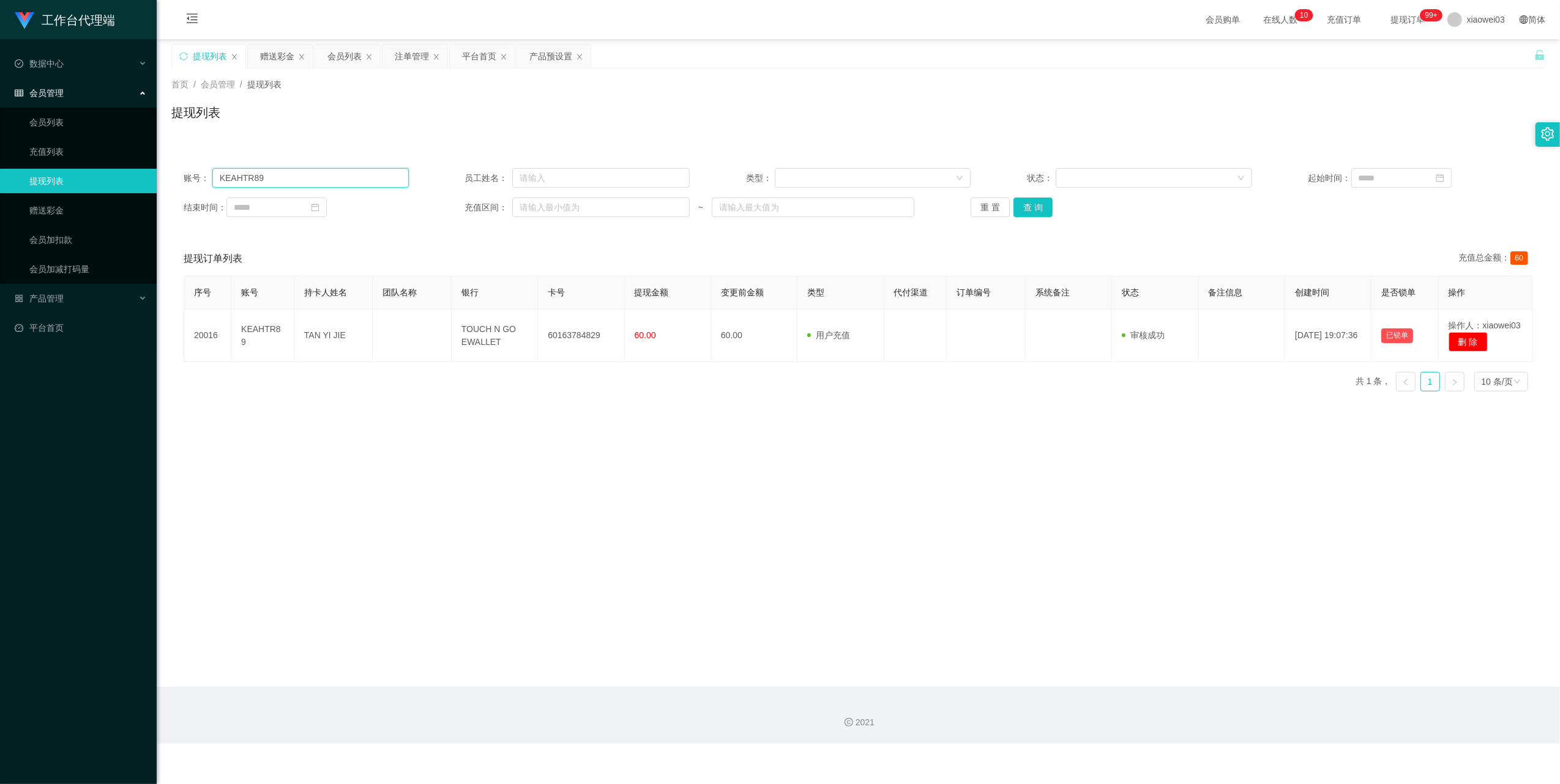
click at [351, 187] on input "KEAHTR89" at bounding box center [310, 178] width 197 height 19
click at [350, 186] on input "KEAHTR89" at bounding box center [310, 178] width 197 height 19
paste input "[PERSON_NAME]"
type input "[PERSON_NAME]"
click at [1029, 210] on button "查 询" at bounding box center [1032, 207] width 39 height 19
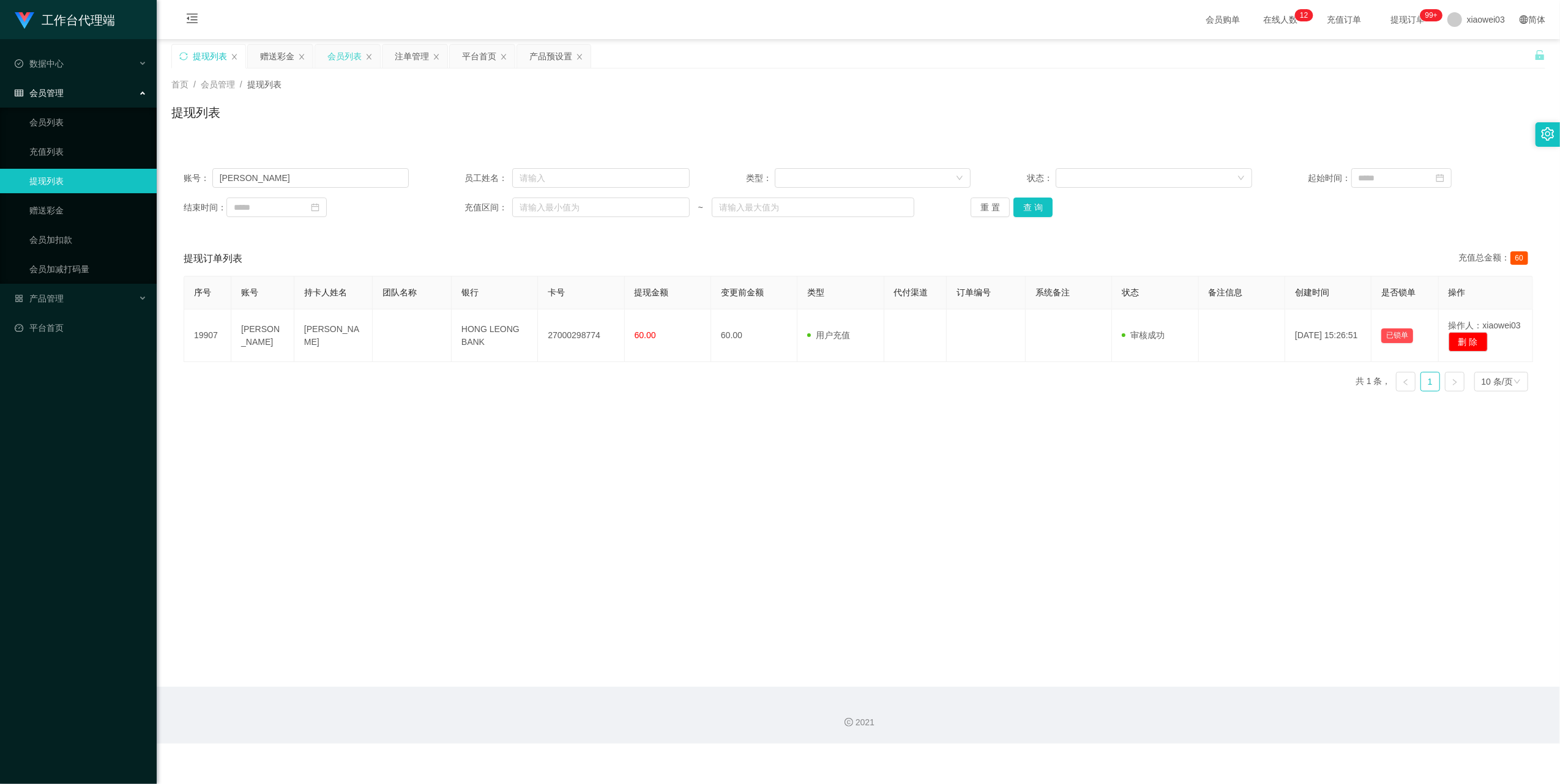
click at [338, 59] on div "会员列表" at bounding box center [344, 56] width 34 height 24
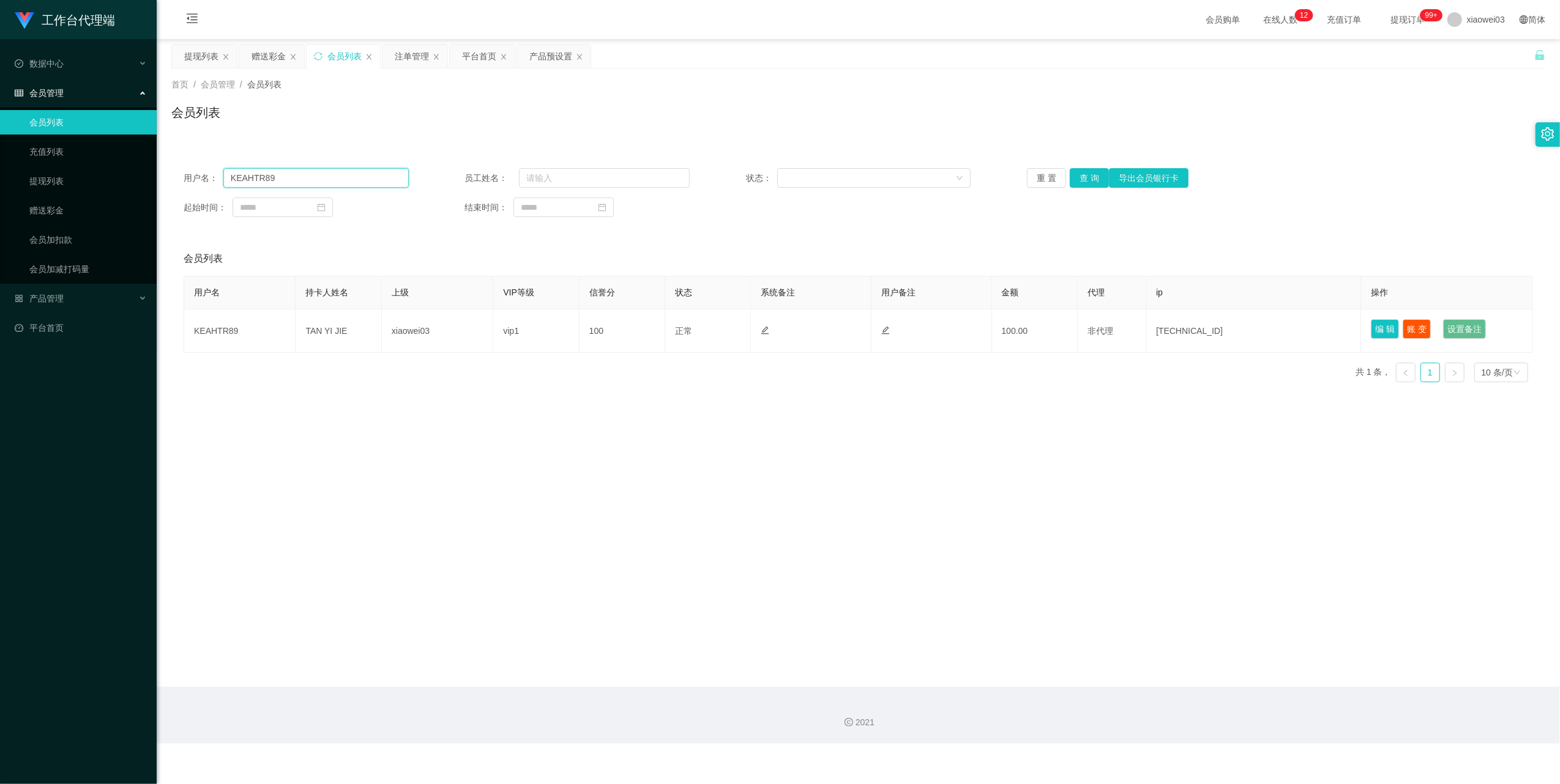
click at [343, 172] on input "KEAHTR89" at bounding box center [316, 178] width 185 height 19
drag, startPoint x: 414, startPoint y: 64, endPoint x: 420, endPoint y: 77, distance: 14.3
click at [414, 64] on div "注单管理" at bounding box center [411, 56] width 34 height 24
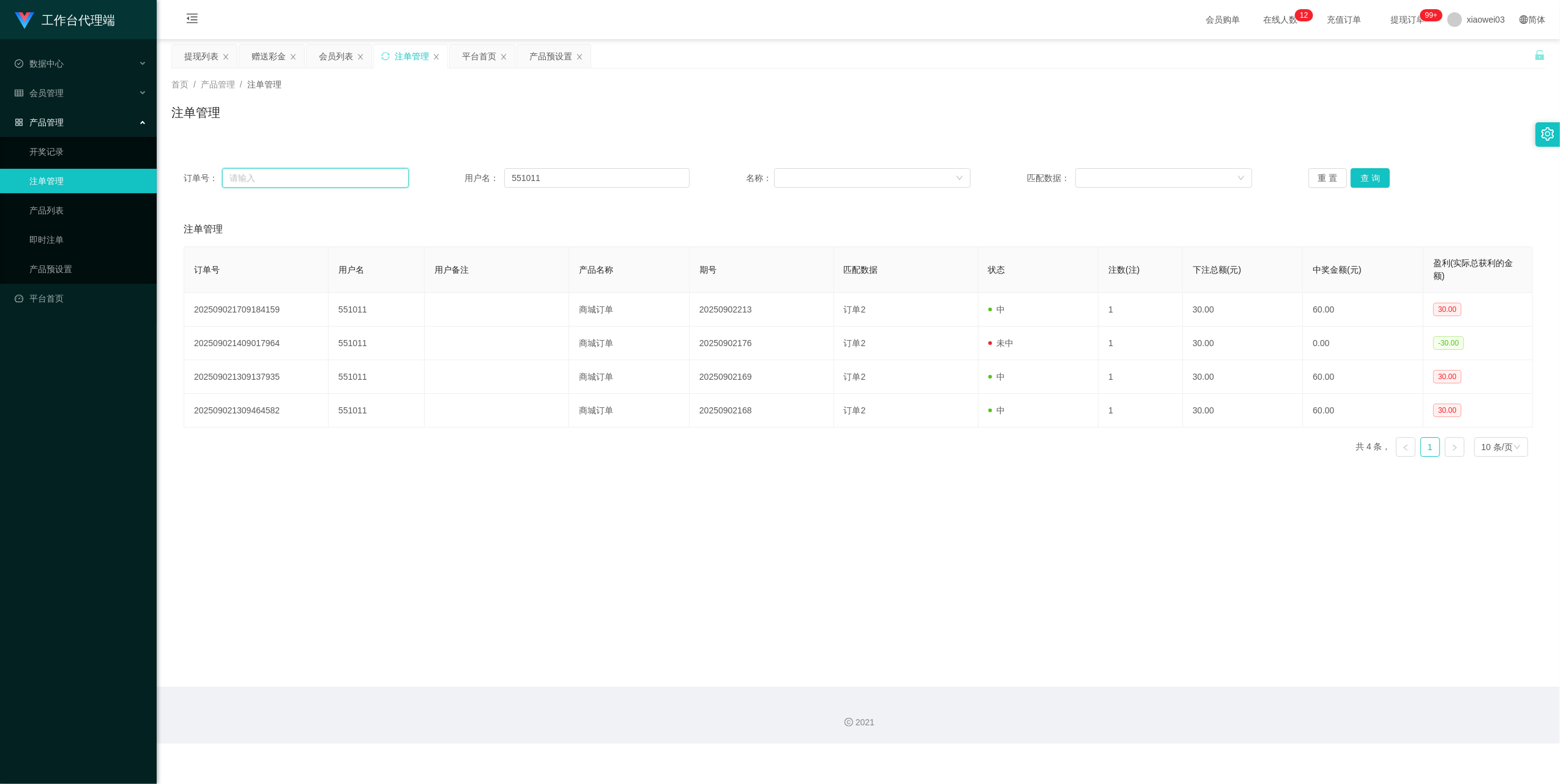
click at [343, 181] on input "text" at bounding box center [315, 178] width 187 height 19
click at [602, 179] on input "551011" at bounding box center [597, 178] width 185 height 19
paste input "[PERSON_NAME]"
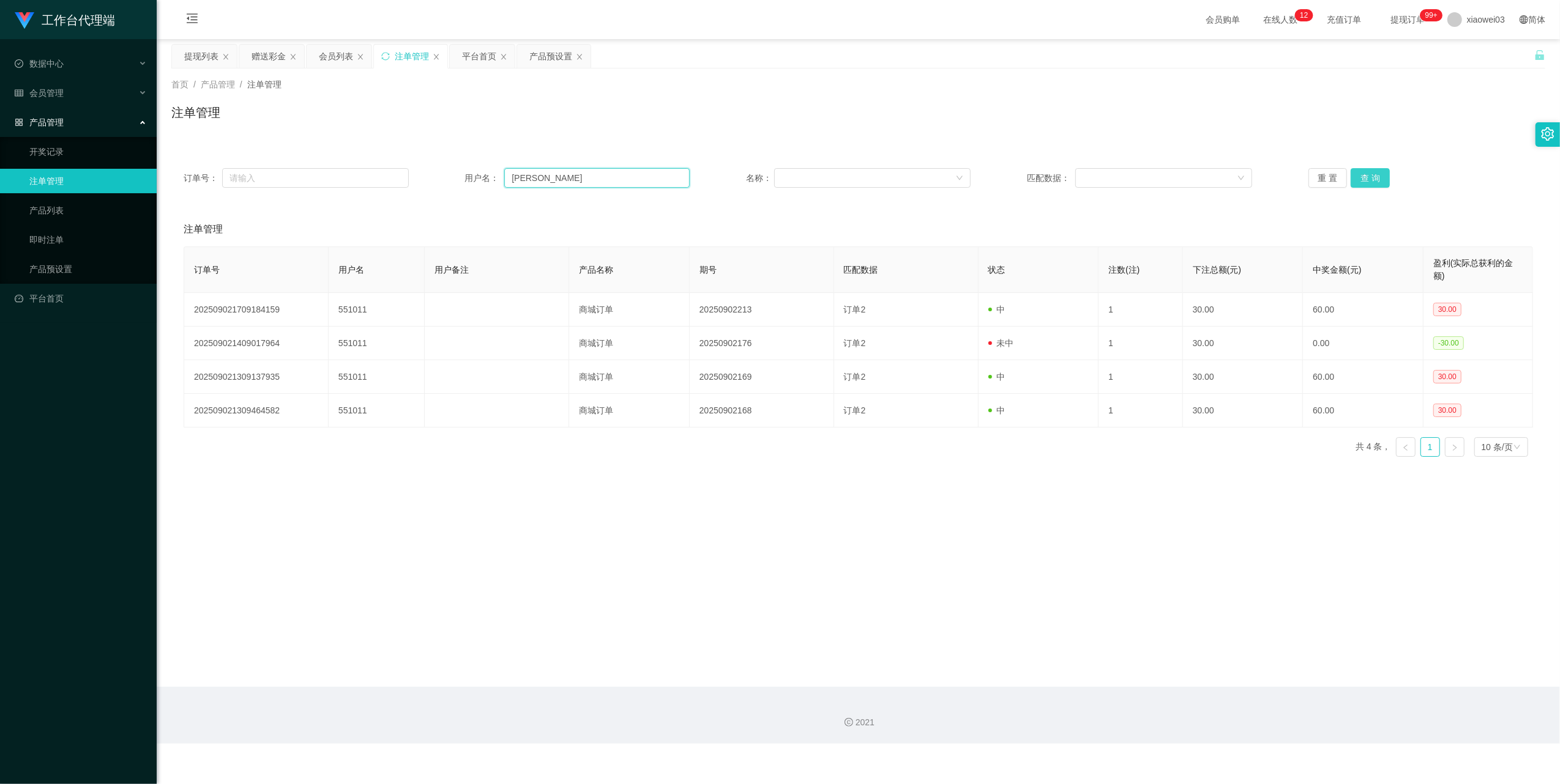
type input "[PERSON_NAME]"
click at [1357, 177] on button "查 询" at bounding box center [1370, 178] width 39 height 19
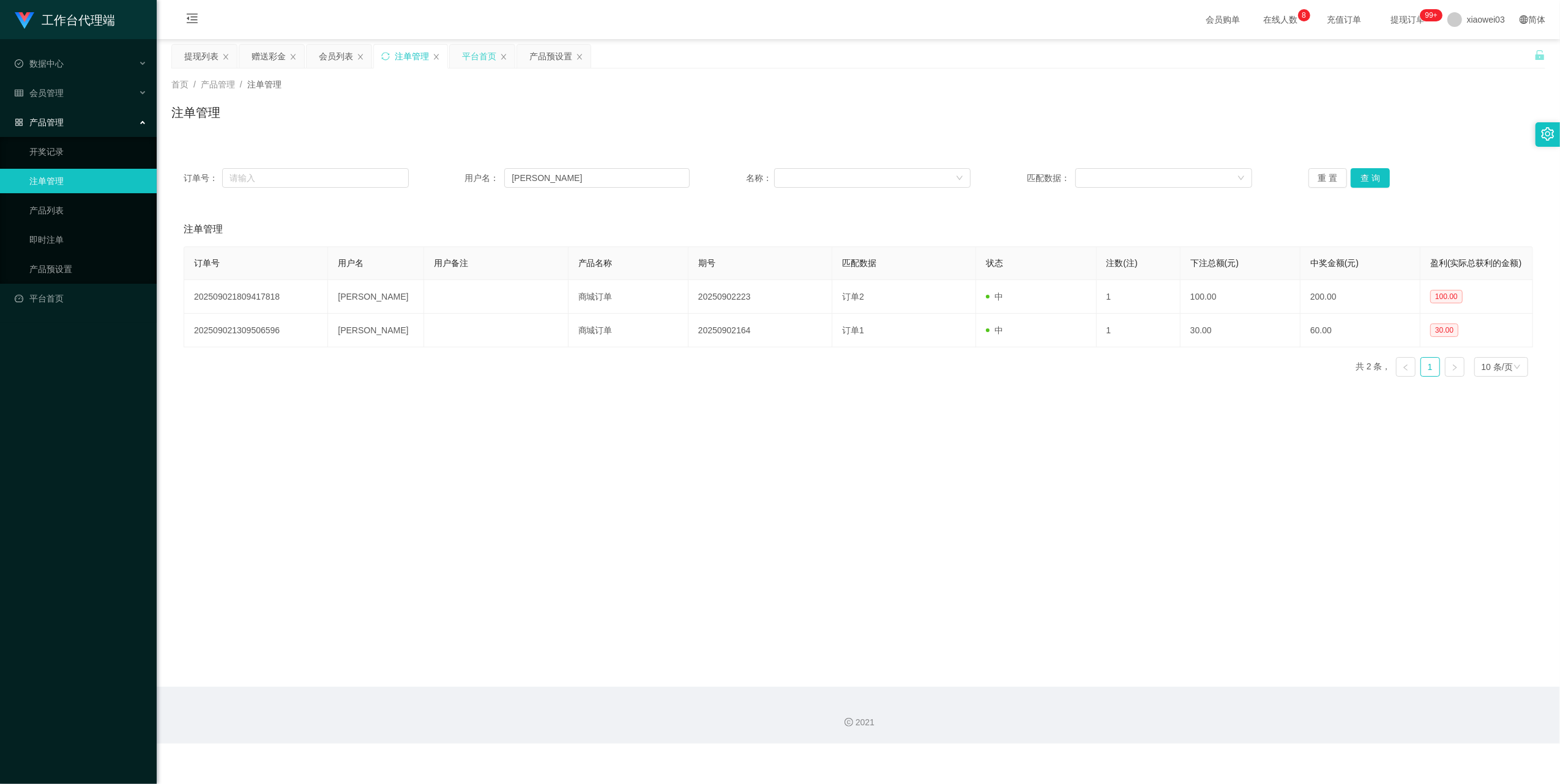
click at [473, 58] on div "平台首页" at bounding box center [479, 56] width 34 height 24
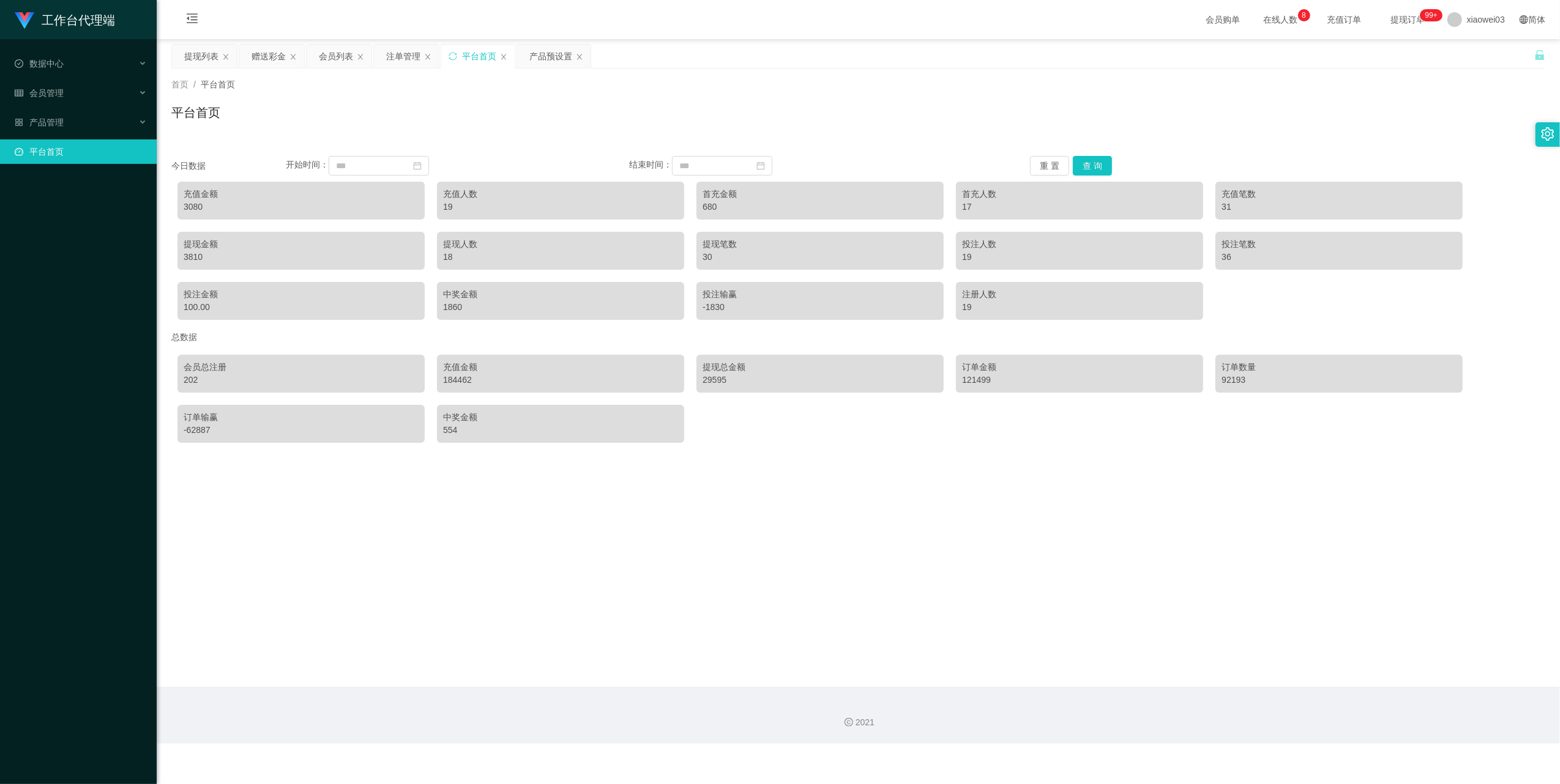
click at [189, 207] on div "3080" at bounding box center [300, 207] width 235 height 13
click at [1096, 169] on button "查 询" at bounding box center [1092, 166] width 39 height 19
click at [198, 62] on div "提现列表" at bounding box center [201, 56] width 34 height 24
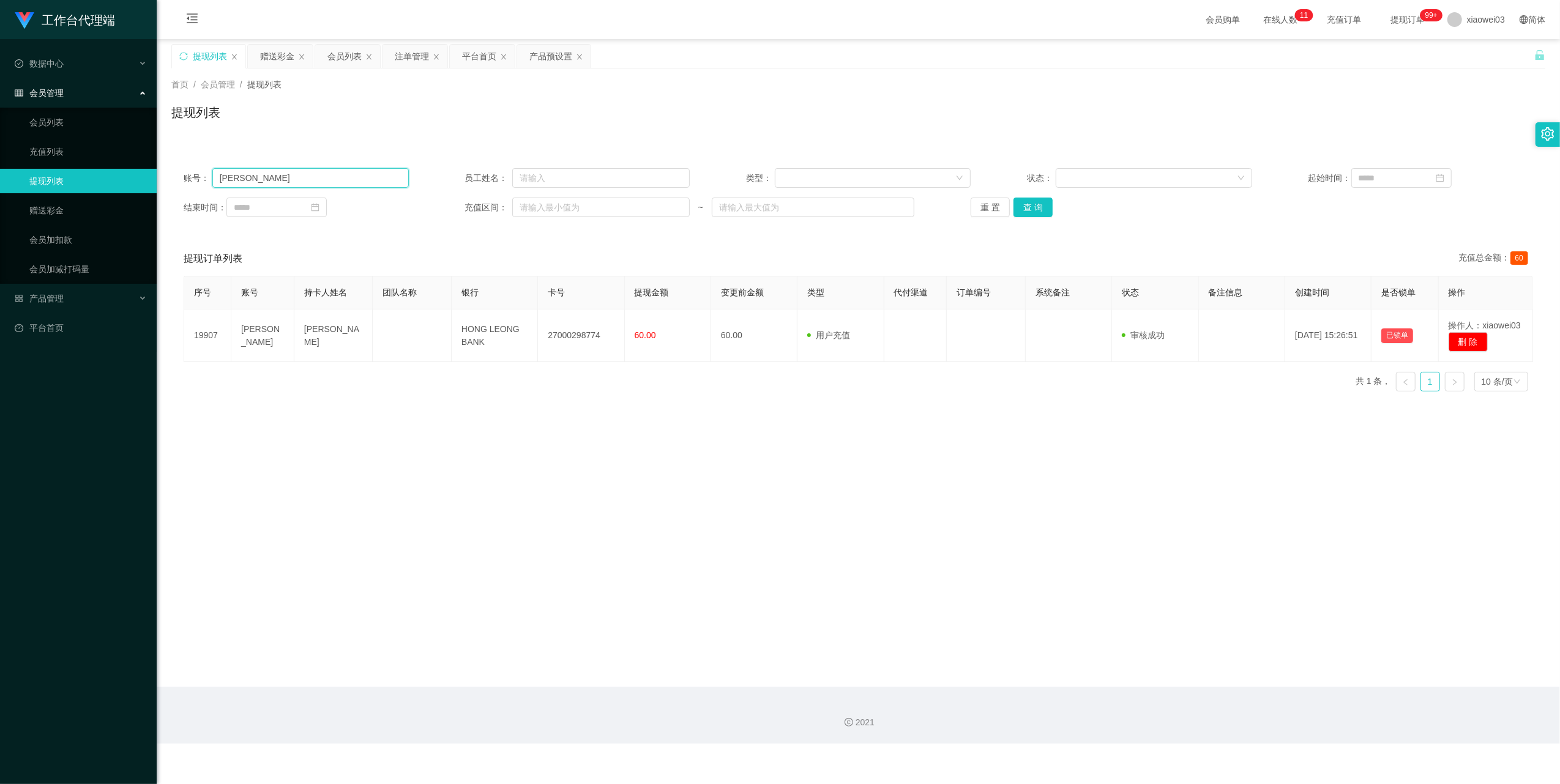
click at [319, 186] on input "[PERSON_NAME]" at bounding box center [310, 178] width 197 height 19
click at [319, 185] on input "[PERSON_NAME]" at bounding box center [310, 178] width 197 height 19
click at [1039, 203] on button "查 询" at bounding box center [1032, 207] width 39 height 19
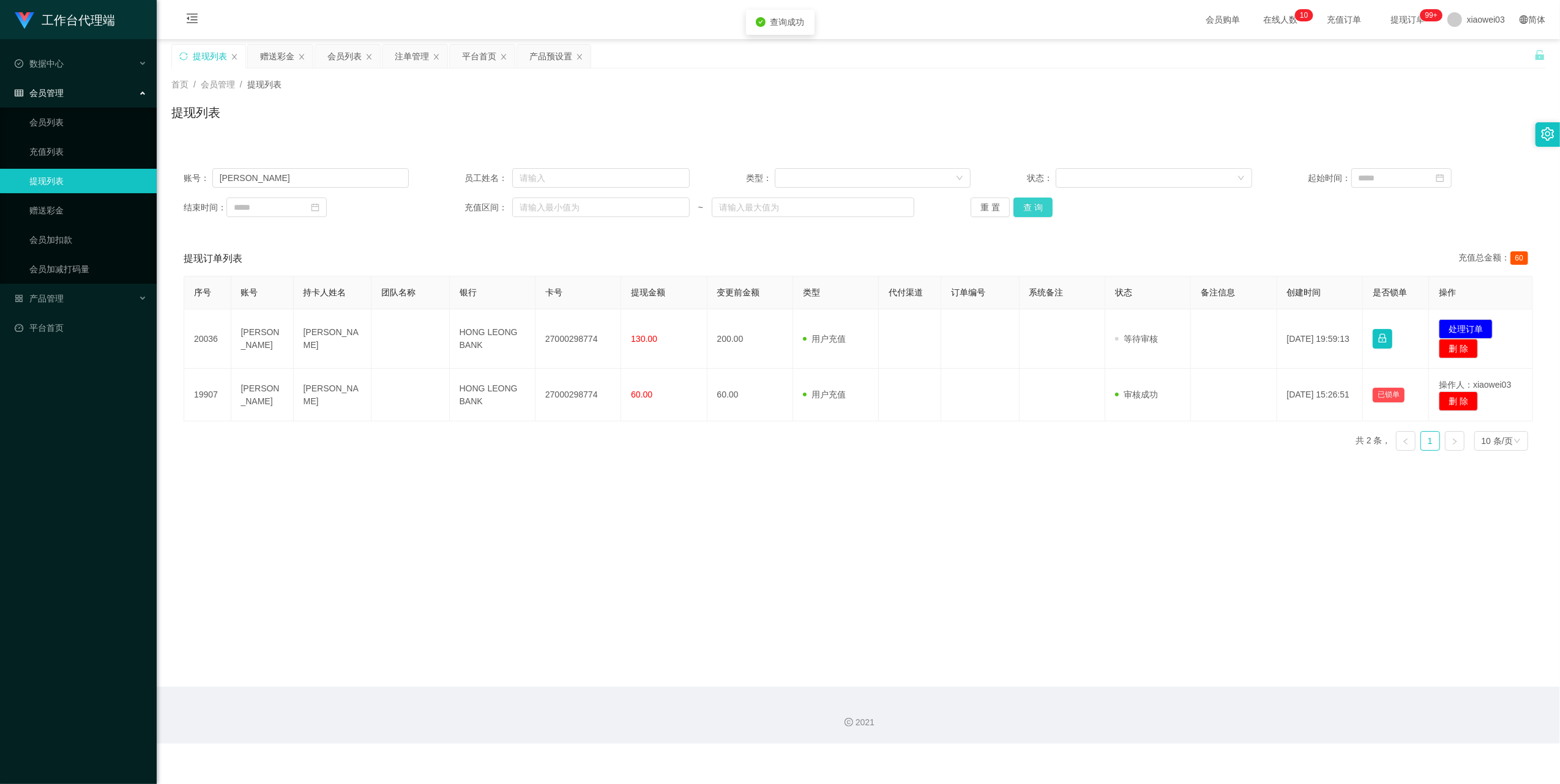
click at [1039, 203] on button "查 询" at bounding box center [1032, 207] width 39 height 19
click at [1039, 203] on div "重 置 查 询" at bounding box center [1083, 207] width 225 height 19
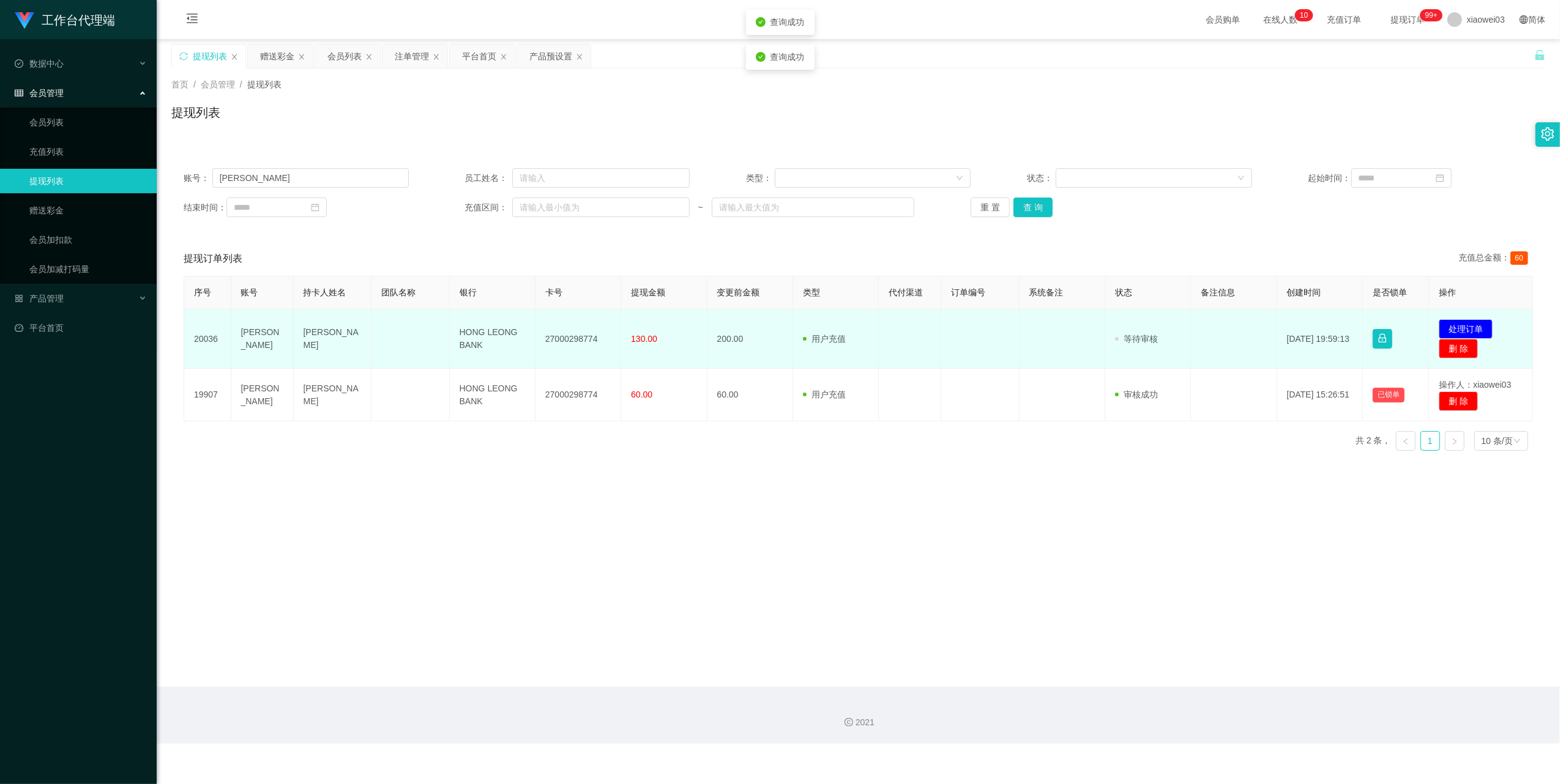
click at [576, 335] on td "27000298774" at bounding box center [578, 339] width 86 height 59
copy td "27000298774"
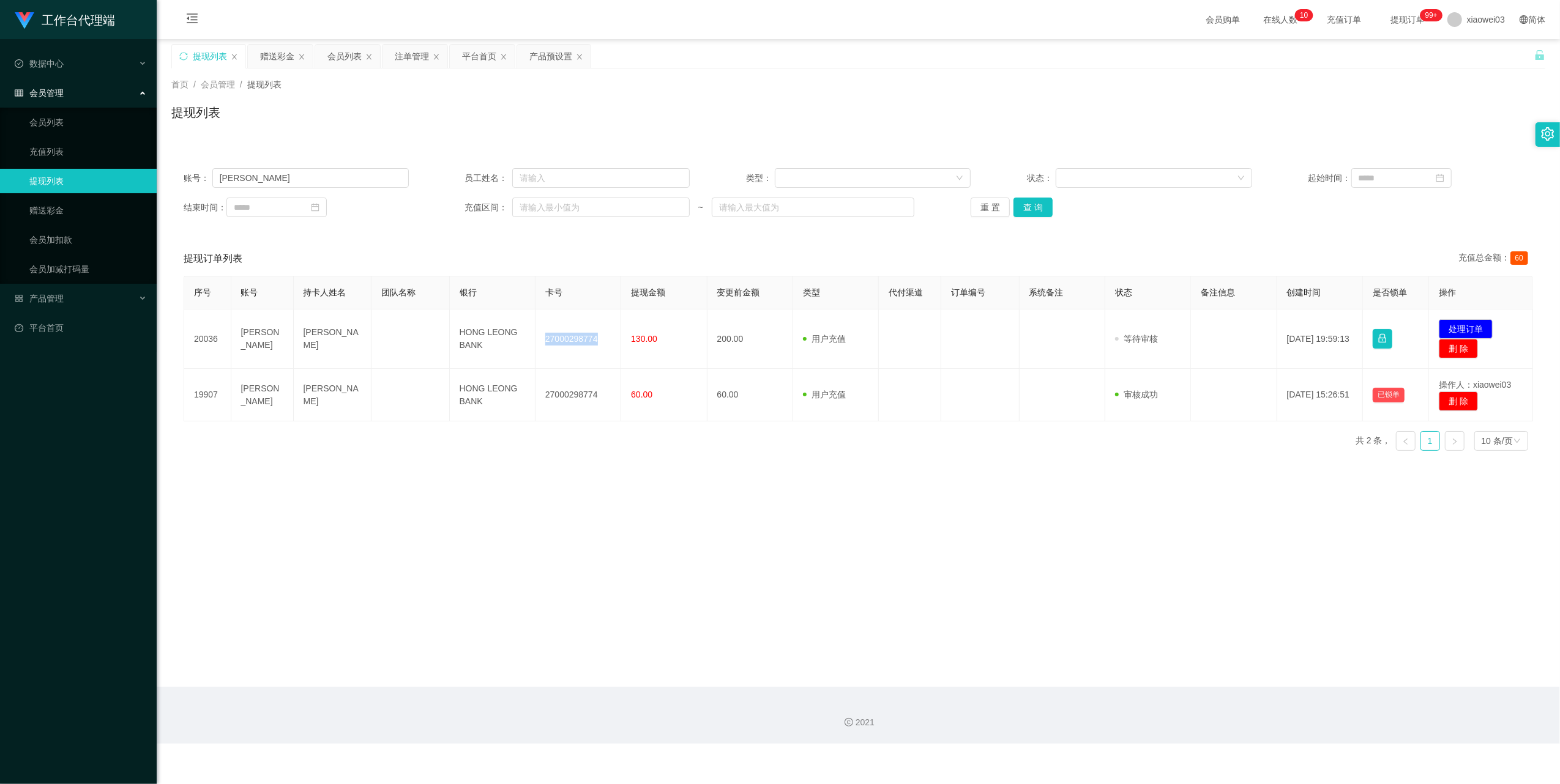
click at [914, 126] on div "提现列表" at bounding box center [858, 117] width 1374 height 28
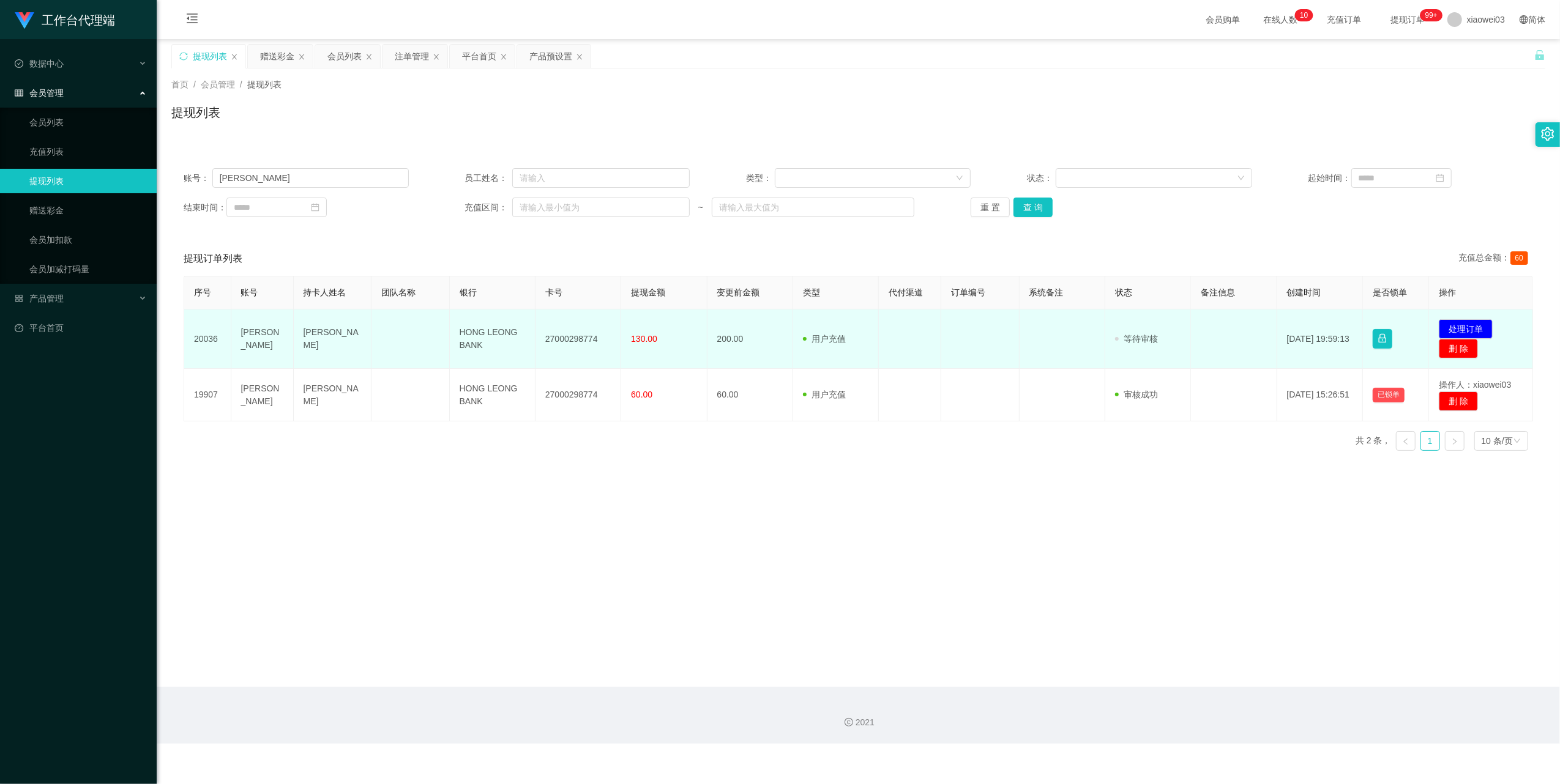
click at [473, 338] on td "HONG LEONG BANK" at bounding box center [493, 339] width 86 height 59
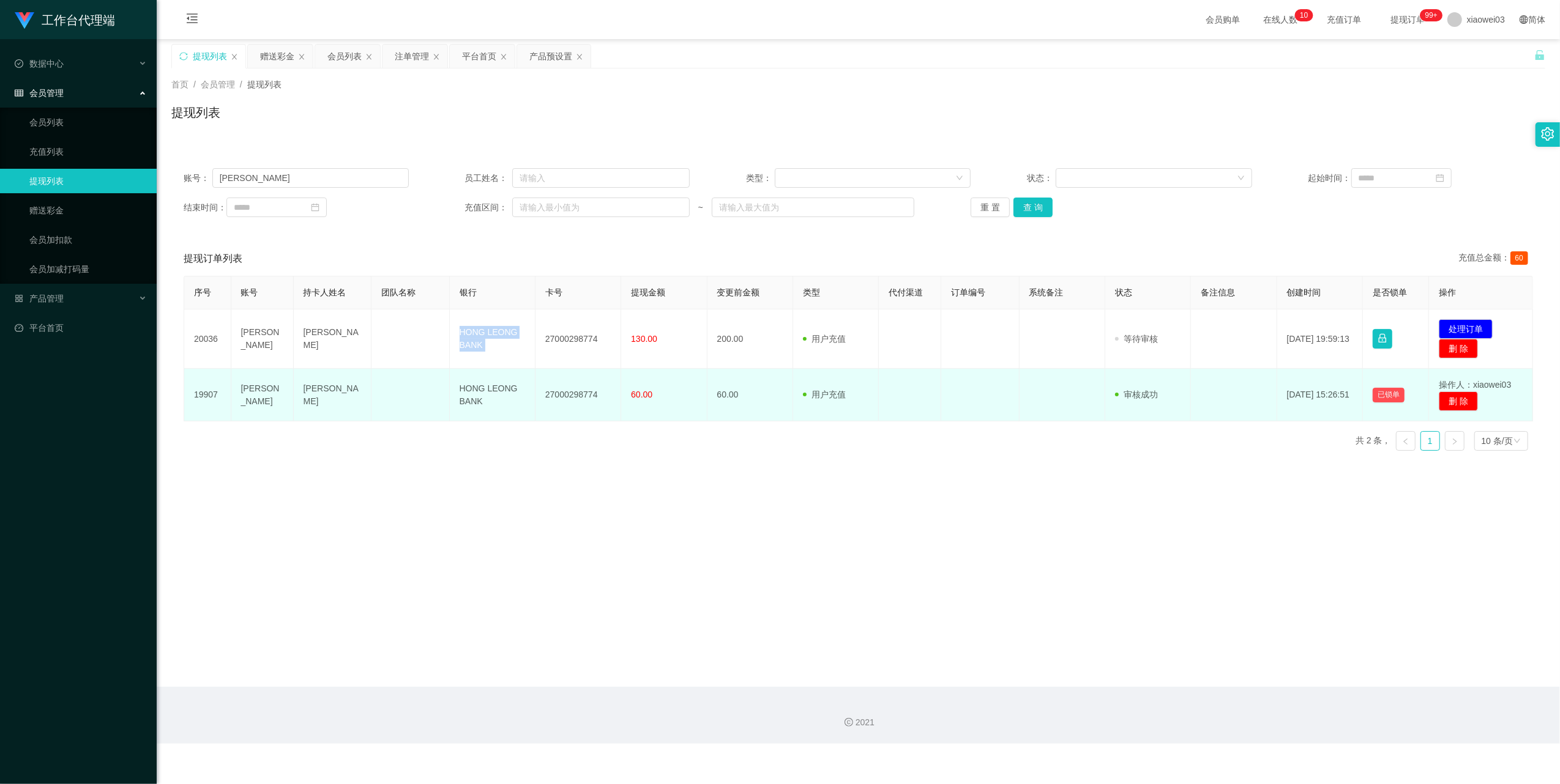
copy td "HONG LEONG BANK"
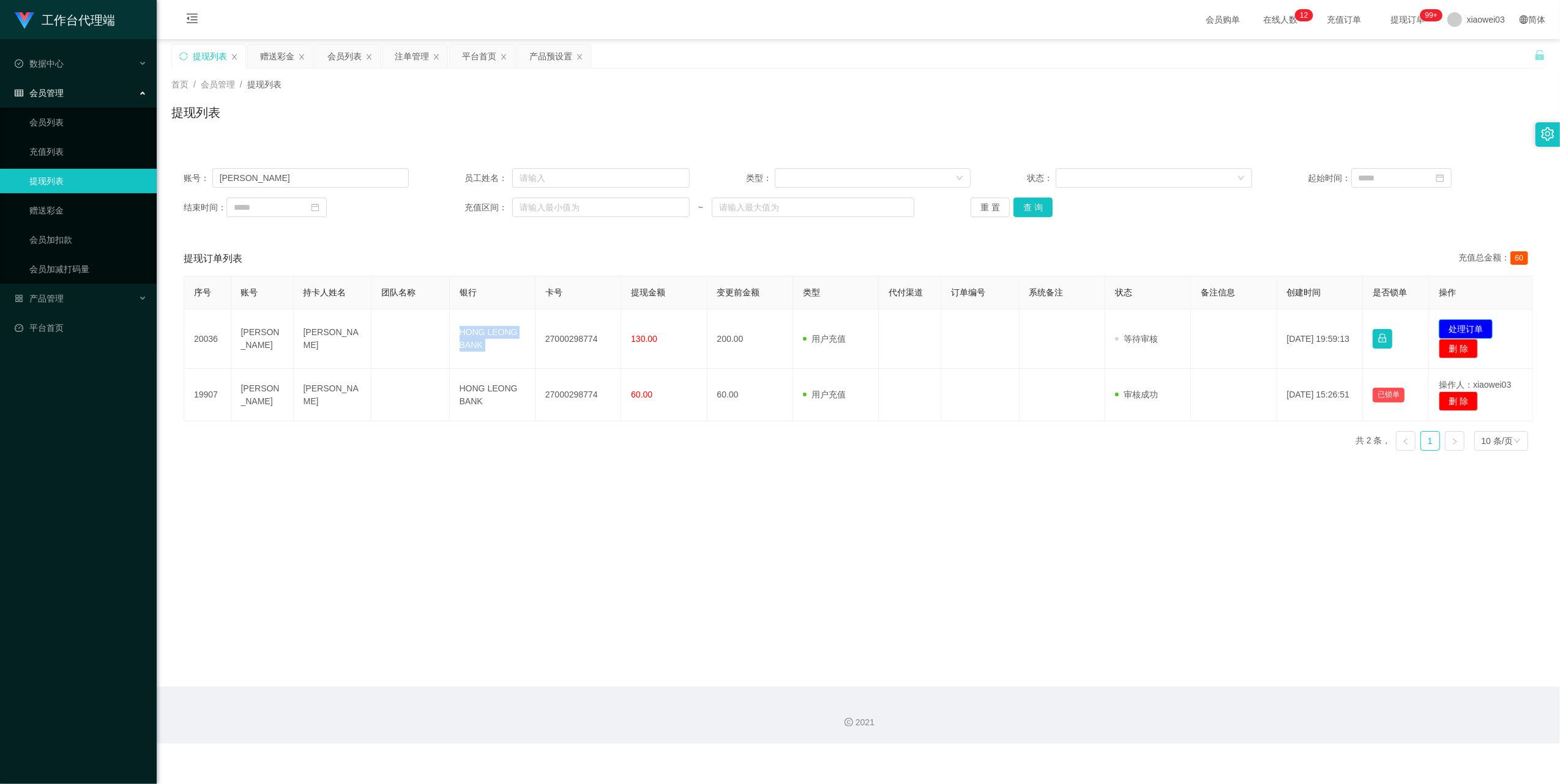
drag, startPoint x: 1478, startPoint y: 323, endPoint x: 1403, endPoint y: 319, distance: 75.1
click at [1478, 323] on button "处理订单" at bounding box center [1466, 329] width 54 height 19
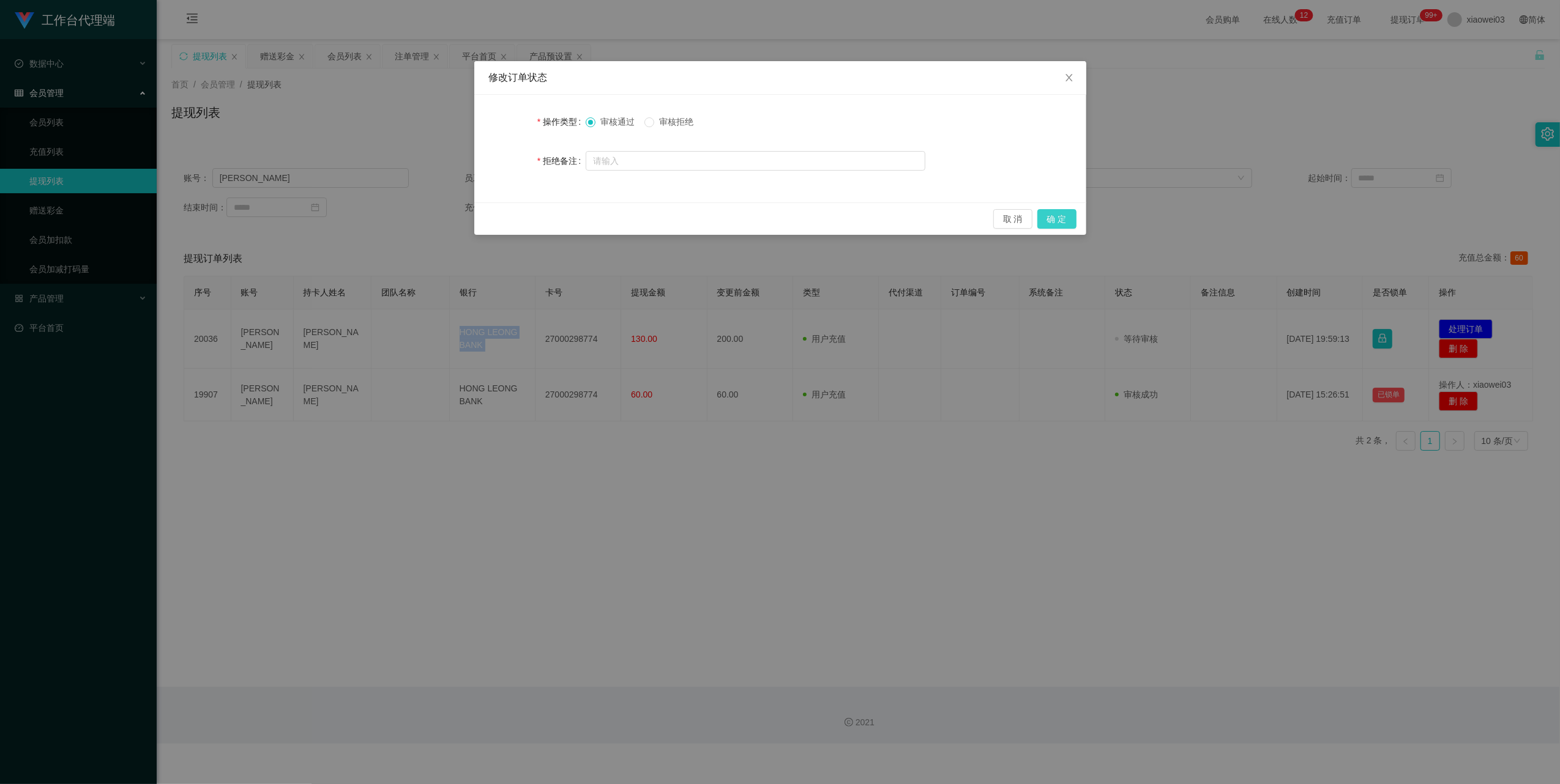
click at [1066, 224] on button "确 定" at bounding box center [1056, 219] width 39 height 19
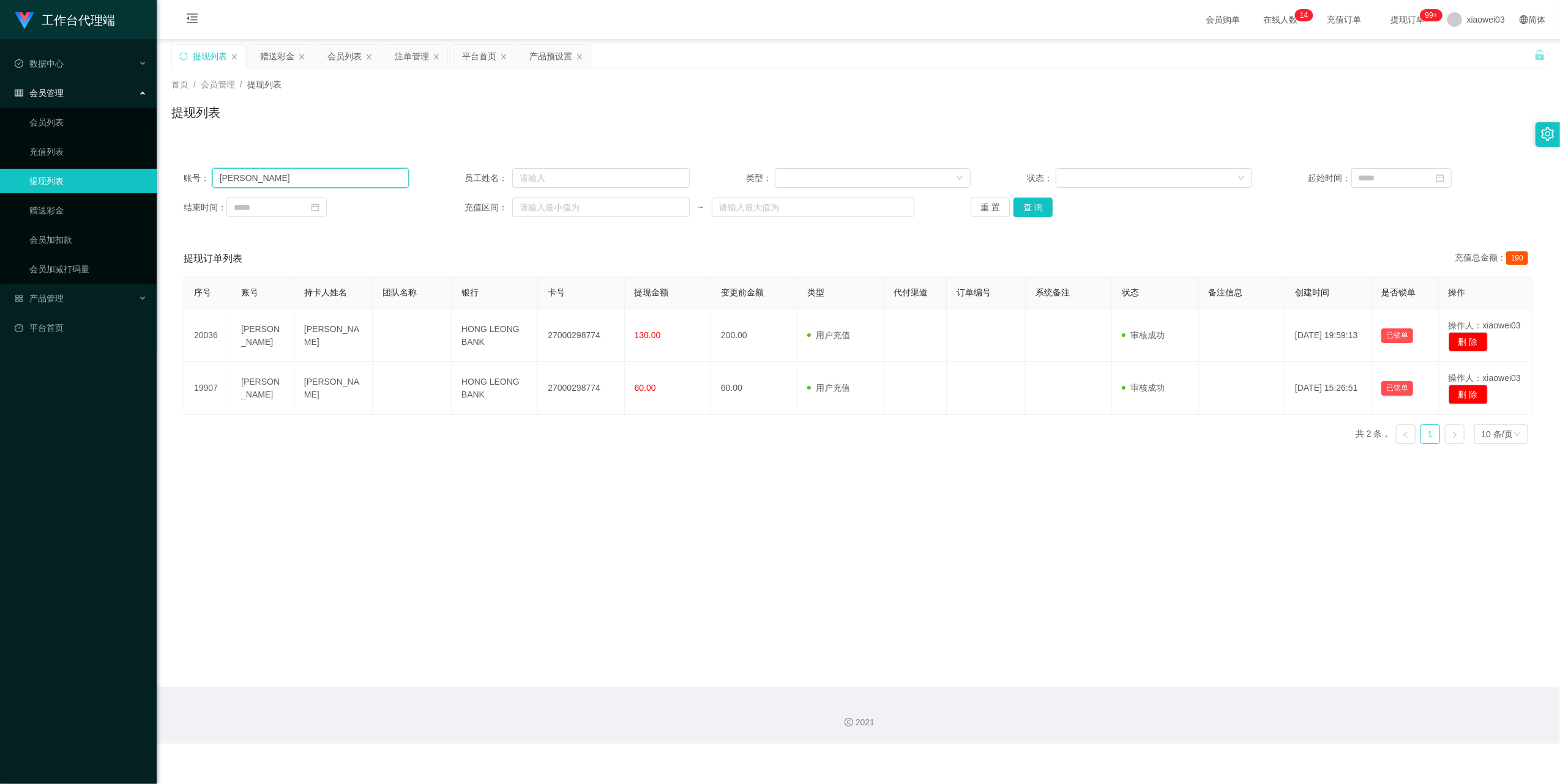
click at [301, 168] on input "[PERSON_NAME]" at bounding box center [310, 178] width 197 height 19
paste input "KEAHTR89"
type input "KEAHTR89"
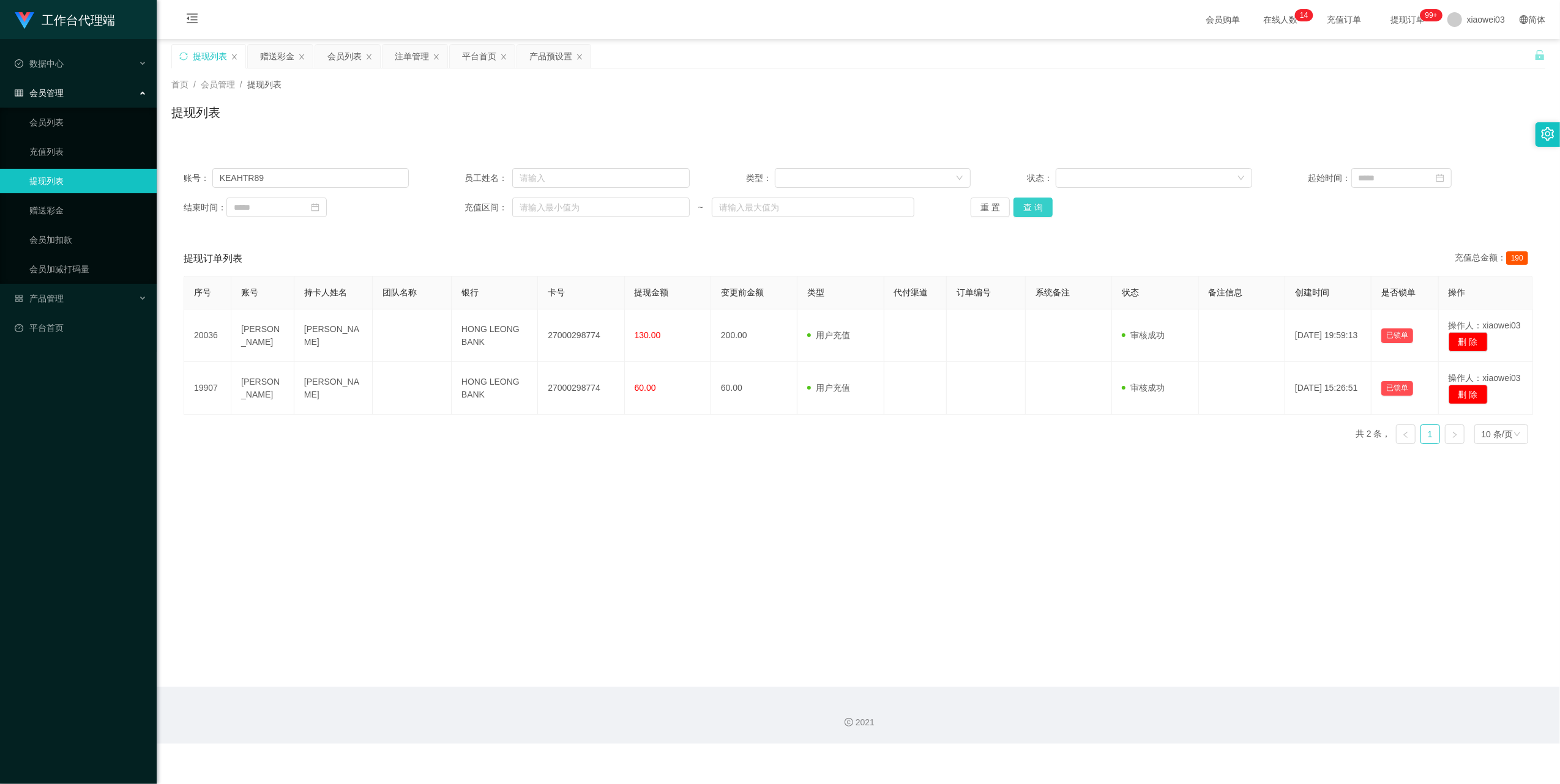
click at [1034, 214] on button "查 询" at bounding box center [1032, 207] width 39 height 19
click at [346, 60] on div "会员列表" at bounding box center [344, 56] width 34 height 24
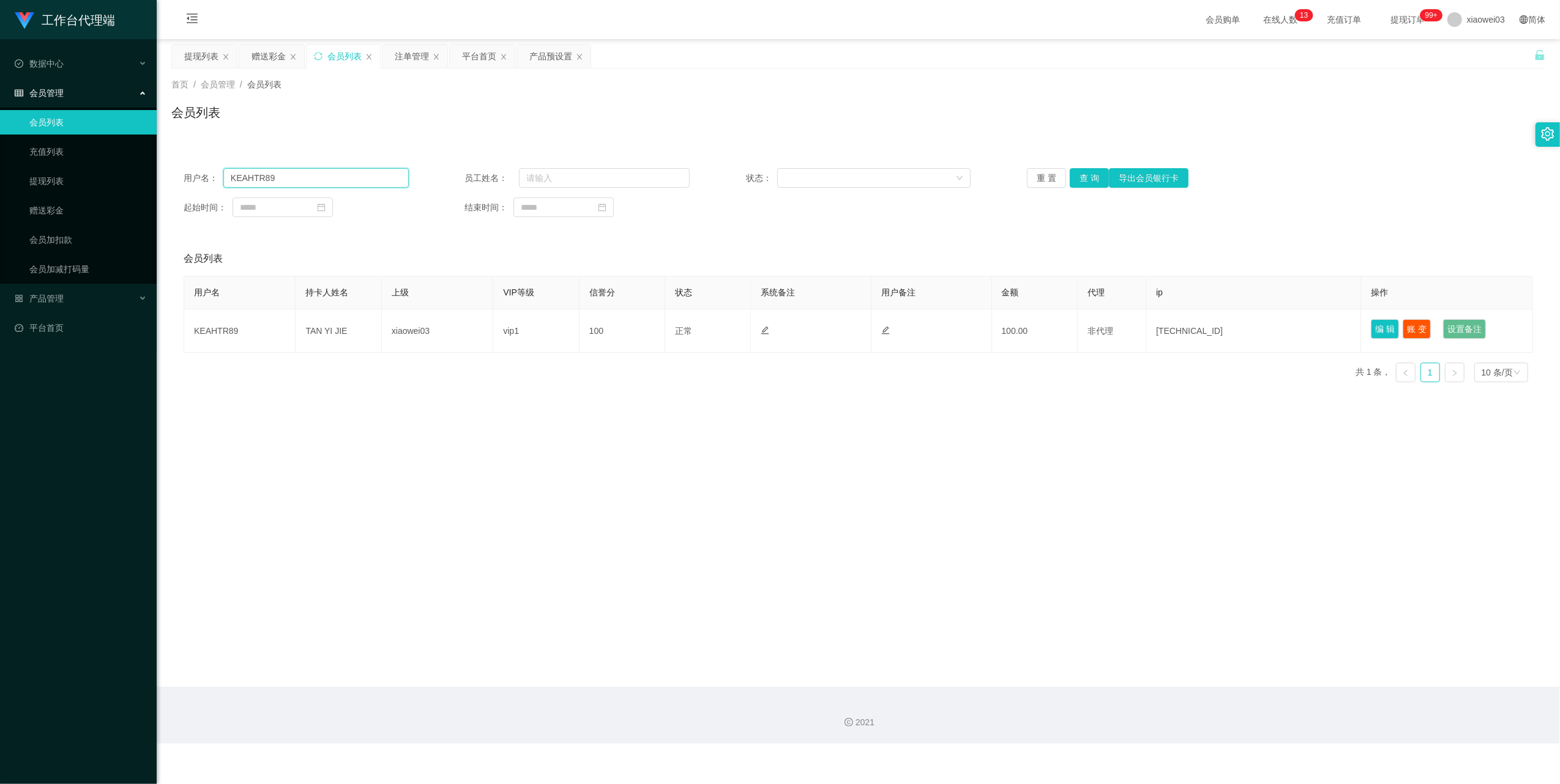
click at [332, 176] on input "KEAHTR89" at bounding box center [316, 178] width 185 height 19
click at [1089, 180] on button "查 询" at bounding box center [1088, 178] width 39 height 19
click at [539, 58] on div "产品预设置" at bounding box center [550, 56] width 43 height 24
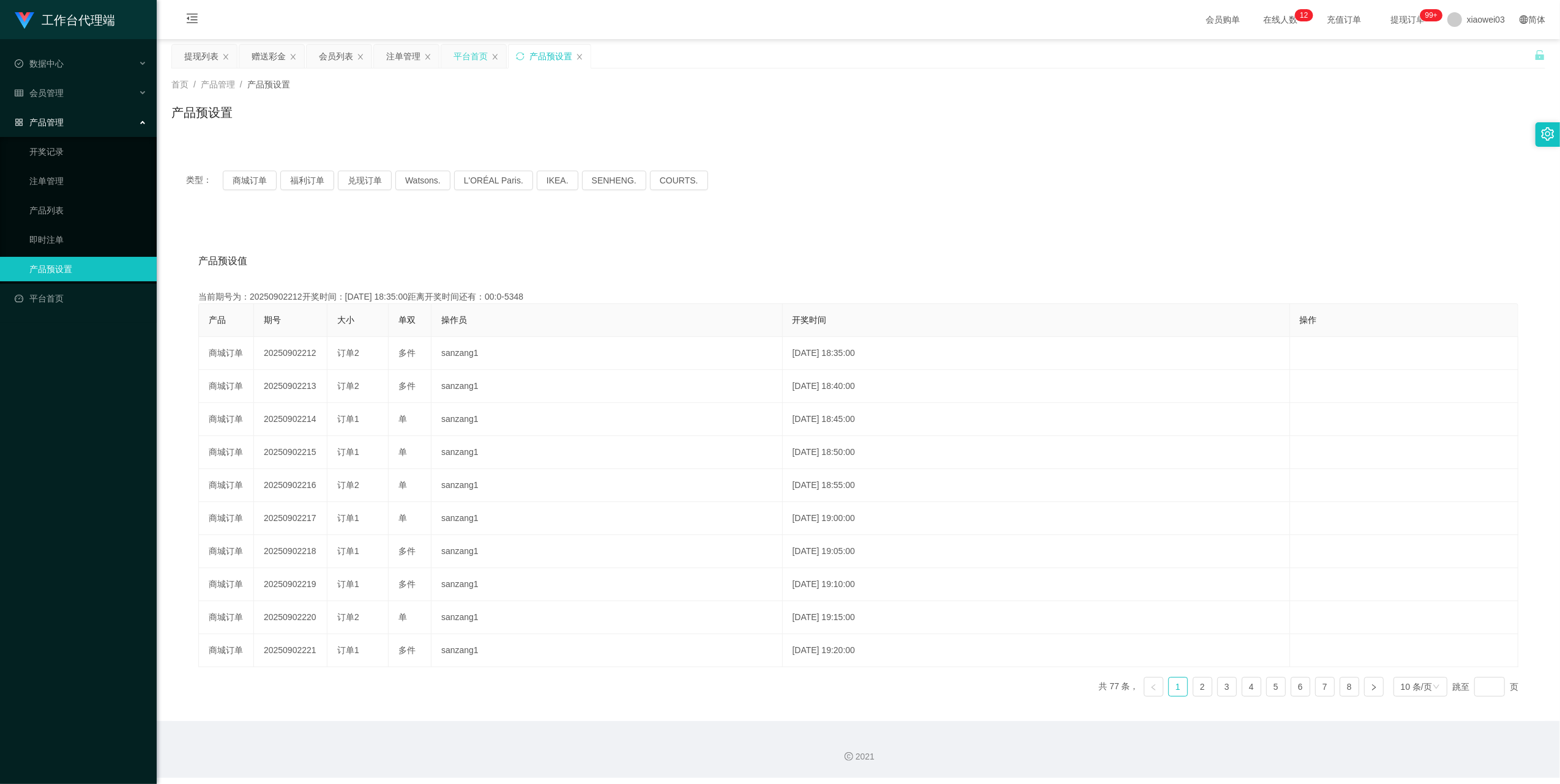
click at [473, 58] on div "平台首页" at bounding box center [470, 56] width 34 height 24
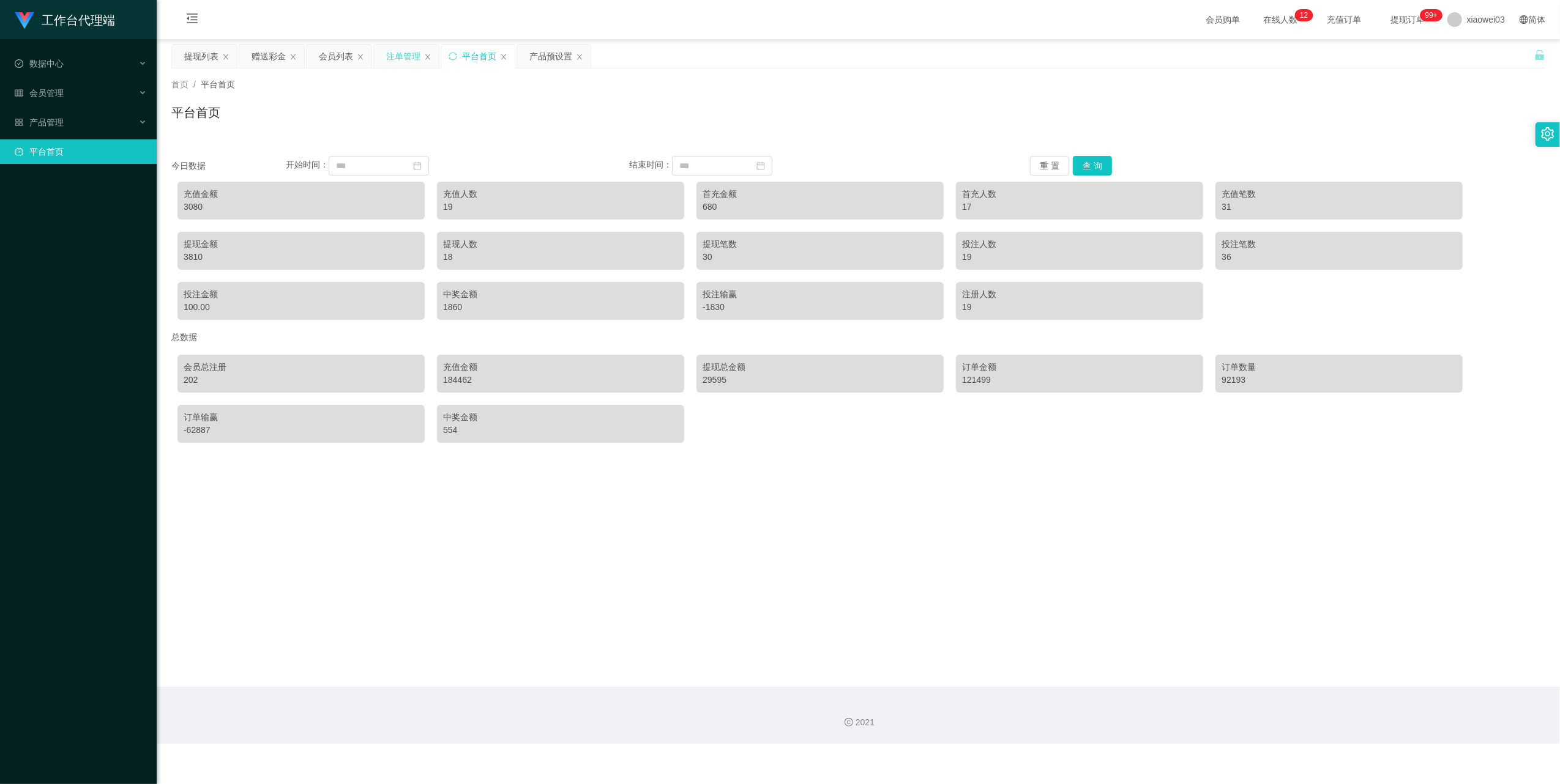
click at [405, 58] on div "注单管理" at bounding box center [403, 56] width 34 height 24
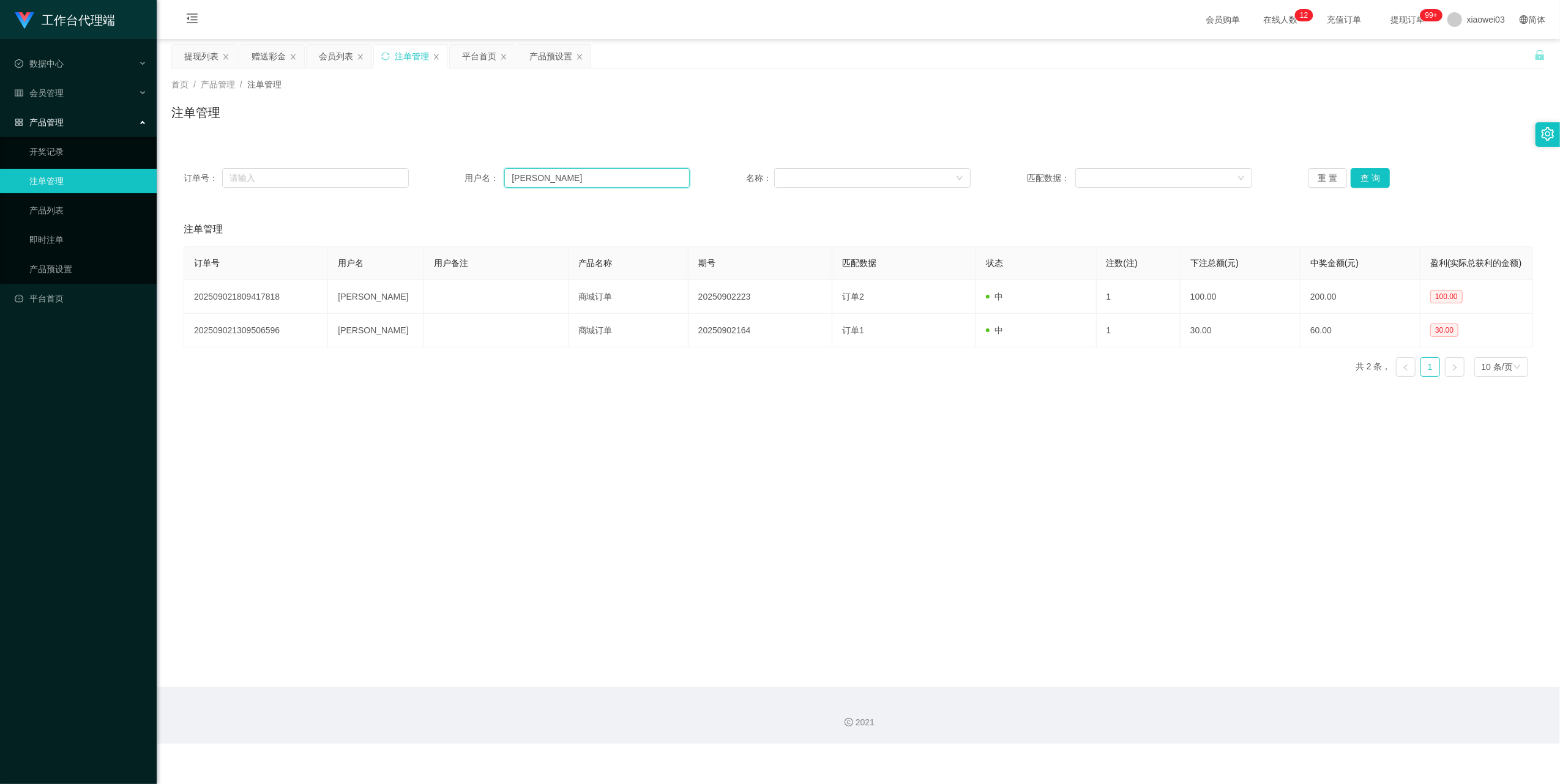
click at [569, 185] on input "[PERSON_NAME]" at bounding box center [597, 178] width 185 height 19
paste input "KEAHTR89"
type input "KEAHTR89"
click at [1371, 179] on button "查 询" at bounding box center [1370, 178] width 39 height 19
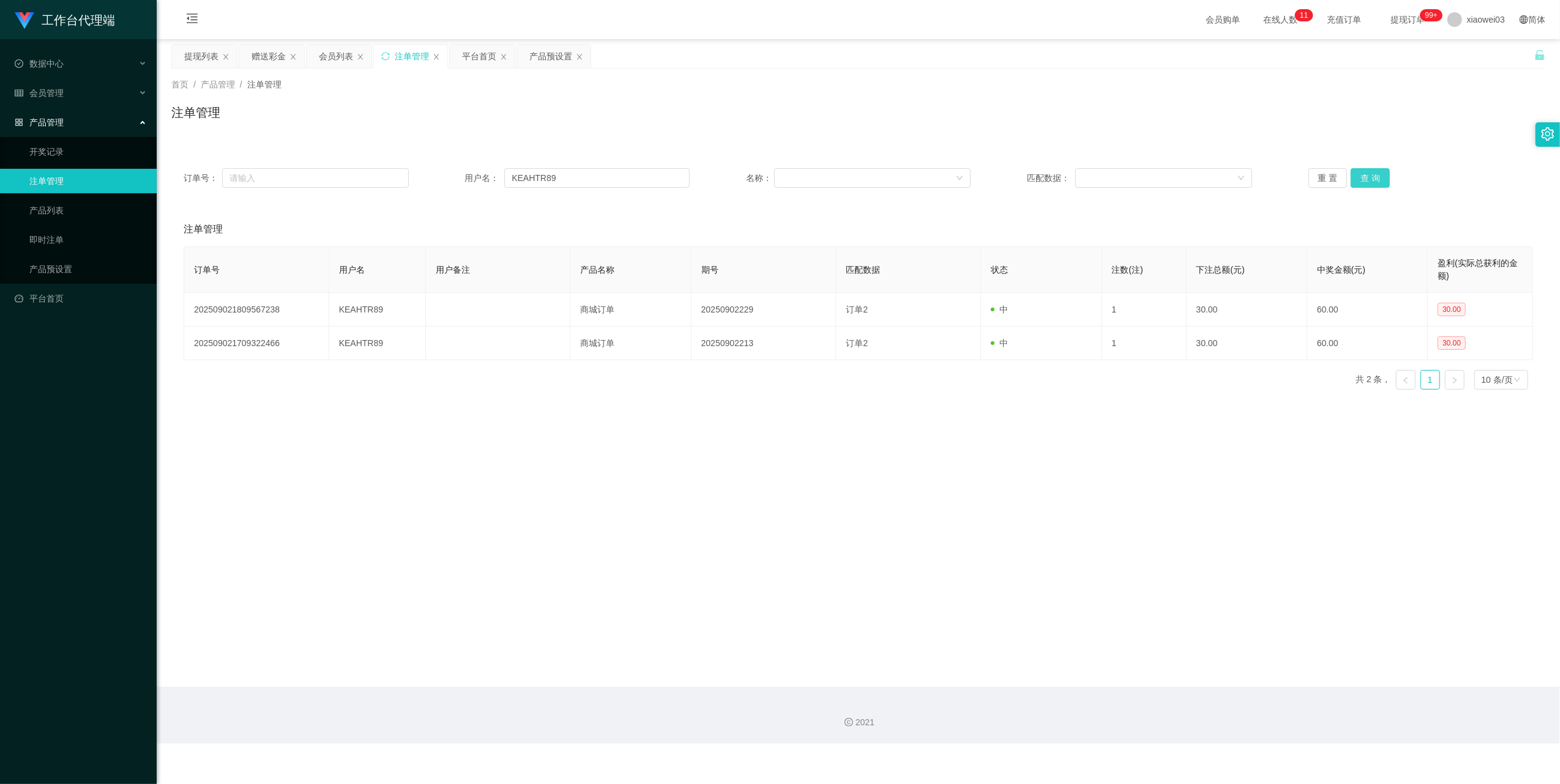
click at [1371, 179] on button "查 询" at bounding box center [1370, 178] width 39 height 19
click at [565, 171] on input "KEAHTR89" at bounding box center [597, 178] width 185 height 19
click at [1379, 180] on button "查 询" at bounding box center [1370, 178] width 39 height 19
click at [1379, 180] on div "重 置 查 询" at bounding box center [1421, 178] width 225 height 19
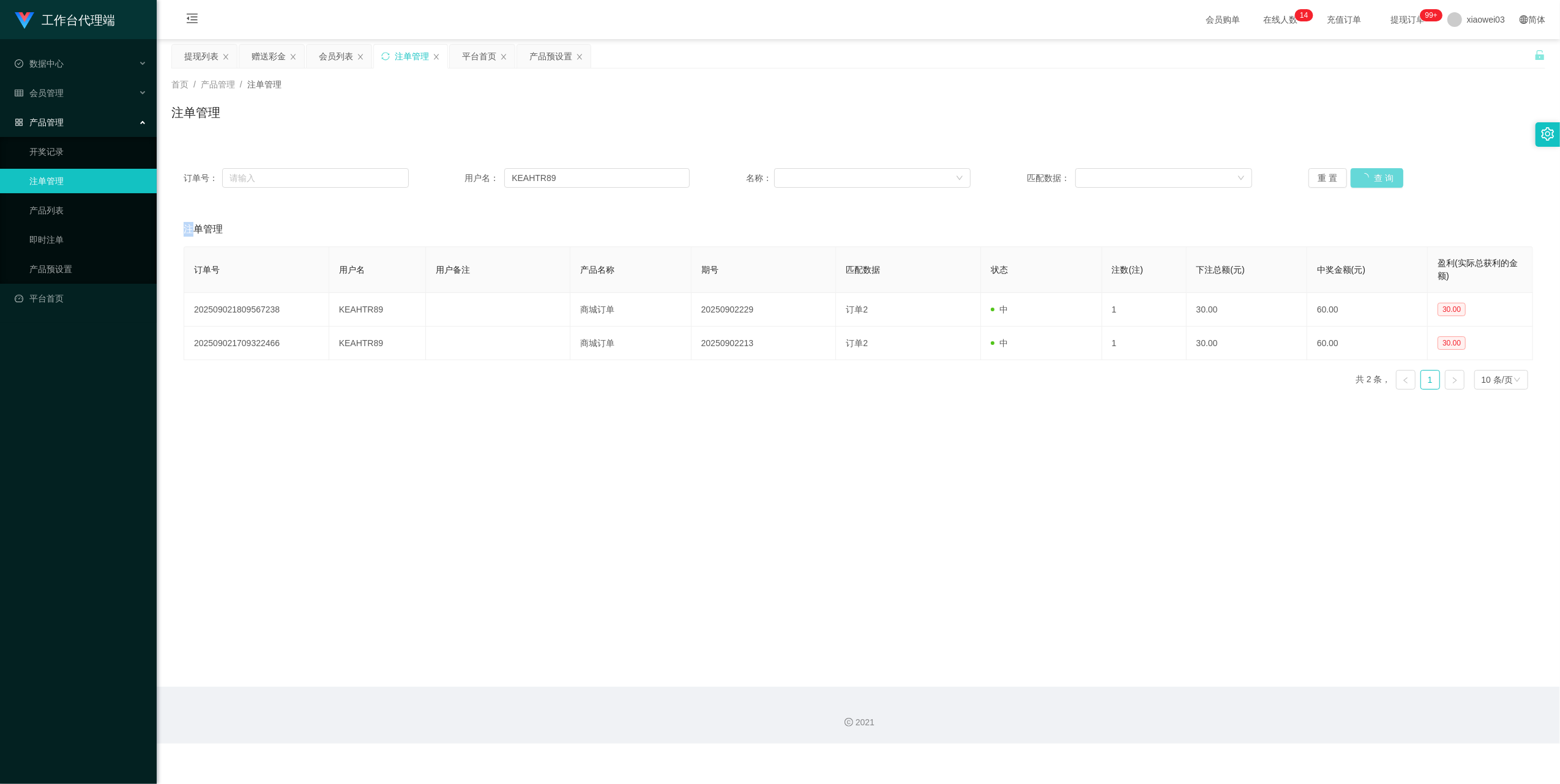
click at [1379, 180] on div "重 置 查 询" at bounding box center [1421, 178] width 225 height 19
click at [210, 65] on div "提现列表" at bounding box center [201, 56] width 34 height 24
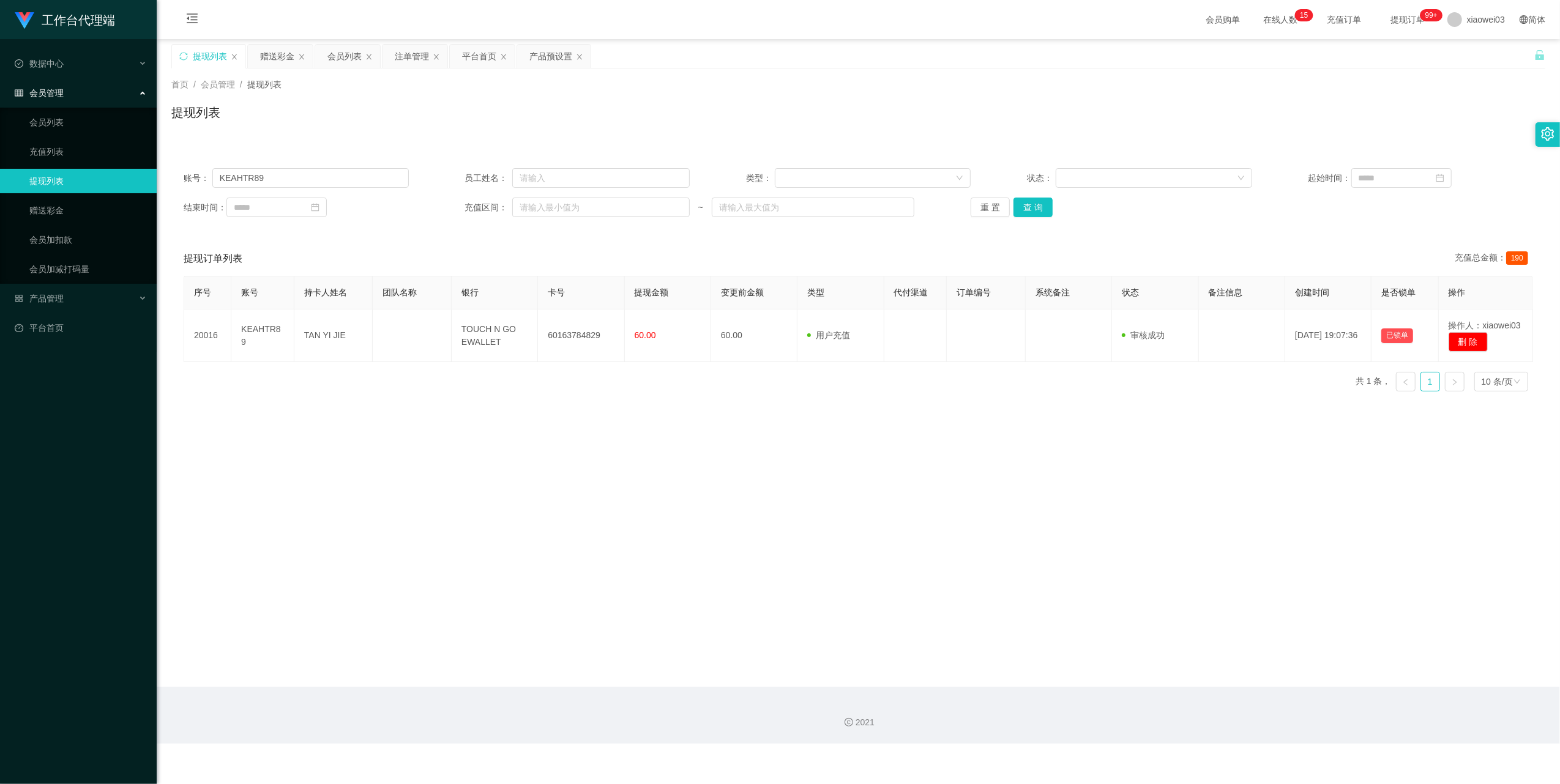
click at [335, 167] on div "账号： KEAHTR89 员工姓名： 类型： 状态： 起始时间： 结束时间： 充值区间： ~ 重 置 查 询" at bounding box center [858, 193] width 1374 height 73
drag, startPoint x: 335, startPoint y: 167, endPoint x: 360, endPoint y: 186, distance: 31.4
click at [334, 167] on div "账号： KEAHTR89 员工姓名： 类型： 状态： 起始时间： 结束时间： 充值区间： ~ 重 置 查 询" at bounding box center [858, 193] width 1374 height 73
click at [358, 173] on input "KEAHTR89" at bounding box center [310, 178] width 197 height 19
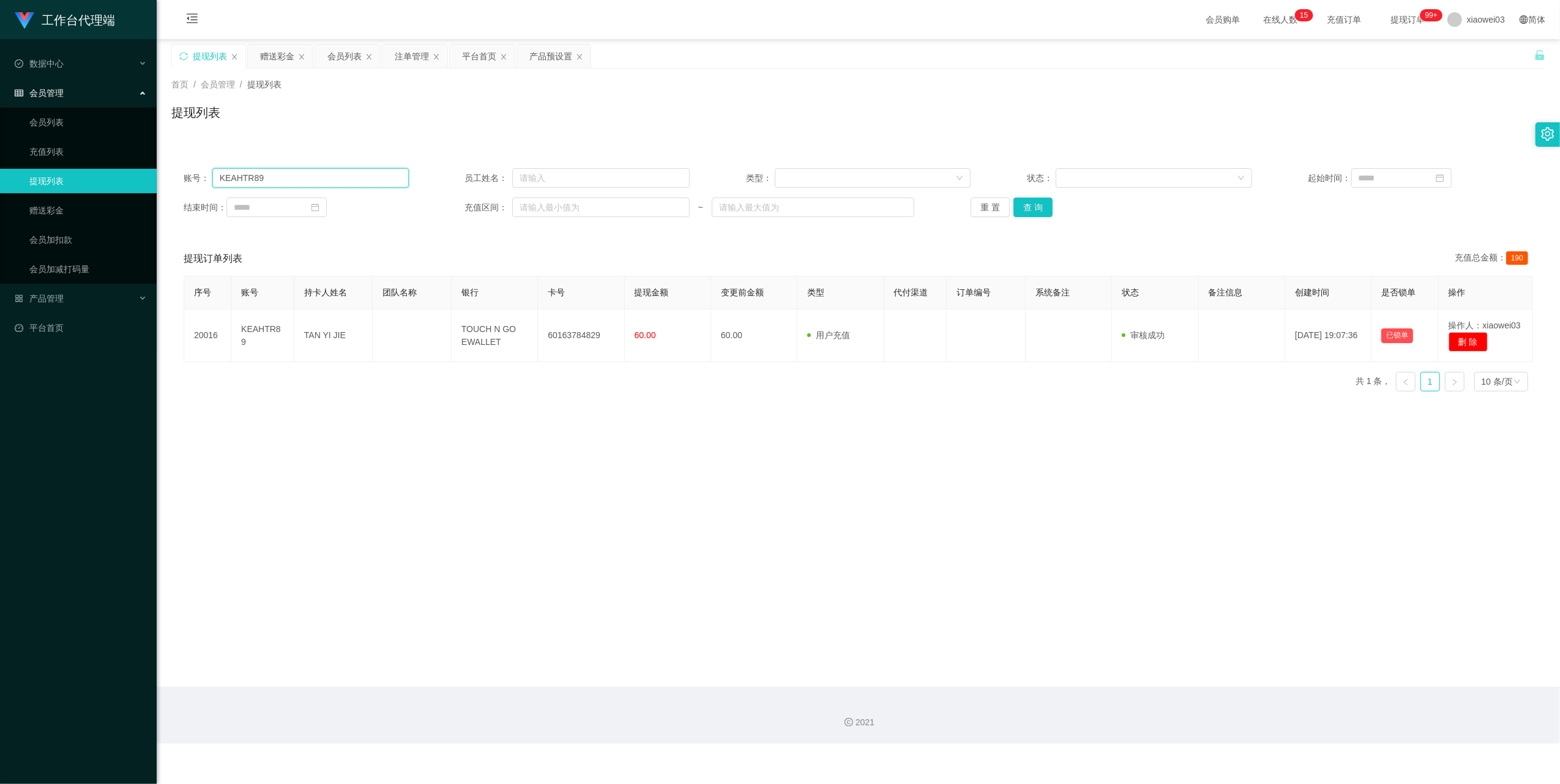
click at [358, 173] on input "KEAHTR89" at bounding box center [310, 178] width 197 height 19
click at [1032, 214] on button "查 询" at bounding box center [1032, 207] width 39 height 19
click at [1032, 214] on div "重 置 查 询" at bounding box center [1083, 207] width 225 height 19
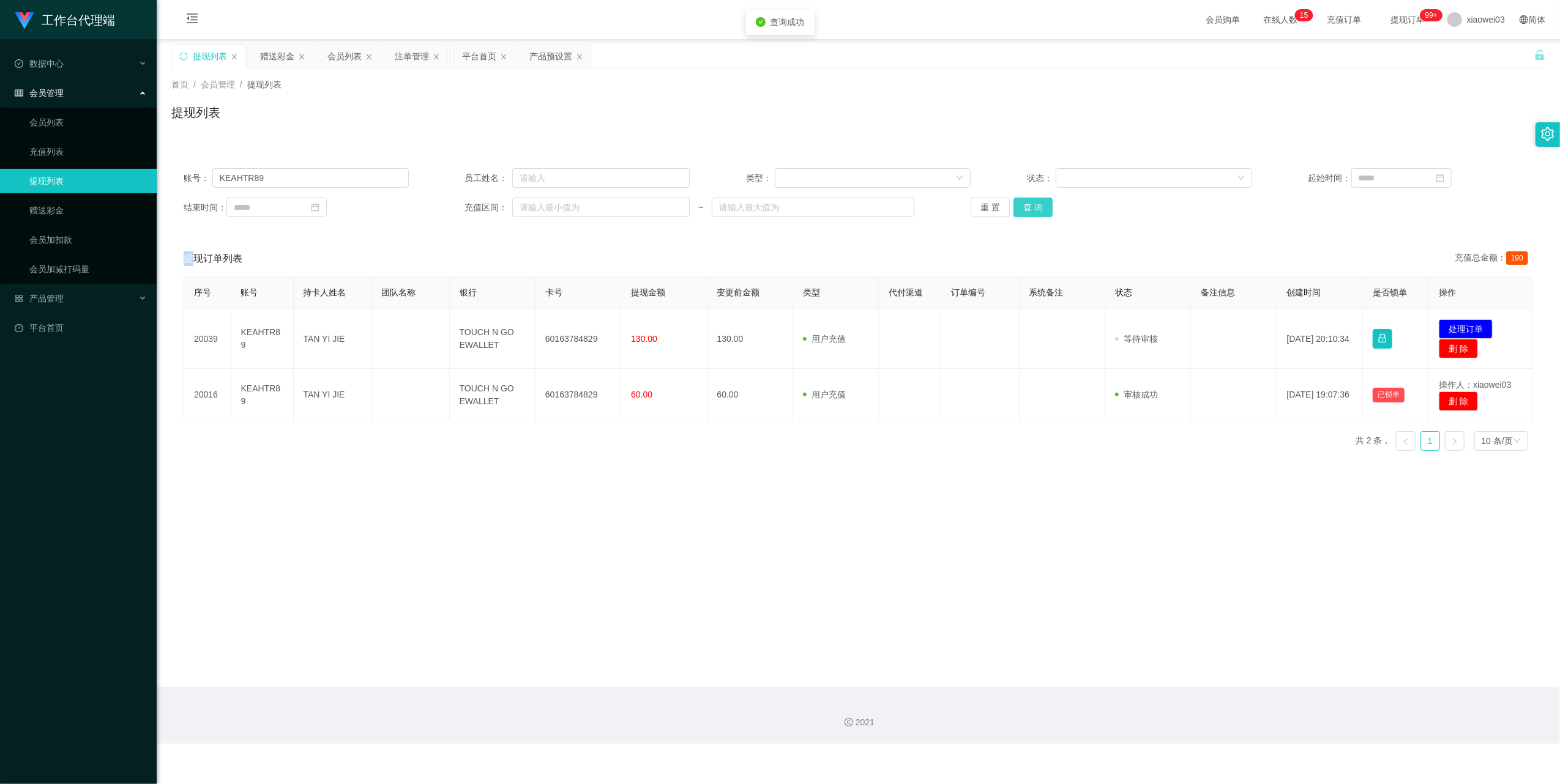
click at [1032, 214] on button "查 询" at bounding box center [1032, 207] width 39 height 19
click at [1032, 214] on div "重 置 查 询" at bounding box center [1083, 207] width 225 height 19
click at [1032, 214] on button "查 询" at bounding box center [1032, 207] width 39 height 19
click at [1032, 214] on div "重 置 查 询" at bounding box center [1083, 207] width 225 height 19
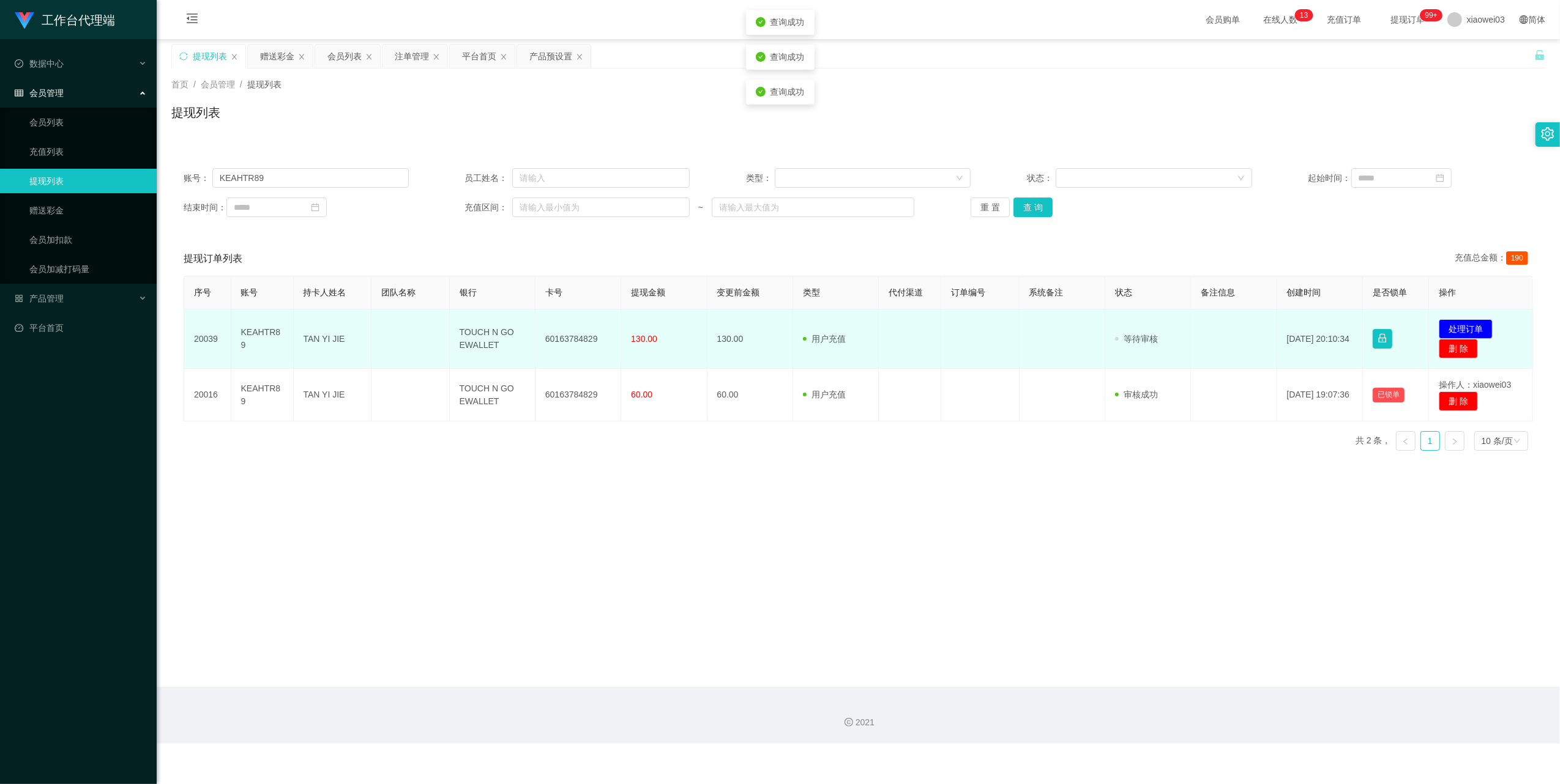
click at [583, 334] on td "60163784829" at bounding box center [578, 339] width 86 height 59
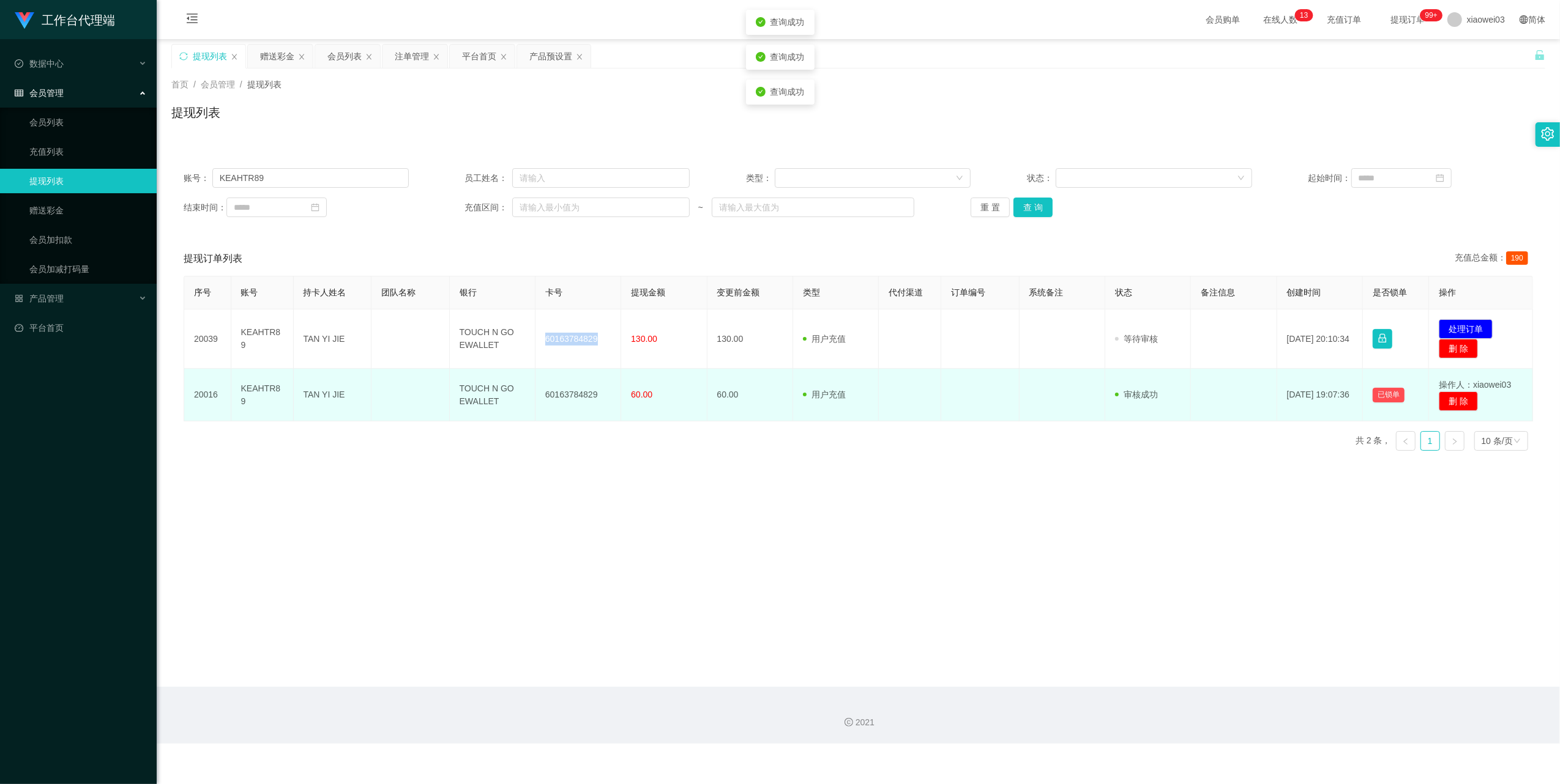
drag, startPoint x: 583, startPoint y: 334, endPoint x: 644, endPoint y: 377, distance: 74.6
click at [583, 335] on td "60163784829" at bounding box center [578, 339] width 86 height 59
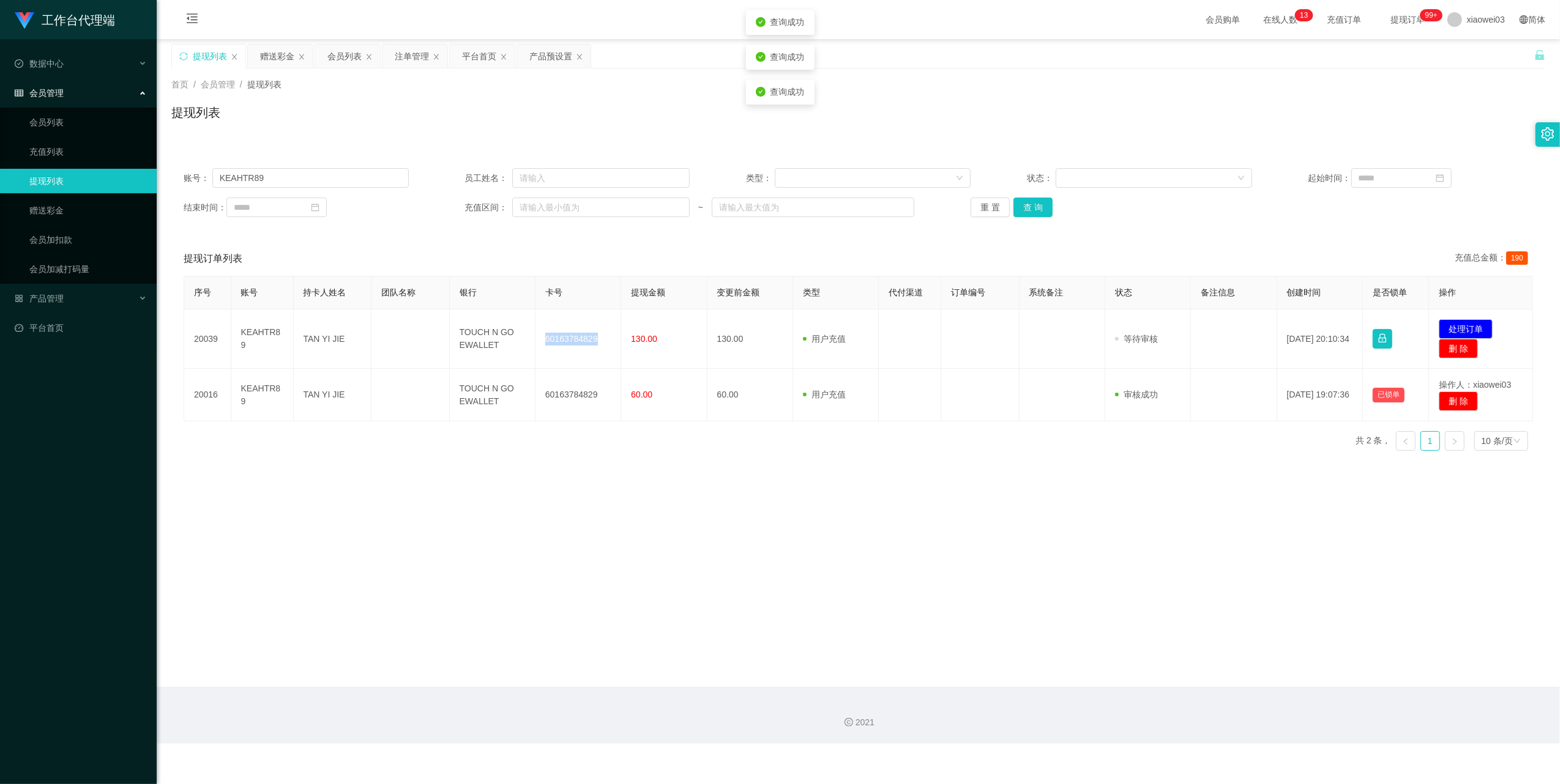
copy td "60163784829"
click at [818, 250] on div "提现订单列表 充值总金额： 190" at bounding box center [858, 258] width 1349 height 34
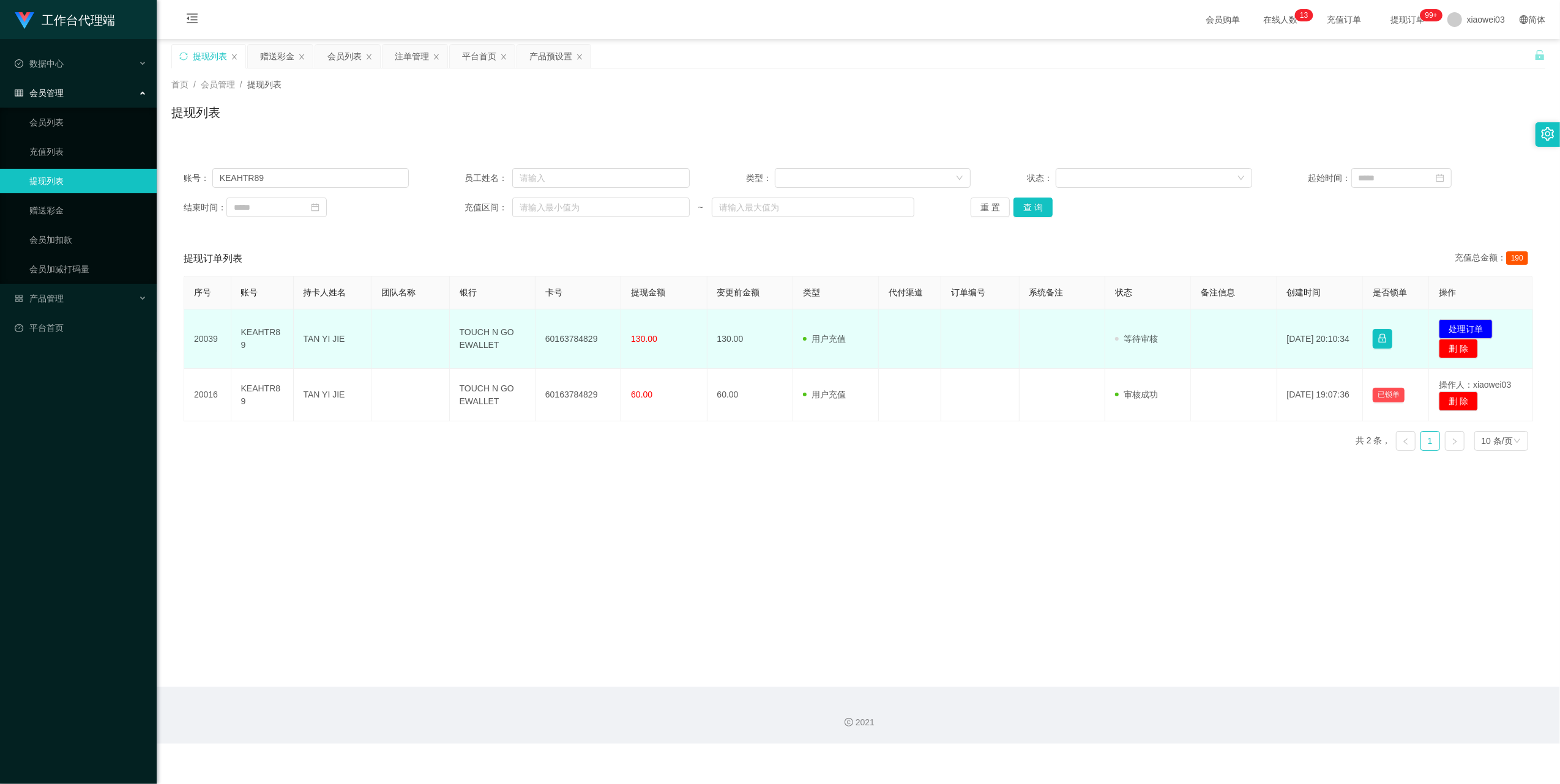
click at [482, 336] on td "TOUCH N GO EWALLET" at bounding box center [493, 339] width 86 height 59
click at [477, 340] on td "TOUCH N GO EWALLET" at bounding box center [493, 339] width 86 height 59
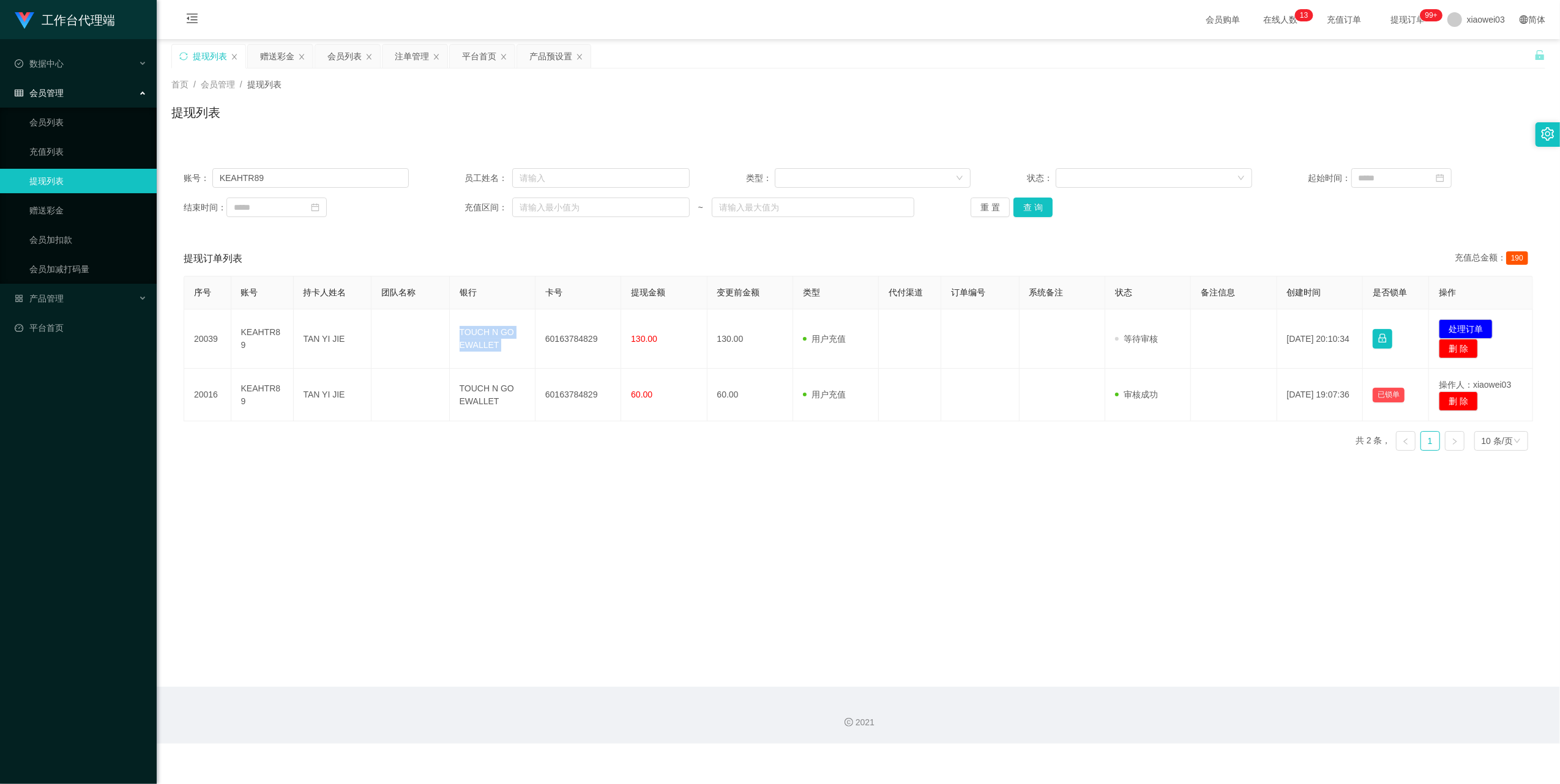
copy td "TOUCH N GO EWALLET"
click at [1466, 332] on button "处理订单" at bounding box center [1466, 329] width 54 height 19
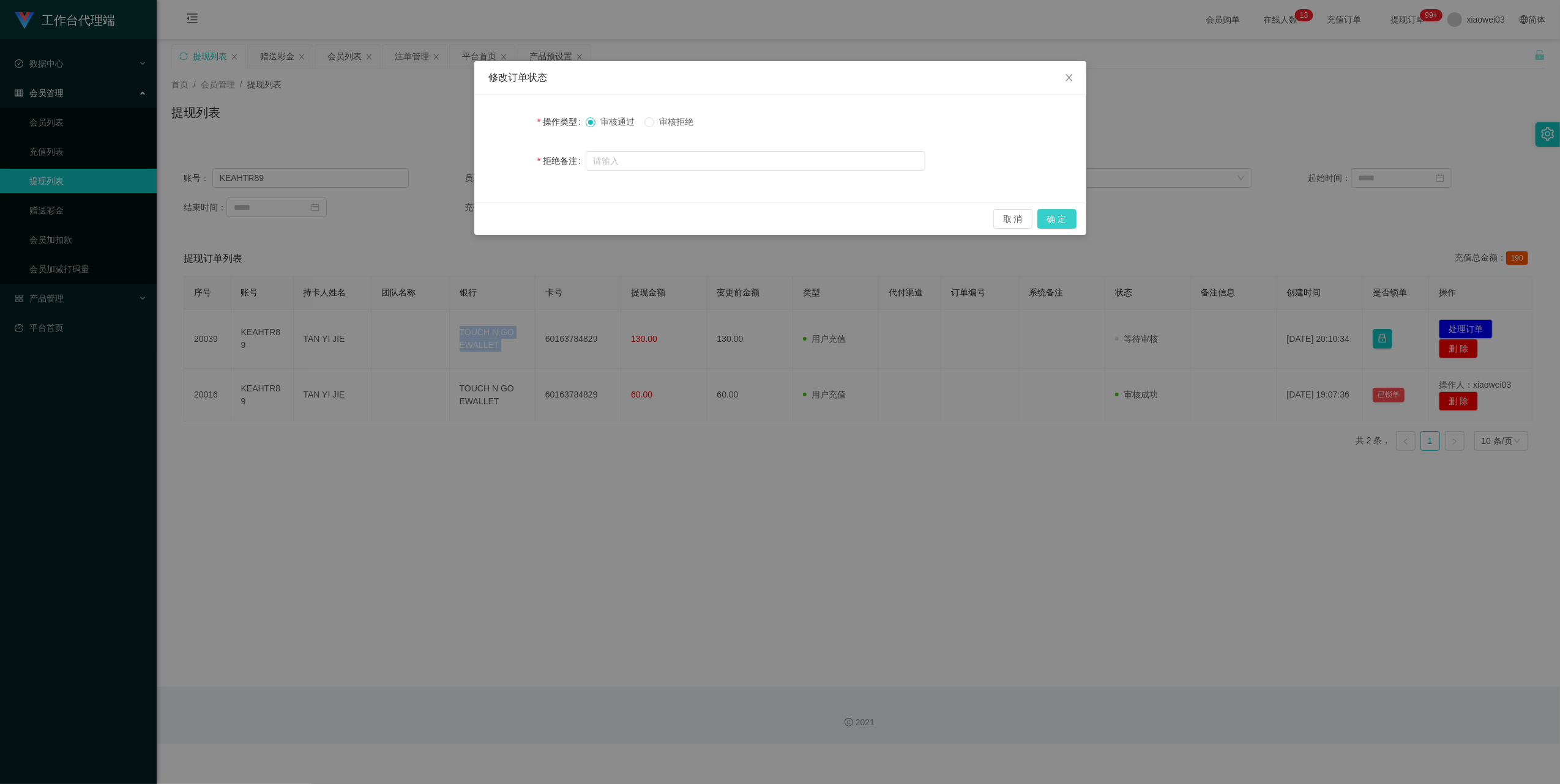
click at [1050, 223] on button "确 定" at bounding box center [1056, 219] width 39 height 19
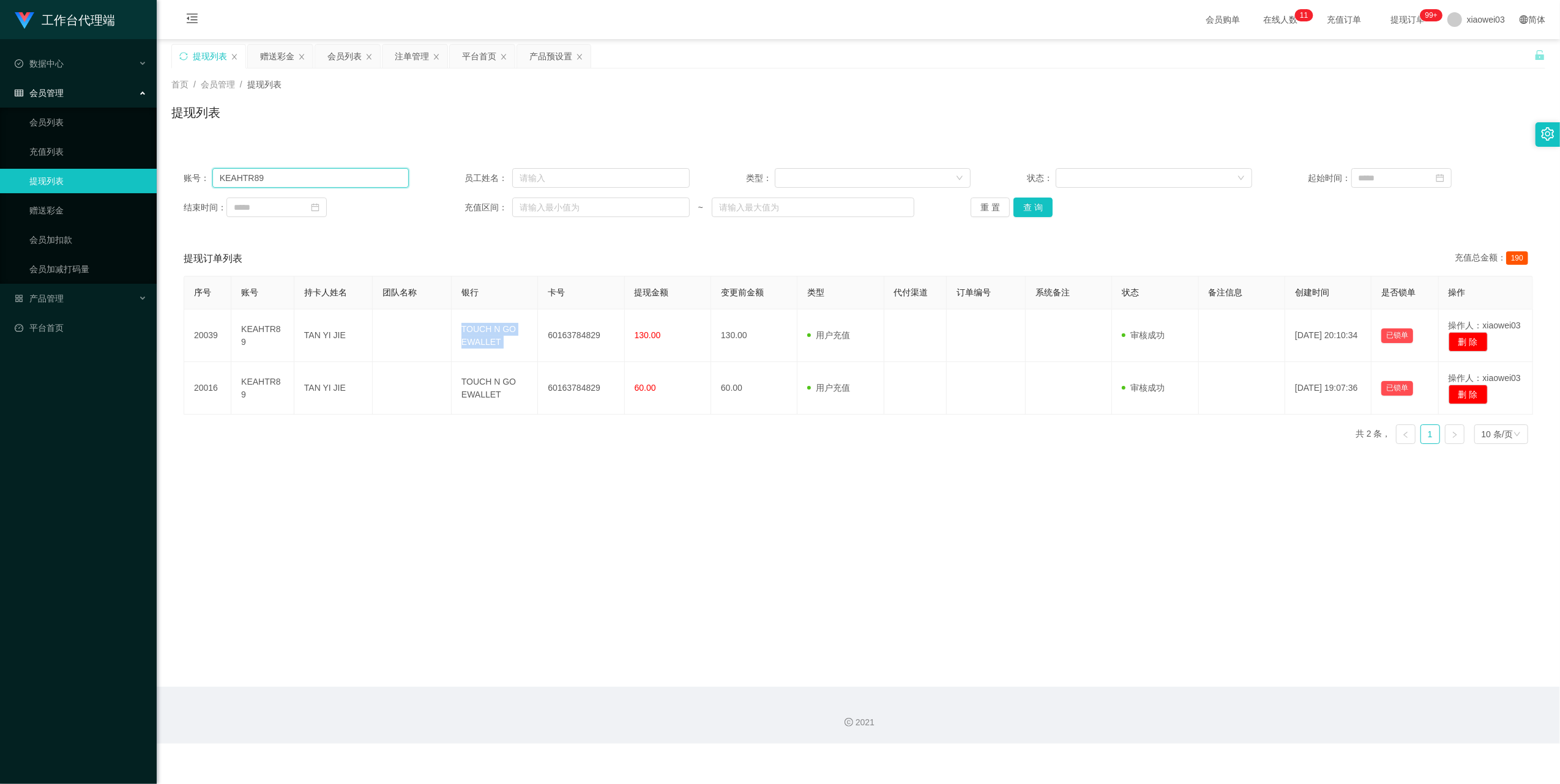
click at [324, 180] on input "KEAHTR89" at bounding box center [310, 178] width 197 height 19
paste input "02754930"
type input "02754930"
click at [1037, 206] on button "查 询" at bounding box center [1032, 207] width 39 height 19
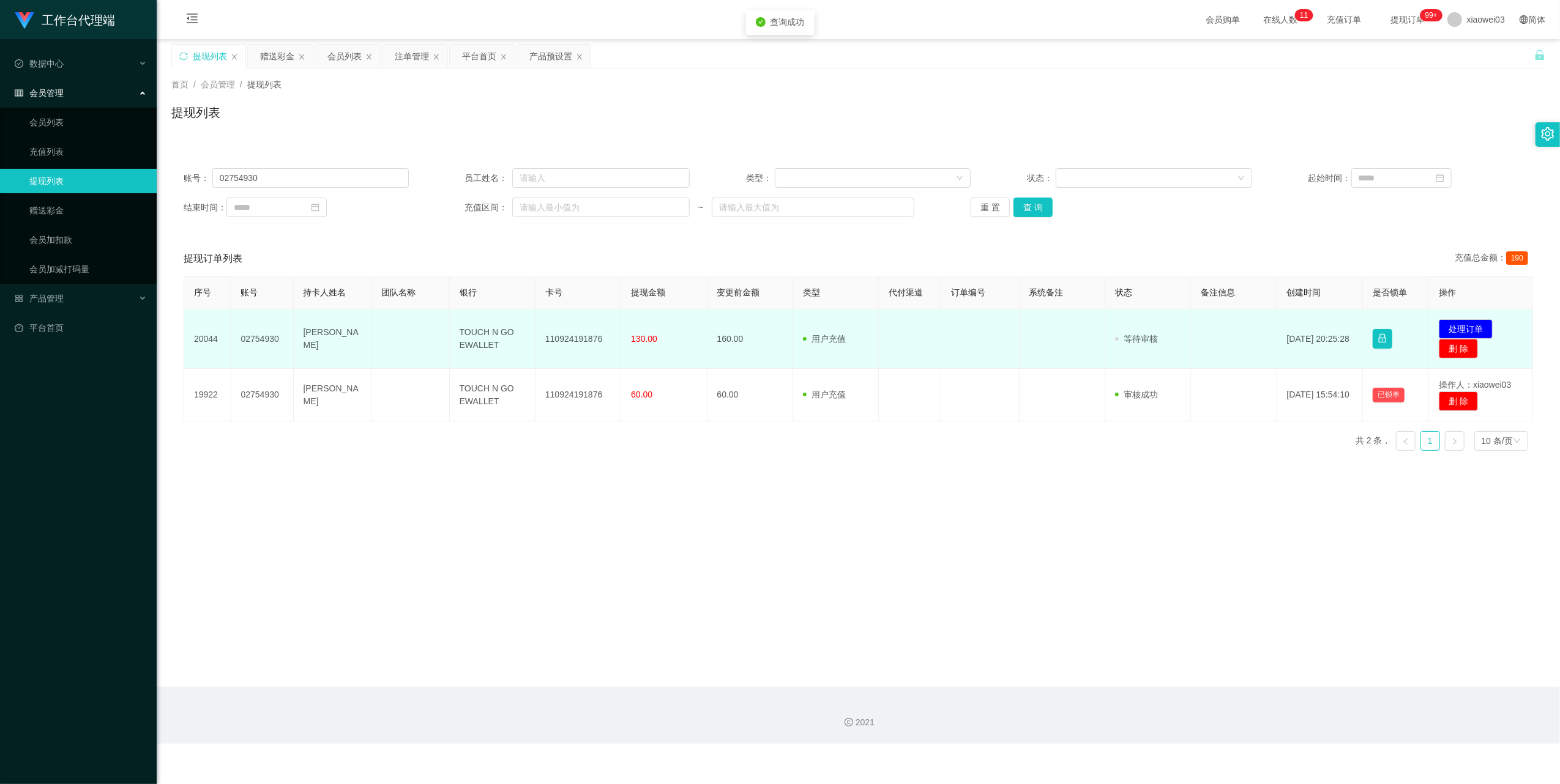
click at [575, 336] on td "110924191876" at bounding box center [578, 339] width 86 height 59
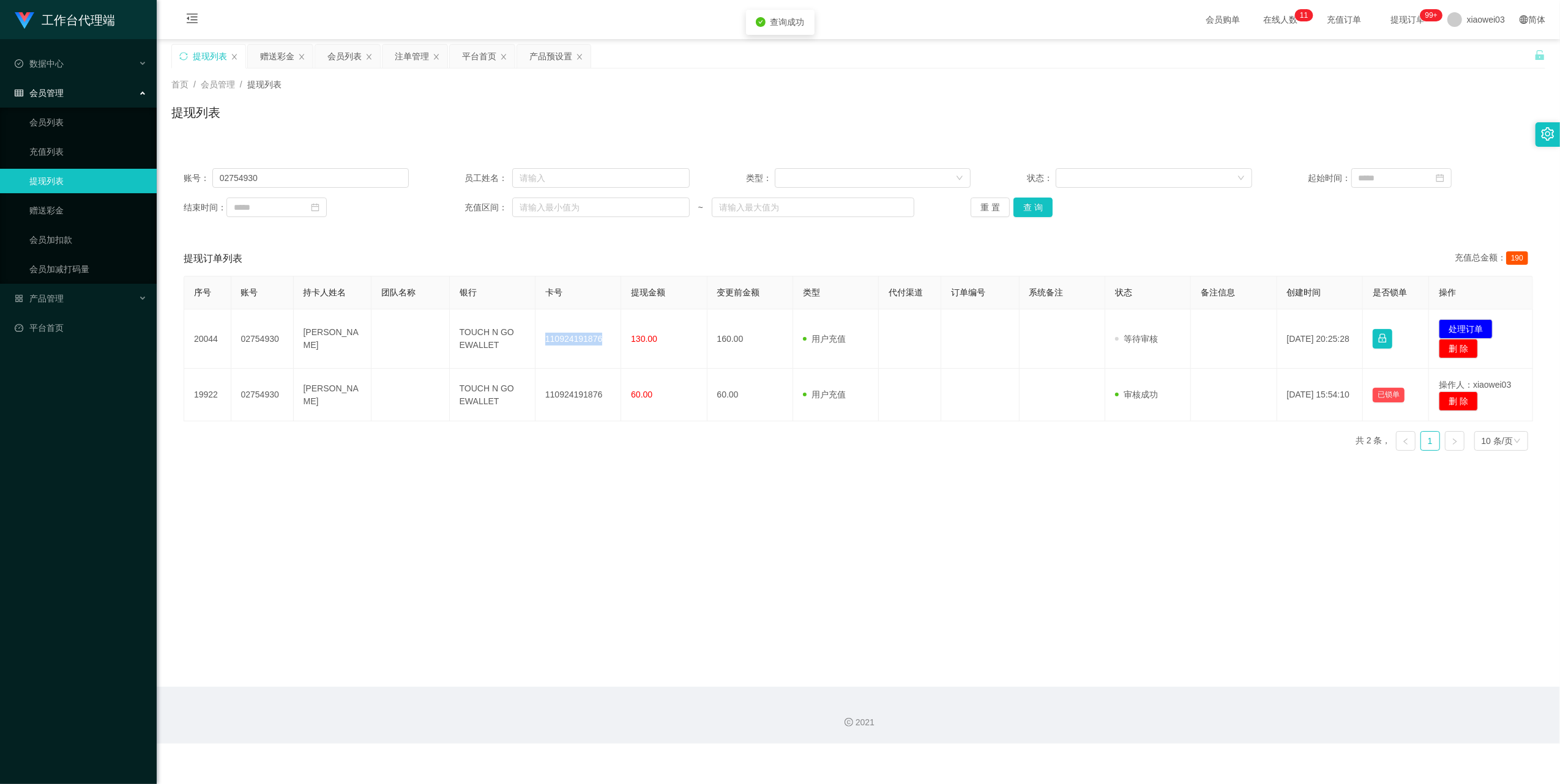
copy td "110924191876"
click at [730, 456] on div "序号 账号 持卡人姓名 团队名称 银行 卡号 提现金额 变更前金额 类型 代付渠道 订单编号 系统备注 状态 备注信息 创建时间 是否锁单 操作 20044 …" at bounding box center [858, 368] width 1349 height 185
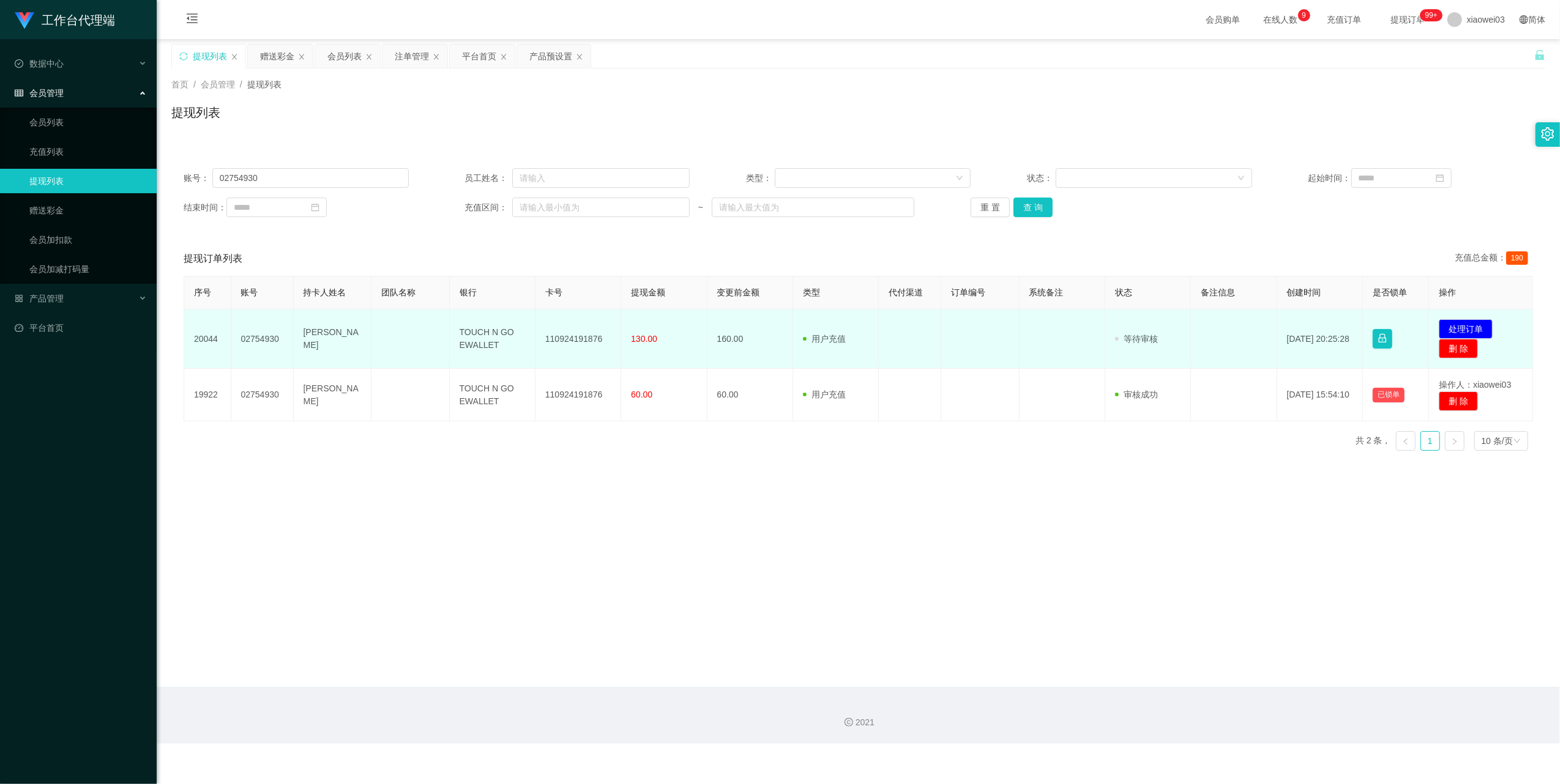
click at [481, 329] on td "TOUCH N GO EWALLET" at bounding box center [493, 339] width 86 height 59
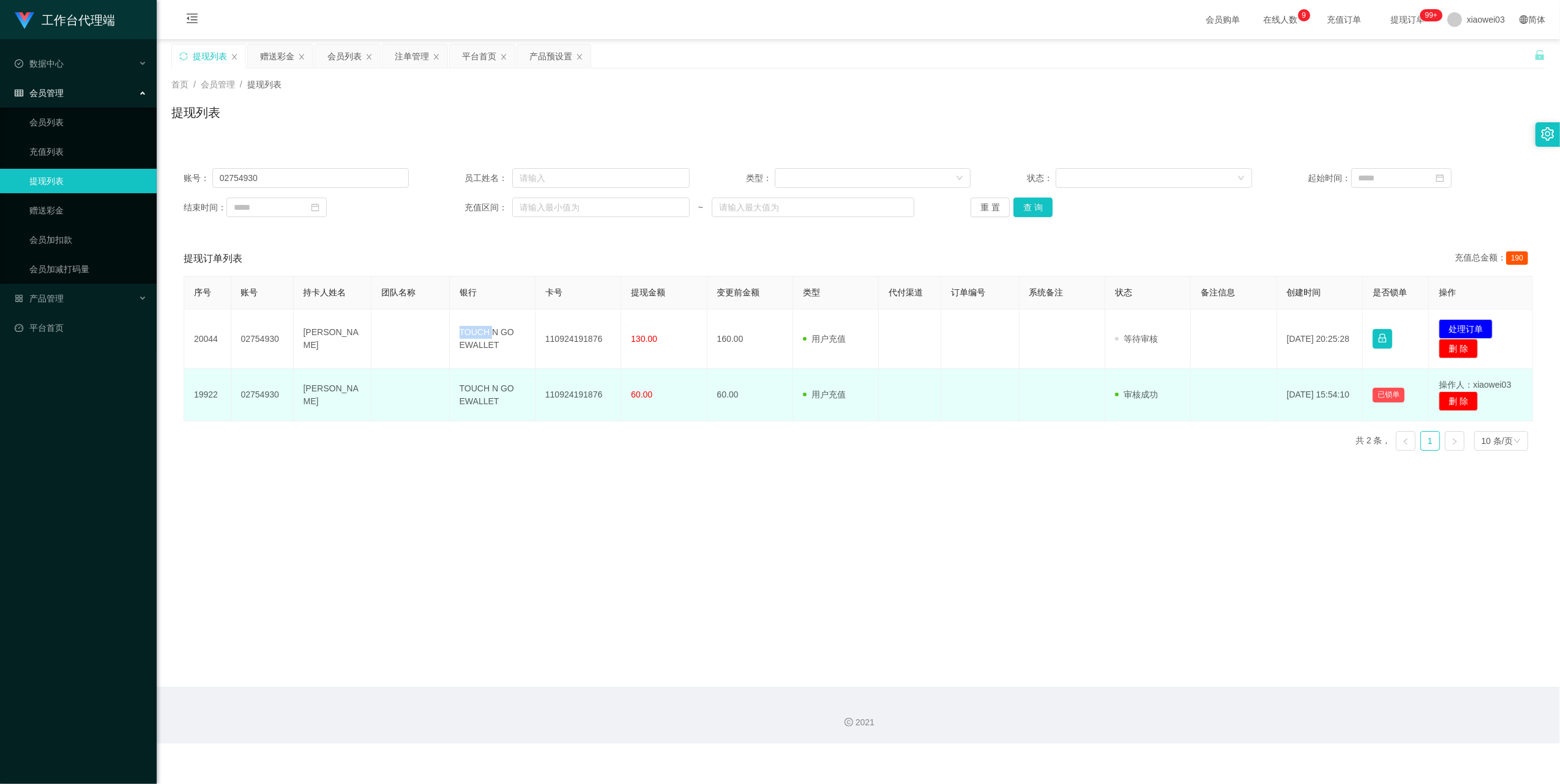
drag, startPoint x: 481, startPoint y: 329, endPoint x: 581, endPoint y: 407, distance: 126.8
click at [481, 329] on td "TOUCH N GO EWALLET" at bounding box center [493, 339] width 86 height 59
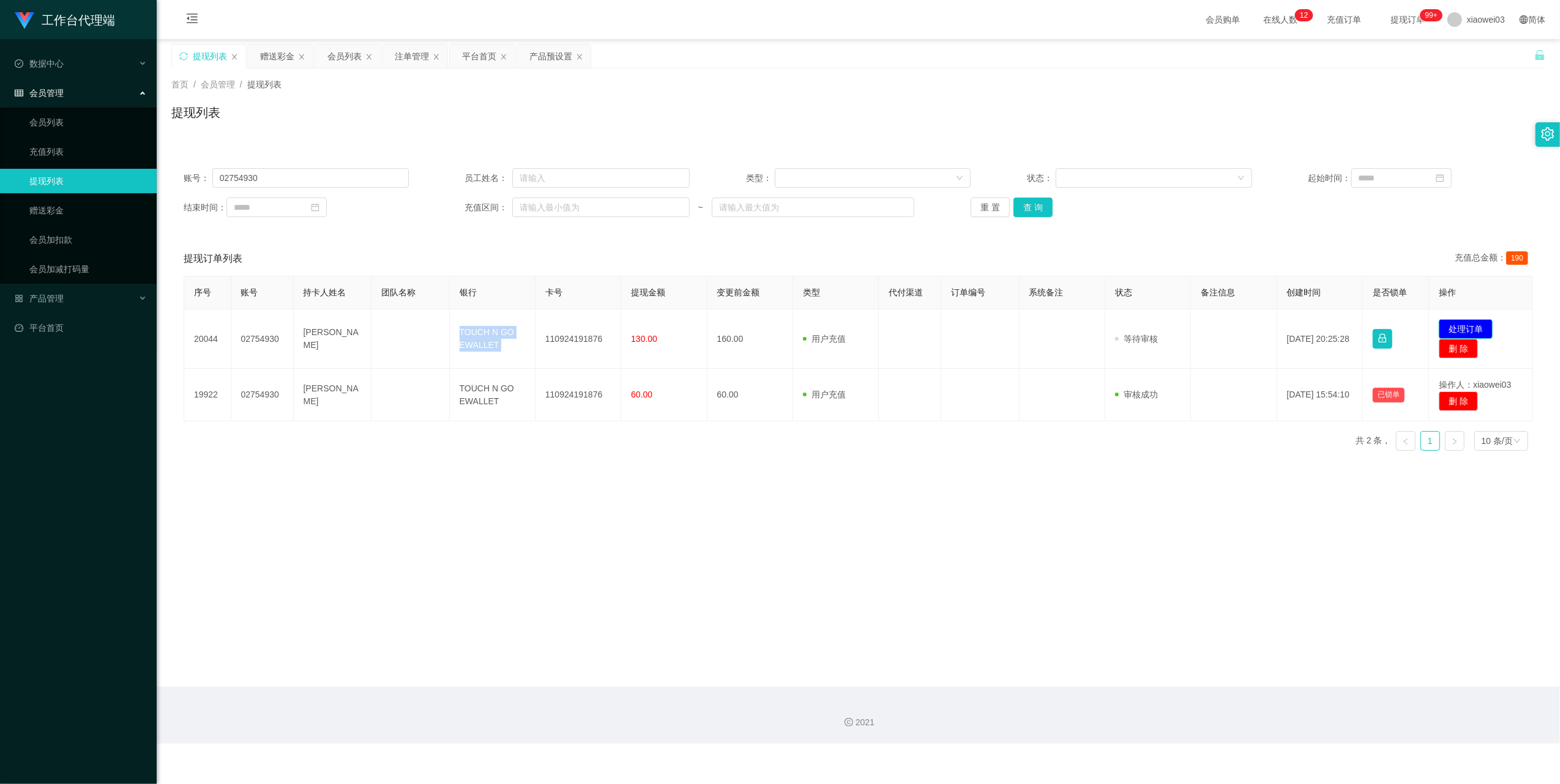
drag, startPoint x: 1465, startPoint y: 326, endPoint x: 1398, endPoint y: 321, distance: 67.2
click at [1465, 326] on button "处理订单" at bounding box center [1466, 329] width 54 height 19
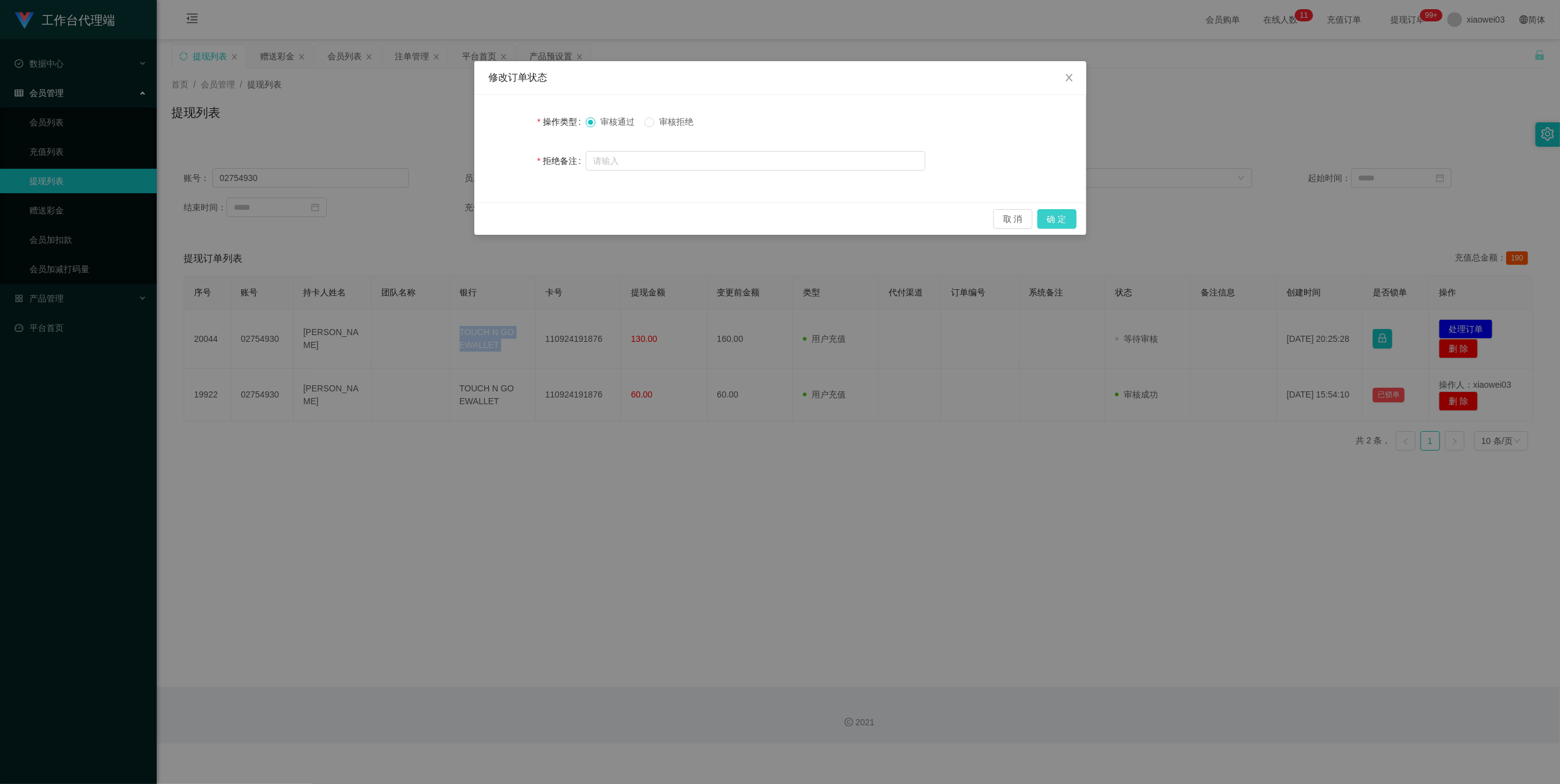
click at [1053, 210] on button "确 定" at bounding box center [1056, 219] width 39 height 19
